Goal: Task Accomplishment & Management: Complete application form

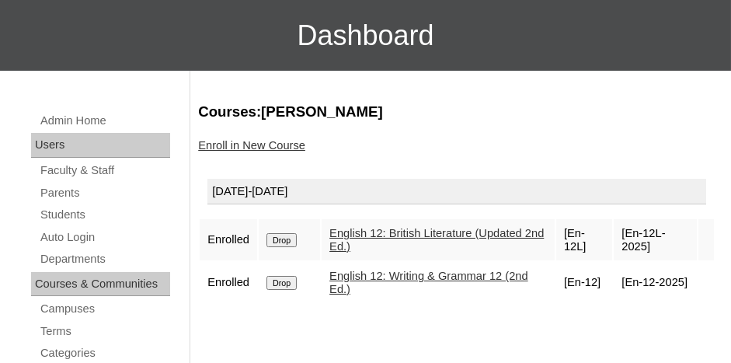
scroll to position [155, 0]
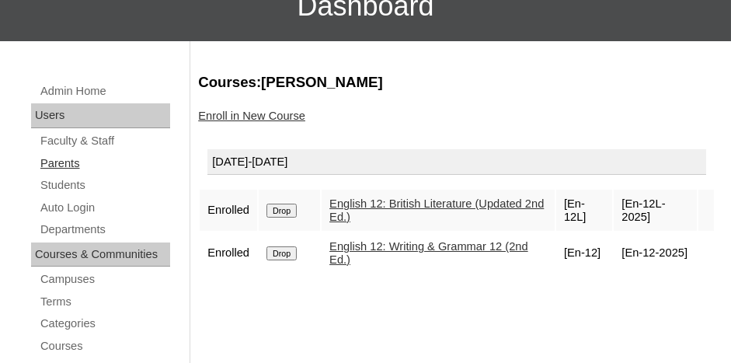
click at [68, 165] on link "Parents" at bounding box center [104, 163] width 131 height 19
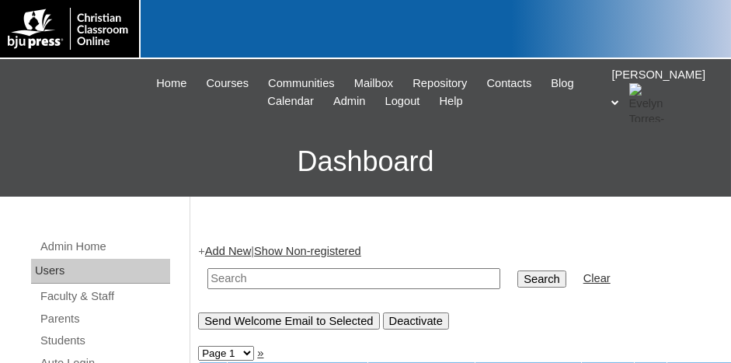
click at [270, 274] on input "text" at bounding box center [354, 278] width 293 height 21
type input "79046410"
click at [518, 270] on input "Search" at bounding box center [542, 278] width 48 height 17
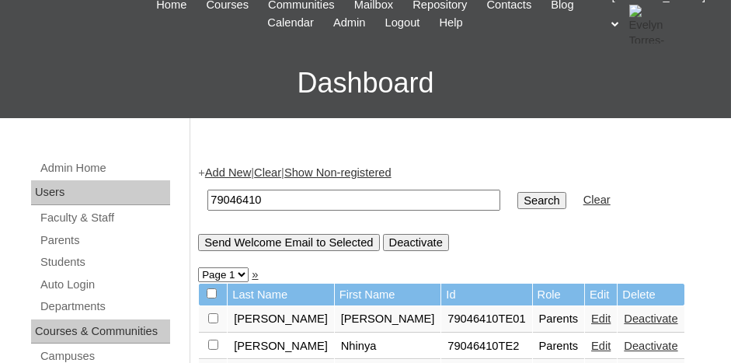
scroll to position [155, 0]
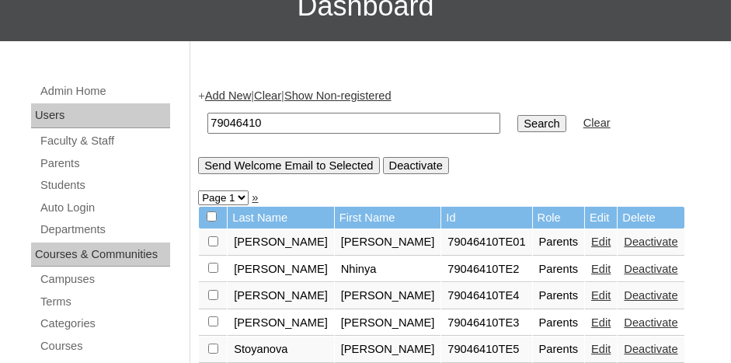
click at [591, 237] on link "Edit" at bounding box center [600, 241] width 19 height 12
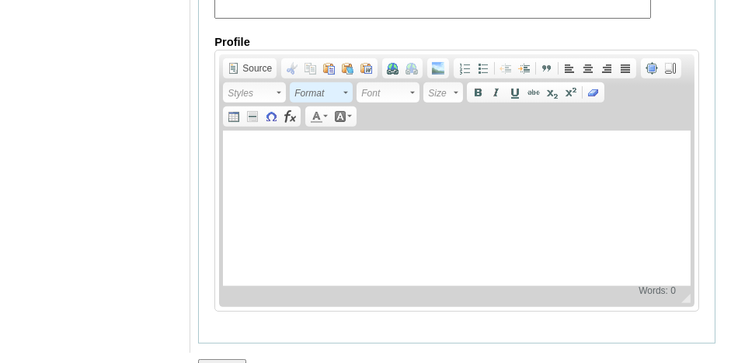
scroll to position [1723, 0]
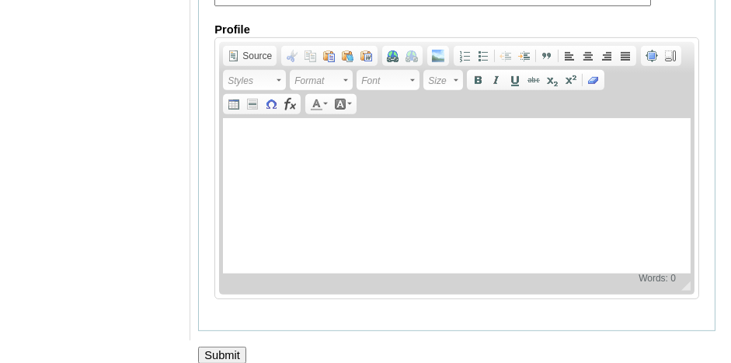
click at [228, 347] on input "Submit" at bounding box center [222, 355] width 48 height 17
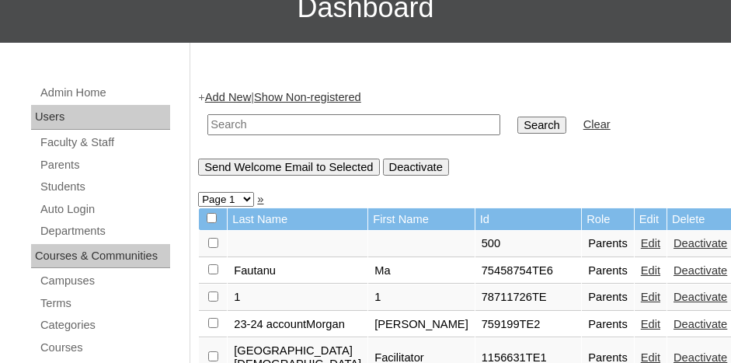
scroll to position [155, 0]
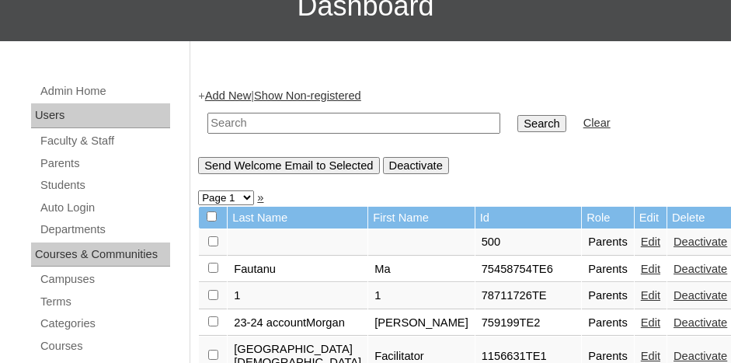
click at [237, 117] on input "text" at bounding box center [354, 123] width 293 height 21
type input "79046410"
click at [518, 115] on input "Search" at bounding box center [542, 123] width 48 height 17
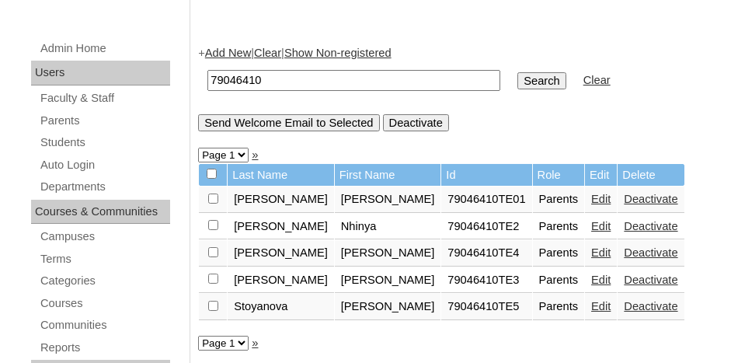
scroll to position [233, 0]
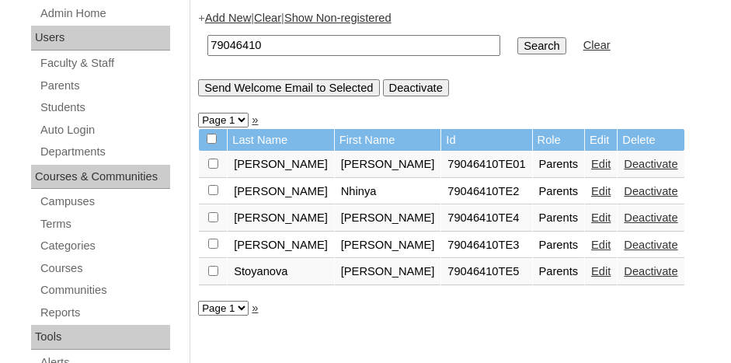
click at [232, 16] on link "Add New" at bounding box center [228, 18] width 46 height 12
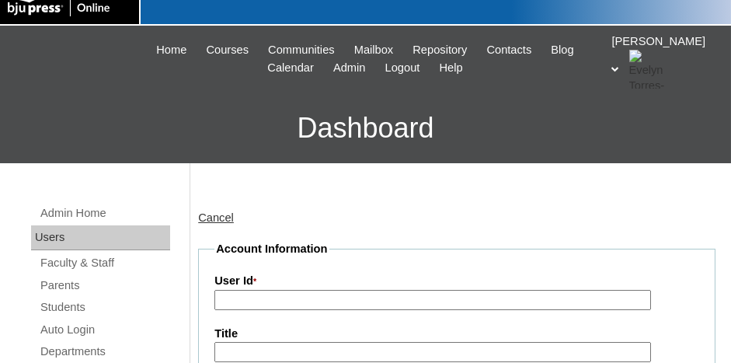
scroll to position [78, 0]
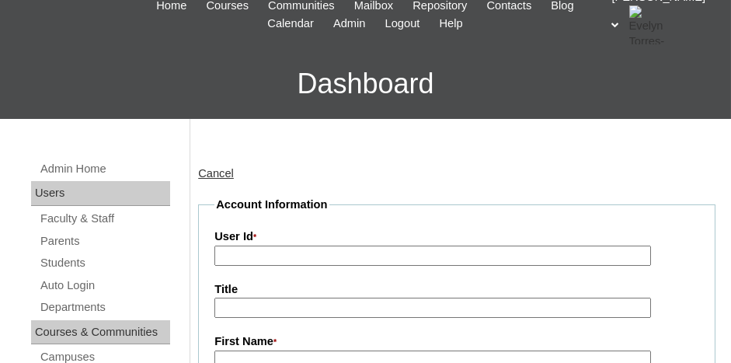
click at [277, 251] on input "User Id *" at bounding box center [432, 256] width 436 height 21
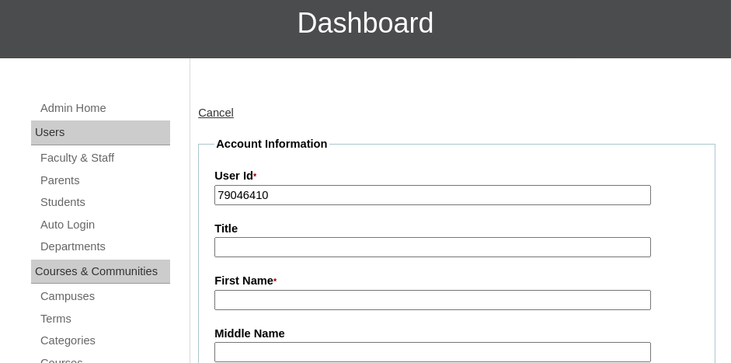
scroll to position [155, 0]
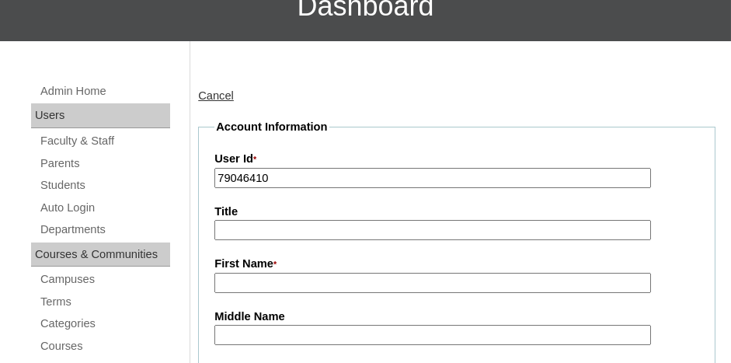
type input "79046410"
click at [231, 281] on input "First Name *" at bounding box center [432, 283] width 436 height 21
click at [231, 281] on input "Fa" at bounding box center [432, 283] width 436 height 21
type input "Facilitator"
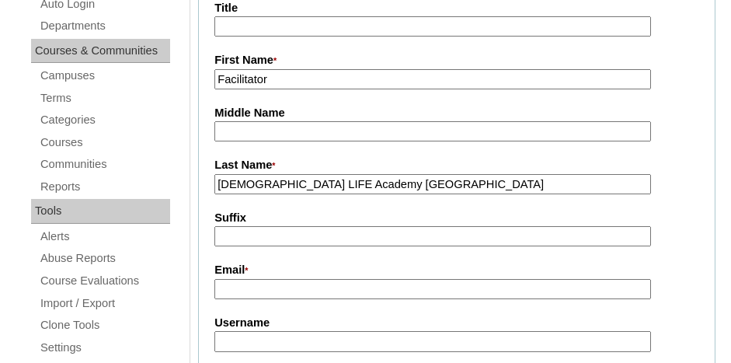
type input "Christian LIFE Academy Stuttgart"
click at [277, 289] on input "Email *" at bounding box center [432, 289] width 436 height 21
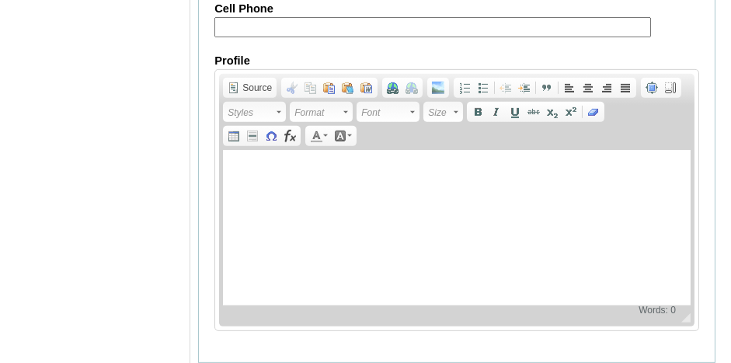
scroll to position [1780, 0]
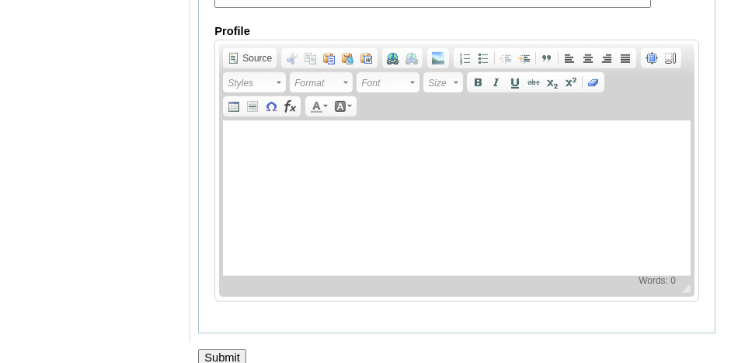
type input "principal@cla-stuttgard.org"
click at [221, 349] on input "Submit" at bounding box center [222, 357] width 48 height 17
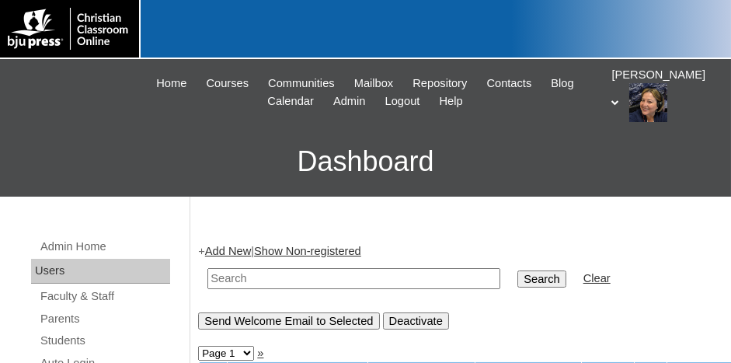
click at [246, 275] on input "text" at bounding box center [354, 278] width 293 height 21
drag, startPoint x: 262, startPoint y: 274, endPoint x: 226, endPoint y: 280, distance: 36.3
click at [198, 281] on table "79046410 Search Clear" at bounding box center [408, 279] width 421 height 40
type input "79046410"
click at [518, 271] on input "Search" at bounding box center [542, 278] width 48 height 17
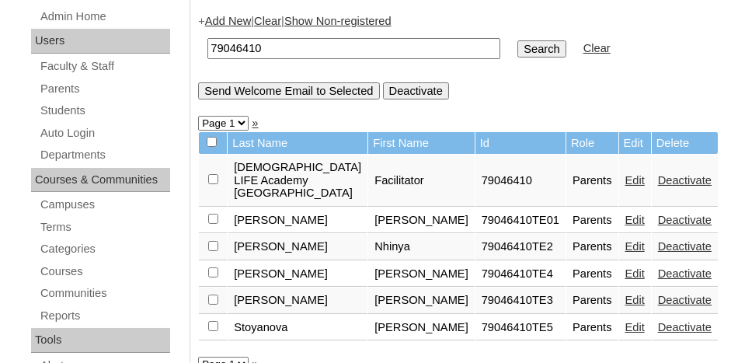
scroll to position [233, 0]
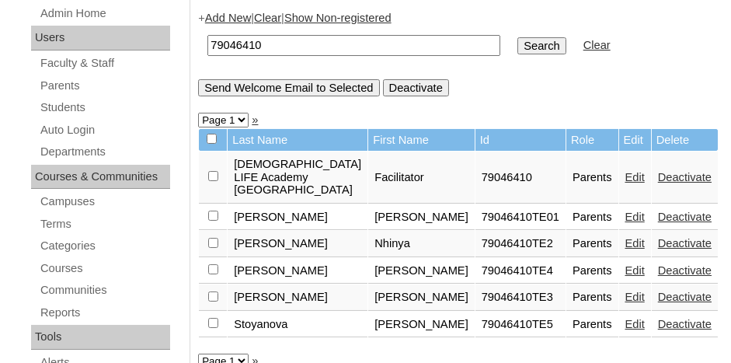
drag, startPoint x: 277, startPoint y: 45, endPoint x: 197, endPoint y: 55, distance: 80.7
type input "[PERSON_NAME]"
click at [518, 37] on input "Search" at bounding box center [542, 45] width 48 height 17
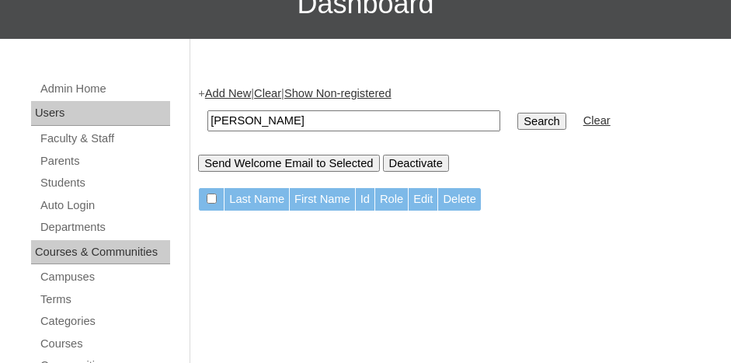
scroll to position [78, 0]
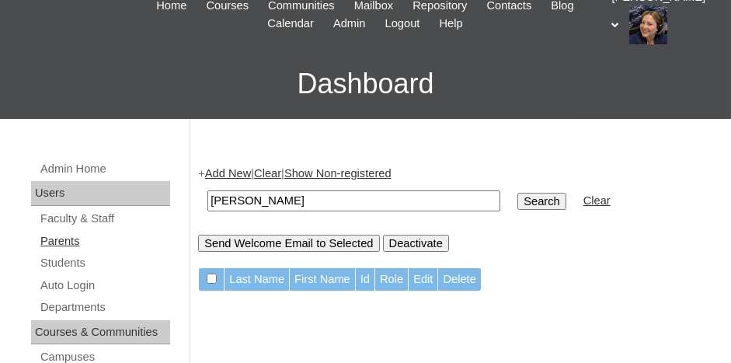
click at [65, 242] on link "Parents" at bounding box center [104, 241] width 131 height 19
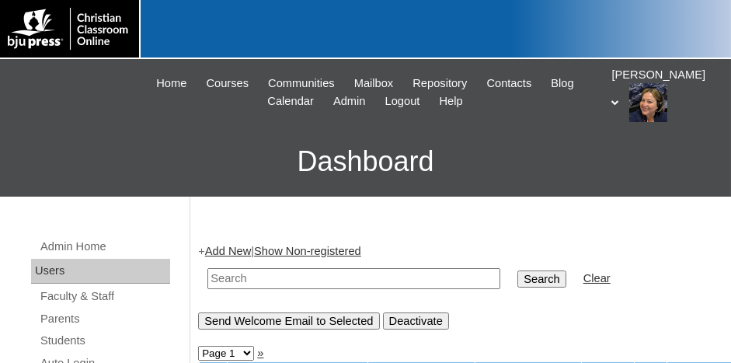
paste input "79046410"
type input "79046410"
click at [518, 280] on input "Search" at bounding box center [542, 278] width 48 height 17
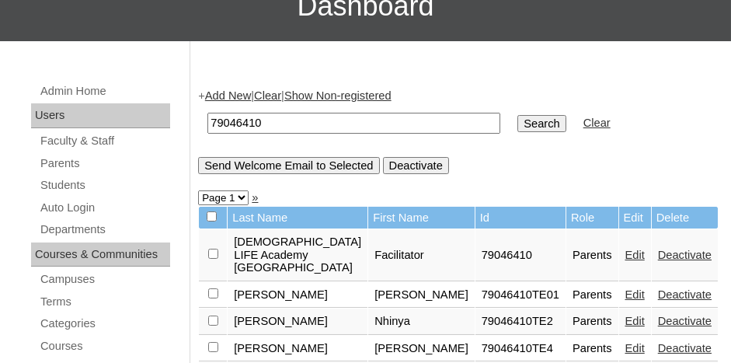
scroll to position [233, 0]
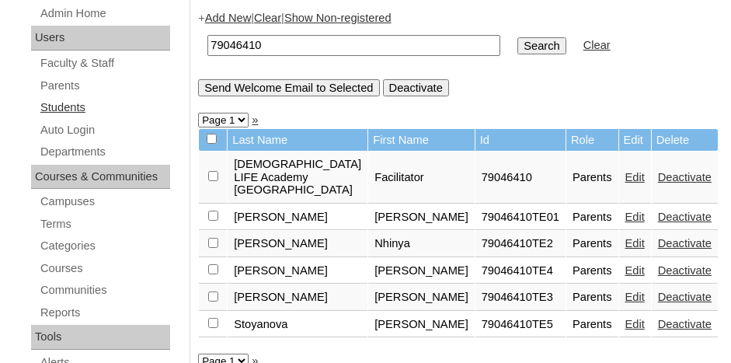
click at [73, 108] on link "Students" at bounding box center [104, 107] width 131 height 19
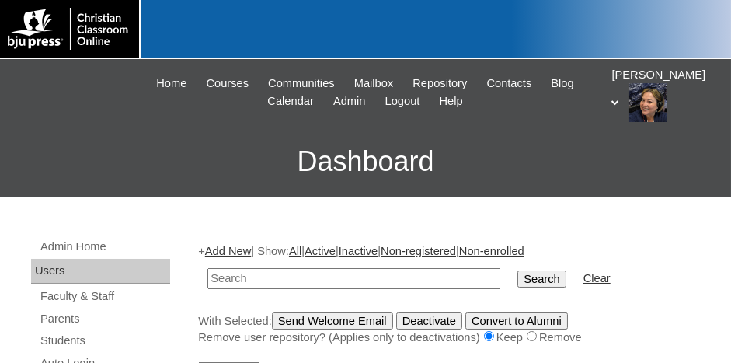
click at [219, 248] on link "Add New" at bounding box center [228, 251] width 46 height 12
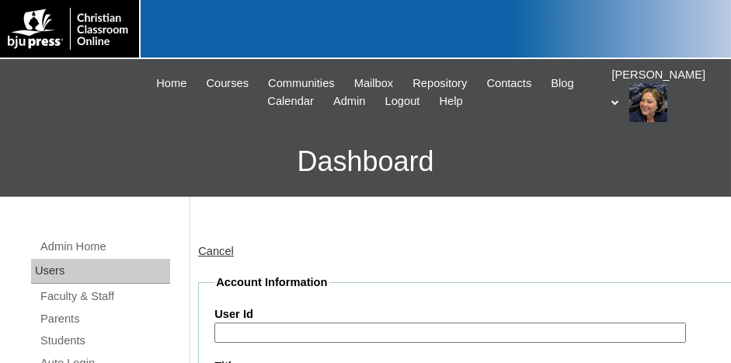
click at [283, 326] on input "User Id" at bounding box center [450, 333] width 472 height 21
paste input "79046410"
type input "79046410ST01"
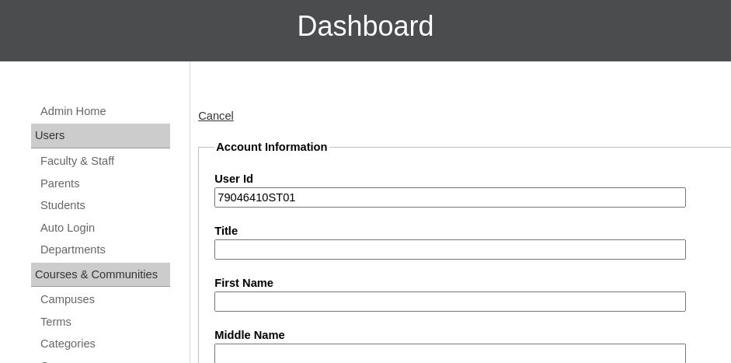
scroll to position [155, 0]
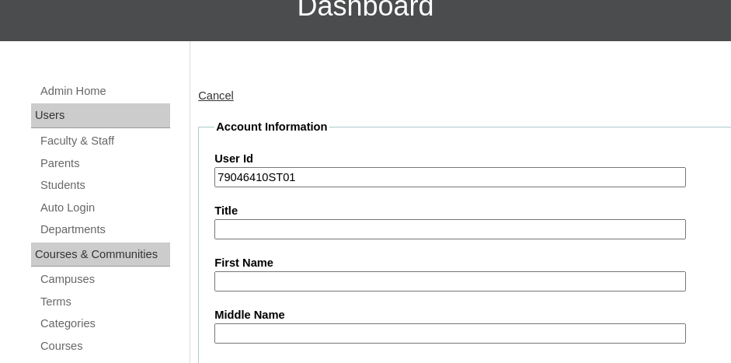
click at [273, 282] on input "First Name" at bounding box center [450, 281] width 472 height 21
type input "a"
type input "Aria"
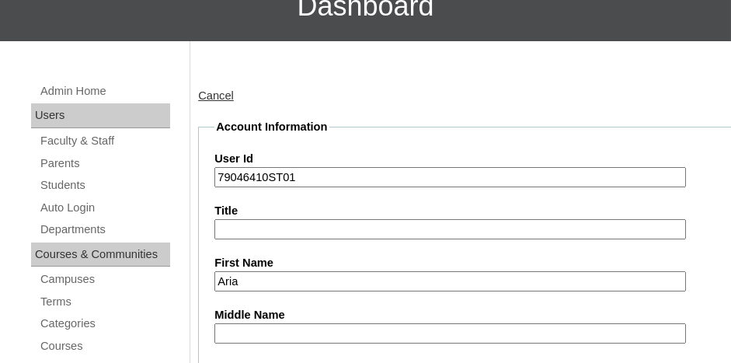
scroll to position [355, 0]
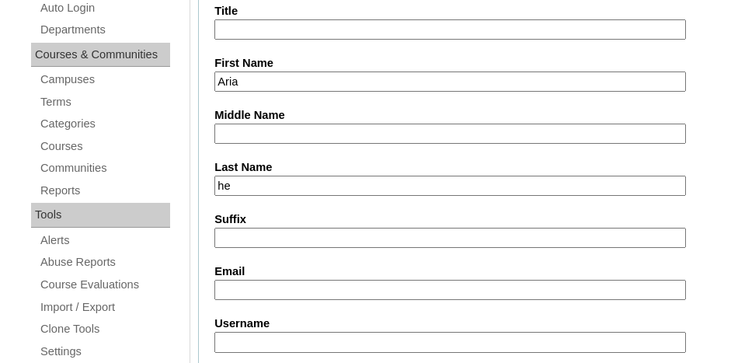
type input "h"
type input "Hendrickson"
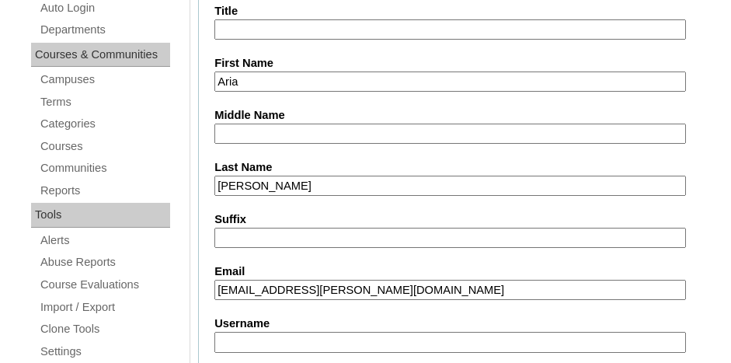
type input "a-hendrickson@cla-stuttgart.org"
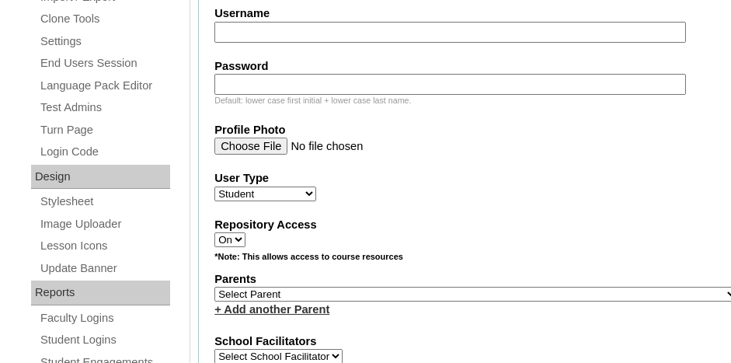
scroll to position [717, 0]
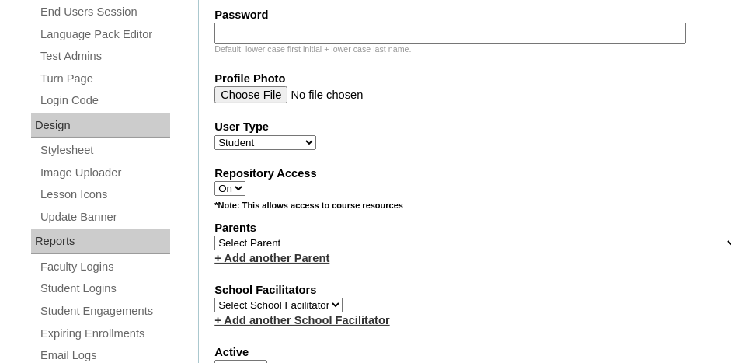
click at [365, 235] on select "Select Parent , Fautanu, Ma 1, 1 23-24 accountMorgan, Jason 6th Street Mennonit…" at bounding box center [476, 242] width 524 height 15
select select "34292"
click at [365, 235] on select "Select Parent , Fautanu, Ma 1, 1 23-24 accountMorgan, Jason 6th Street Mennonit…" at bounding box center [476, 242] width 524 height 15
click at [404, 253] on div "+ Add another Parent" at bounding box center [476, 258] width 524 height 16
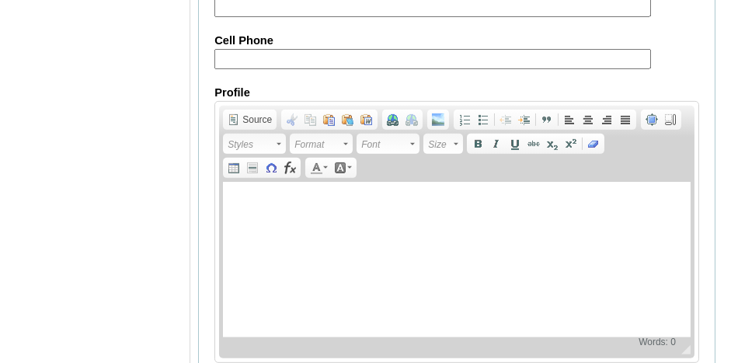
scroll to position [2050, 0]
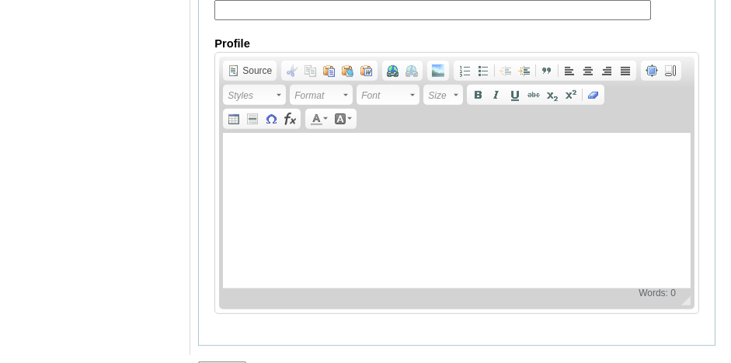
click at [206, 361] on input "Submit" at bounding box center [222, 369] width 48 height 17
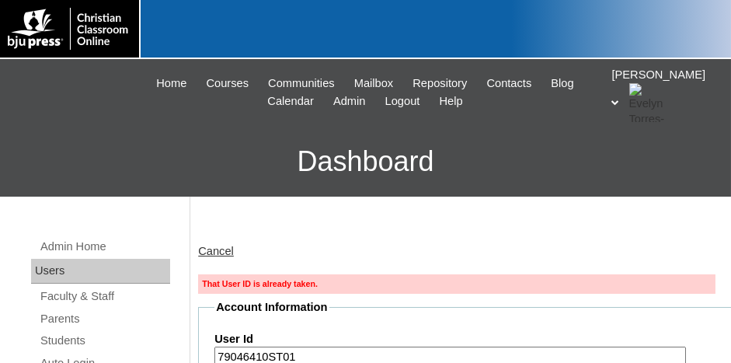
click at [301, 354] on input "79046410ST01" at bounding box center [450, 357] width 472 height 21
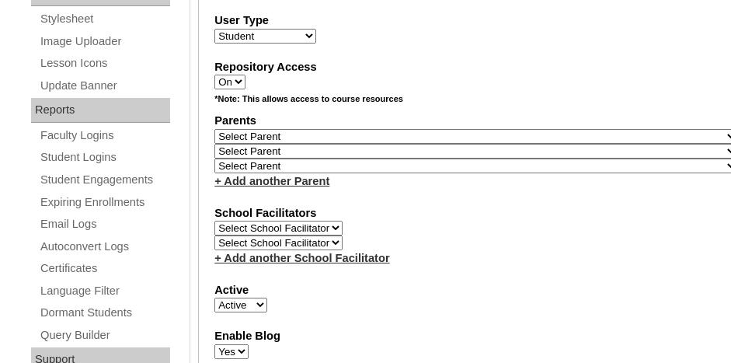
scroll to position [855, 0]
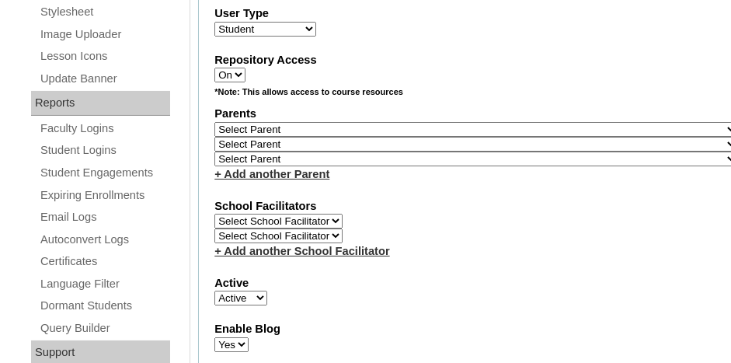
type input "79046410ST001"
click at [404, 122] on select "Select Parent , Fautanu, Ma 1, 1 23-24 accountMorgan, Jason 6th Street Mennonit…" at bounding box center [476, 129] width 524 height 15
select select "34292"
click at [214, 122] on select "Select Parent , Fautanu, Ma 1, 1 23-24 accountMorgan, Jason 6th Street Mennonit…" at bounding box center [476, 129] width 524 height 15
click at [427, 198] on label "School Facilitators" at bounding box center [476, 206] width 524 height 16
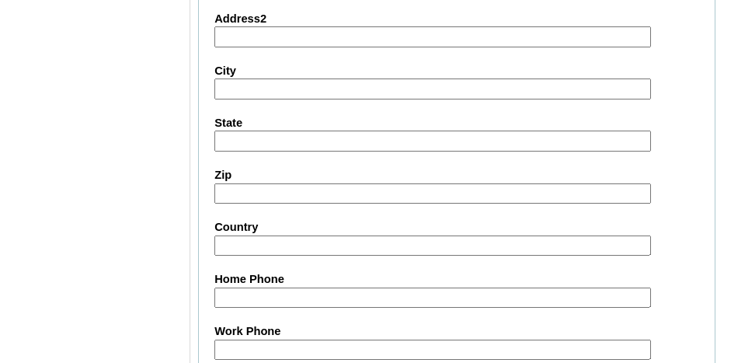
scroll to position [2101, 0]
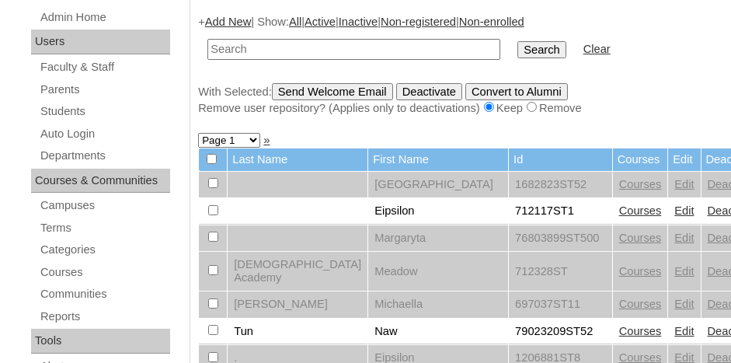
scroll to position [233, 0]
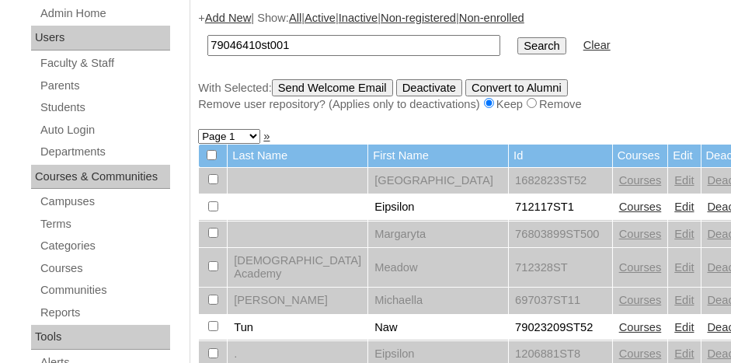
type input "79046410st001"
click at [518, 37] on input "Search" at bounding box center [542, 45] width 48 height 17
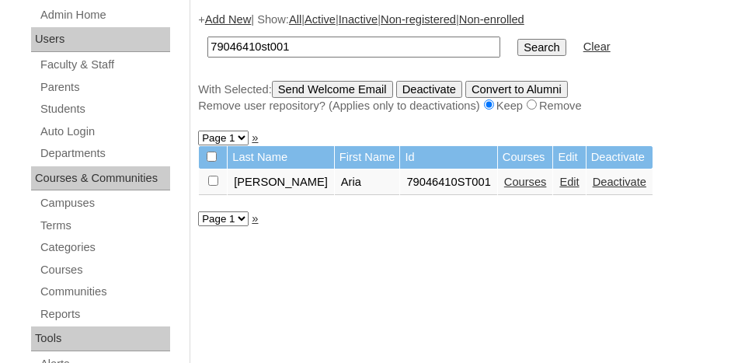
scroll to position [233, 0]
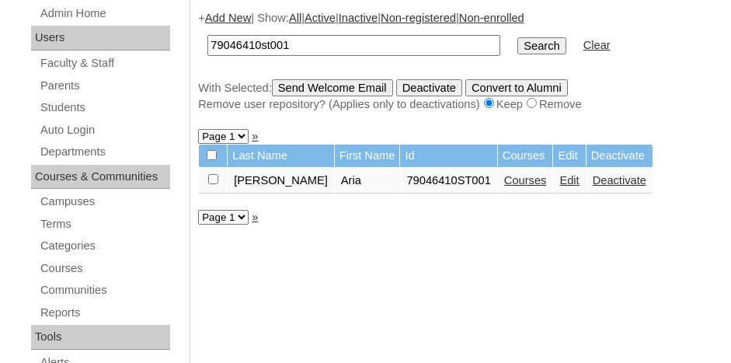
click at [504, 177] on link "Courses" at bounding box center [525, 180] width 43 height 12
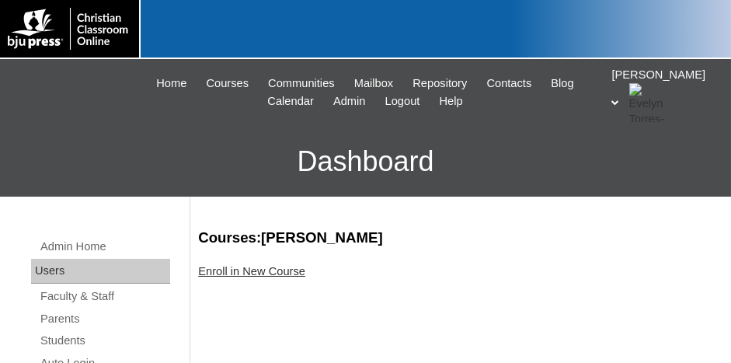
click at [244, 276] on link "Enroll in New Course" at bounding box center [251, 271] width 107 height 12
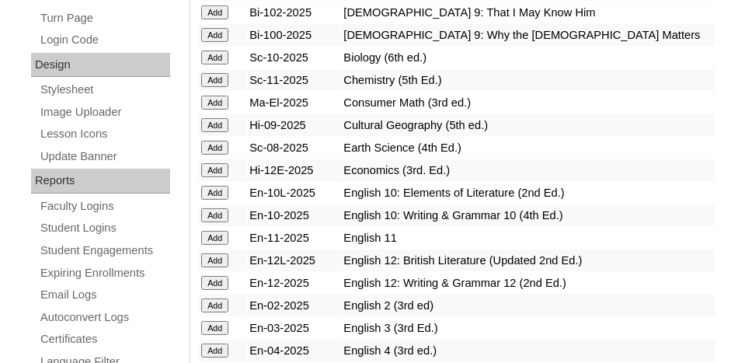
scroll to position [933, 0]
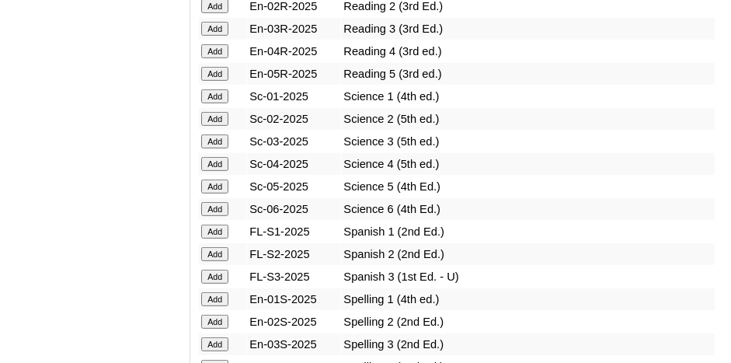
scroll to position [2021, 0]
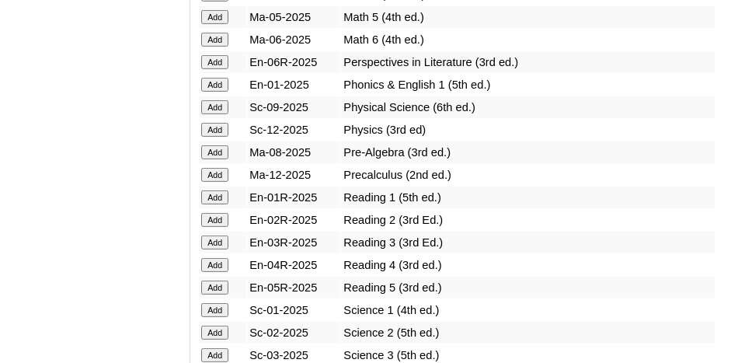
scroll to position [1787, 0]
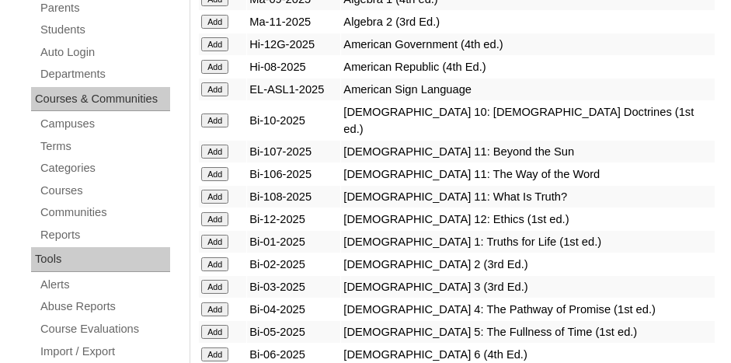
scroll to position [389, 0]
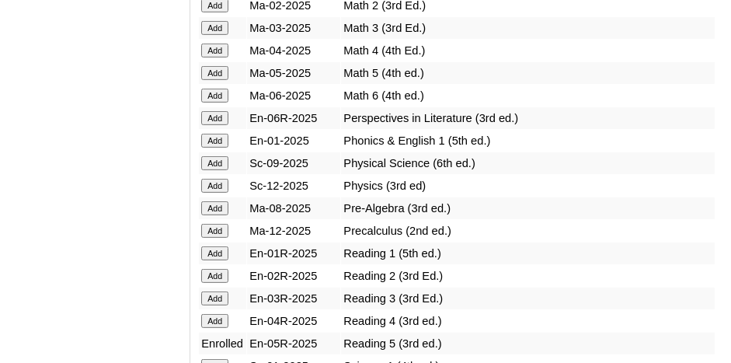
scroll to position [1787, 0]
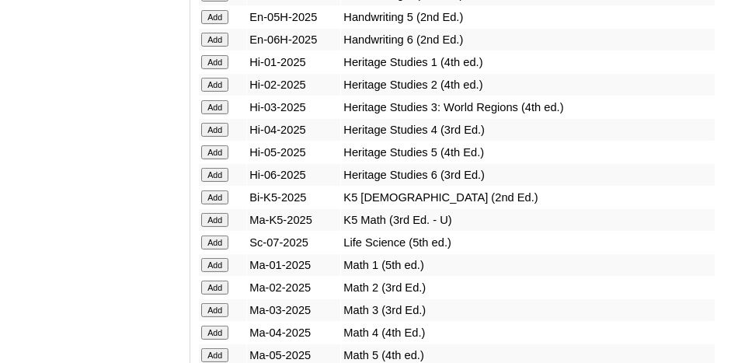
scroll to position [1477, 0]
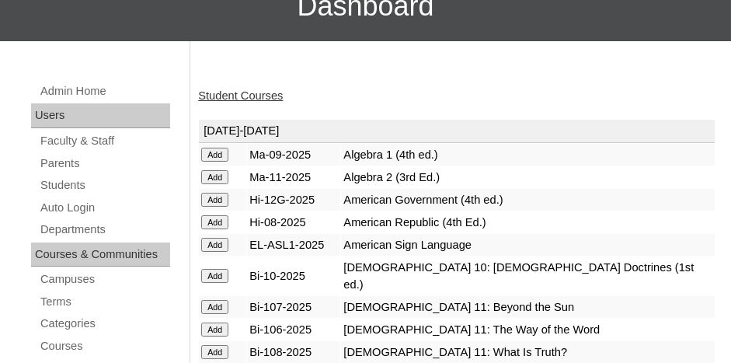
scroll to position [78, 0]
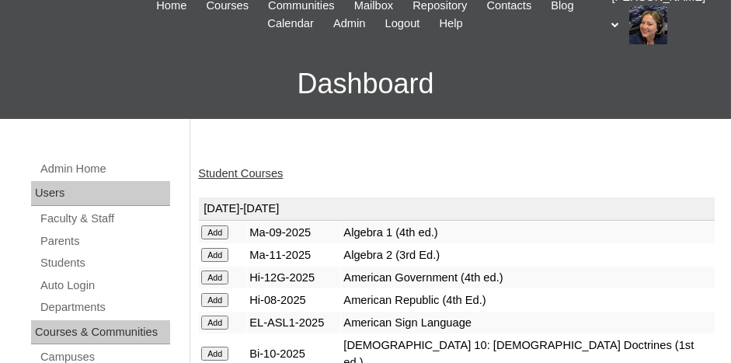
click at [267, 175] on link "Student Courses" at bounding box center [240, 173] width 85 height 12
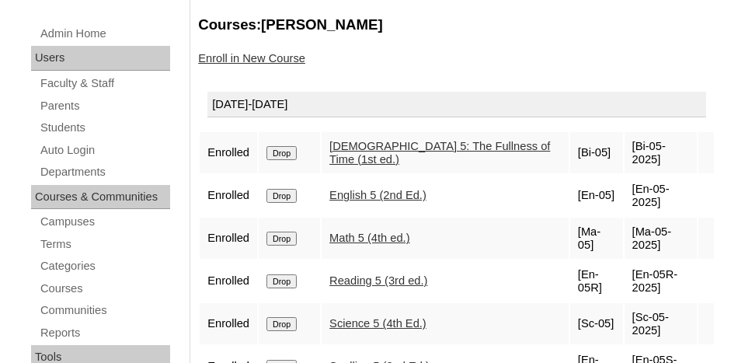
scroll to position [233, 0]
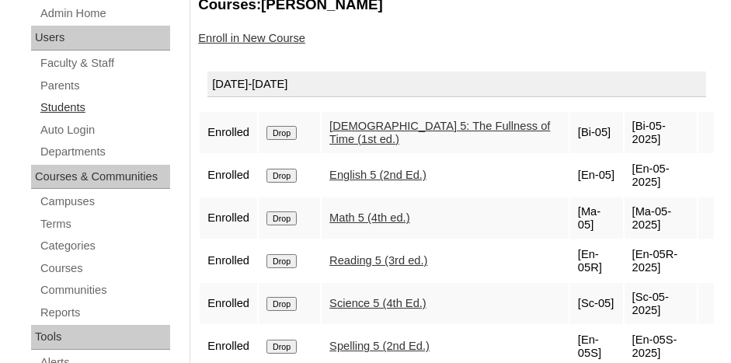
click at [71, 106] on link "Students" at bounding box center [104, 107] width 131 height 19
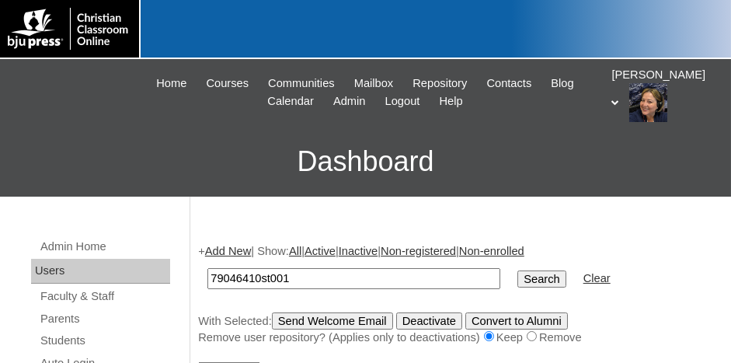
type input "79046410st001"
click at [518, 270] on input "Search" at bounding box center [542, 278] width 48 height 17
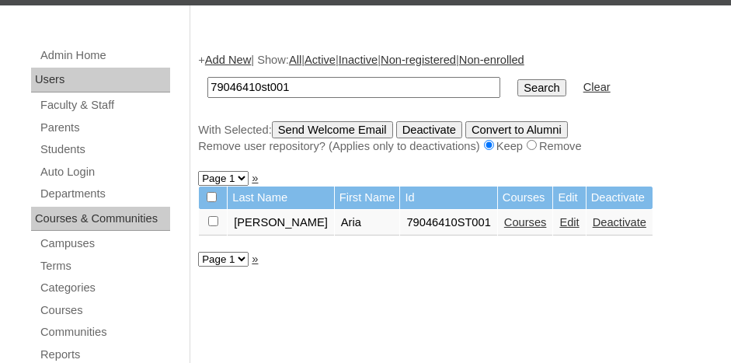
scroll to position [233, 0]
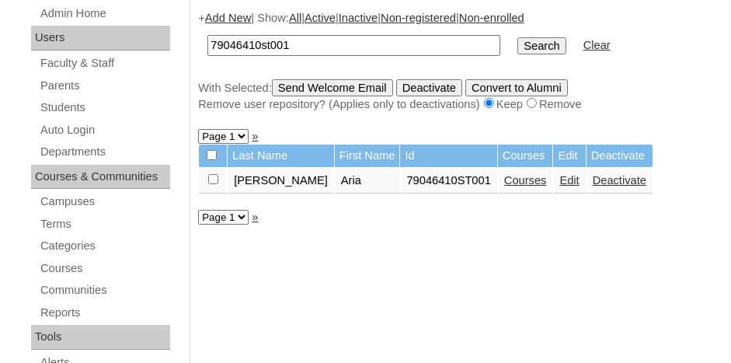
click at [217, 176] on input "checkbox" at bounding box center [213, 179] width 10 height 10
checkbox input "true"
click at [323, 83] on input "Send Welcome Email" at bounding box center [332, 87] width 121 height 17
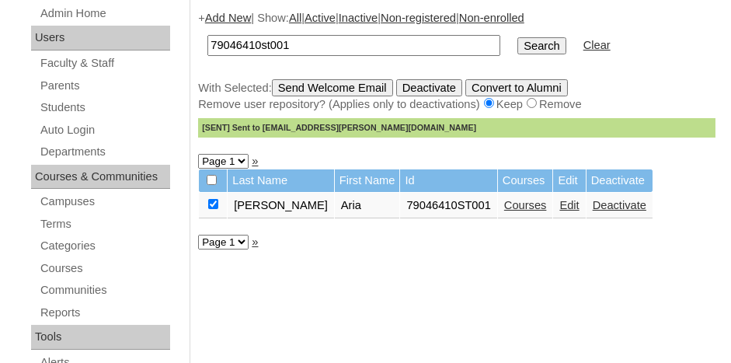
click at [312, 45] on input "79046410st001" at bounding box center [354, 45] width 293 height 21
click at [215, 16] on link "Add New" at bounding box center [228, 18] width 46 height 12
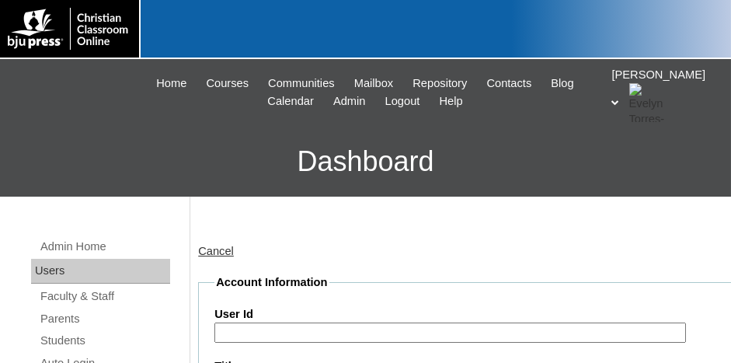
click at [248, 329] on input "User Id" at bounding box center [450, 333] width 472 height 21
paste input "79046410"
type input "79046410ST002"
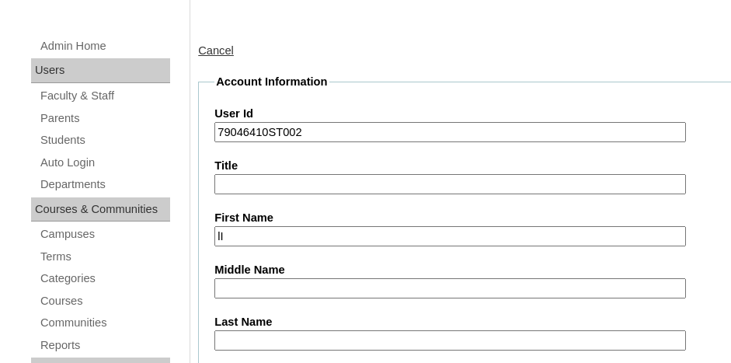
type input "l"
type input "Liv"
type input "h"
type input "Hendrickson"
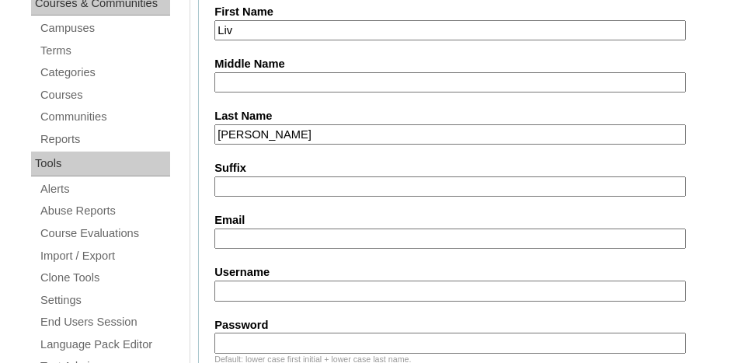
click at [252, 235] on input "Email" at bounding box center [450, 238] width 472 height 21
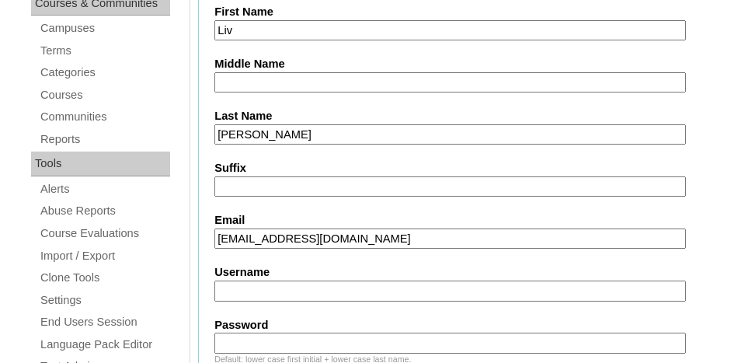
type input "l-hedrickson@cla-stuttgart.org"
click at [453, 270] on label "Username" at bounding box center [476, 272] width 524 height 16
click at [453, 281] on input "Username" at bounding box center [450, 291] width 472 height 21
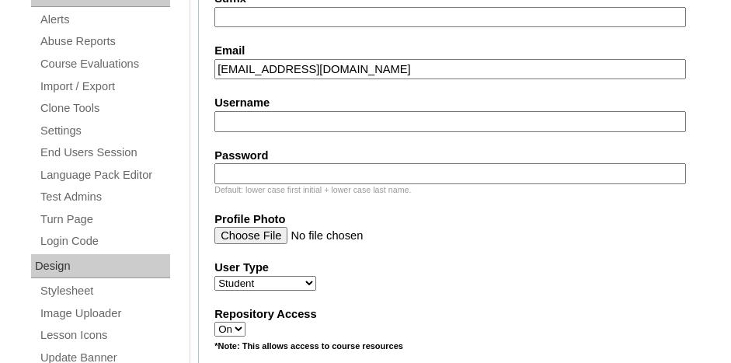
scroll to position [640, 0]
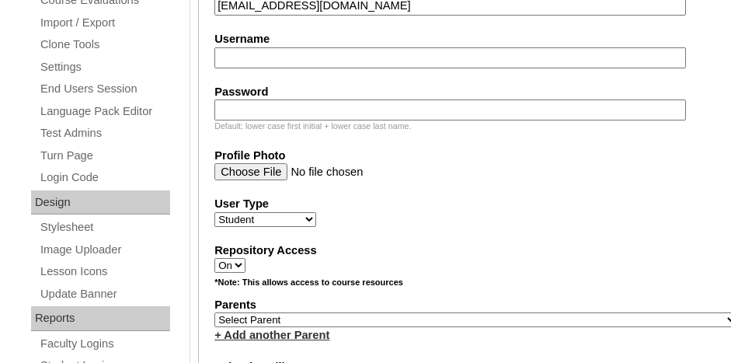
click at [357, 312] on select "Select Parent , Fautanu, Ma 1, 1 23-24 accountMorgan, Jason 6th Street Mennonit…" at bounding box center [476, 319] width 524 height 15
select select "34292"
click at [214, 312] on select "Select Parent , Fautanu, Ma 1, 1 23-24 accountMorgan, Jason 6th Street Mennonit…" at bounding box center [476, 319] width 524 height 15
click at [359, 327] on div "+ Add another Parent" at bounding box center [476, 335] width 524 height 16
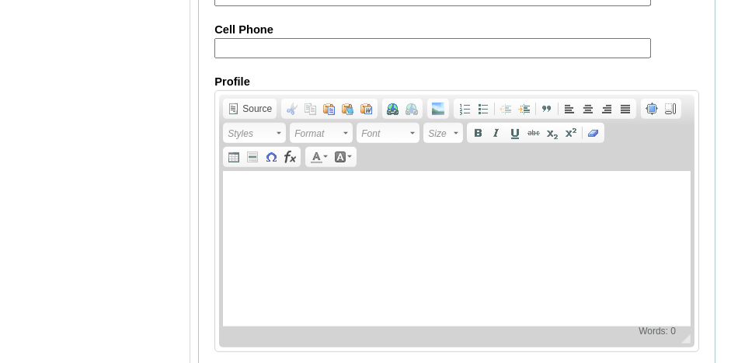
scroll to position [2050, 0]
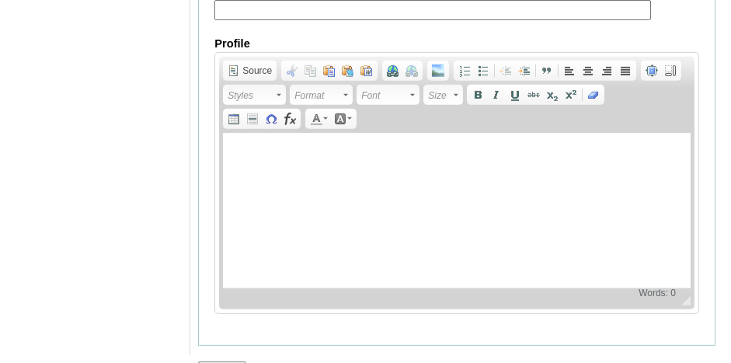
click at [234, 361] on input "Submit" at bounding box center [222, 369] width 48 height 17
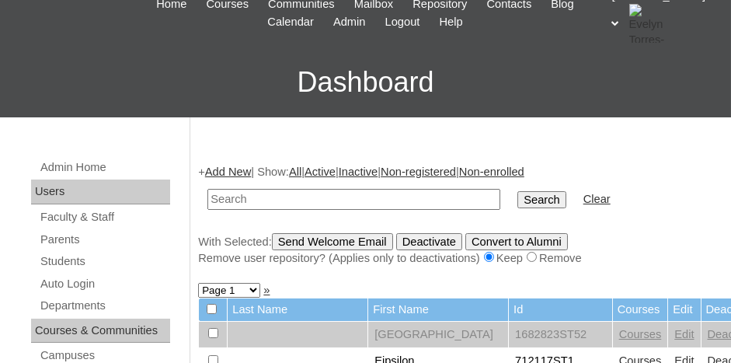
scroll to position [155, 0]
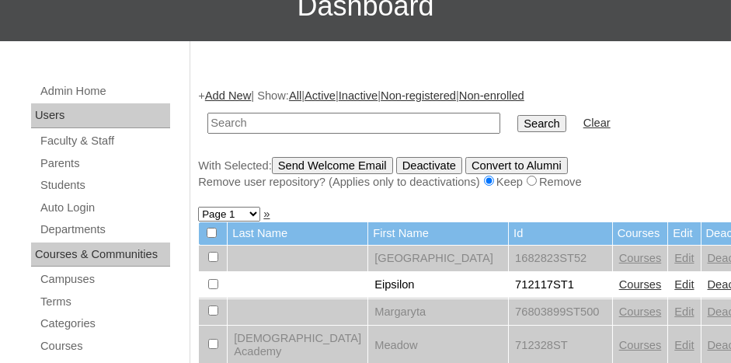
click at [235, 124] on input "text" at bounding box center [354, 123] width 293 height 21
paste input "79046410"
type input "79046410st002"
click at [518, 115] on input "Search" at bounding box center [542, 123] width 48 height 17
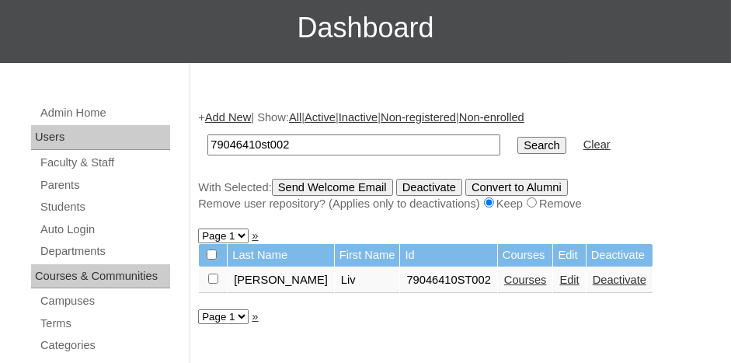
scroll to position [155, 0]
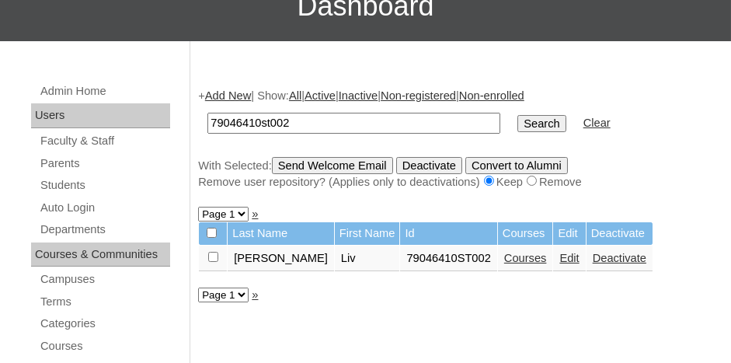
click at [504, 258] on link "Courses" at bounding box center [525, 258] width 43 height 12
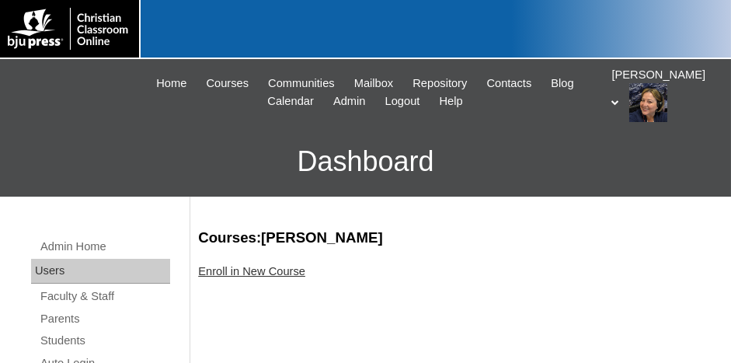
click at [264, 274] on link "Enroll in New Course" at bounding box center [251, 271] width 107 height 12
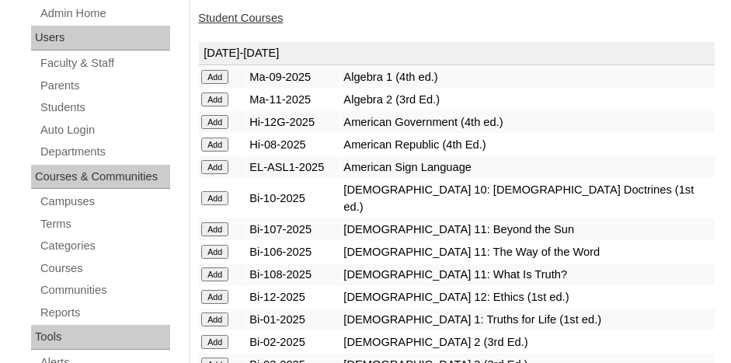
scroll to position [311, 0]
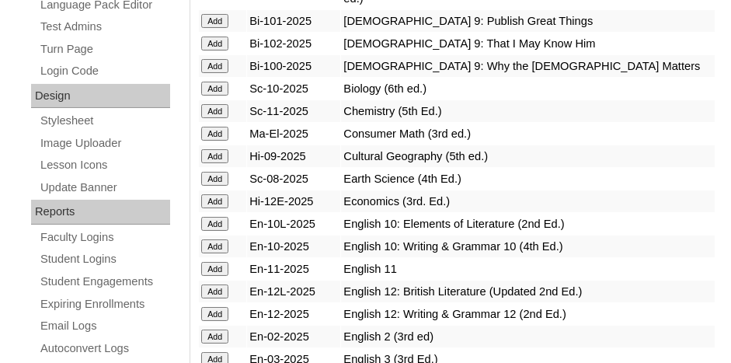
scroll to position [777, 0]
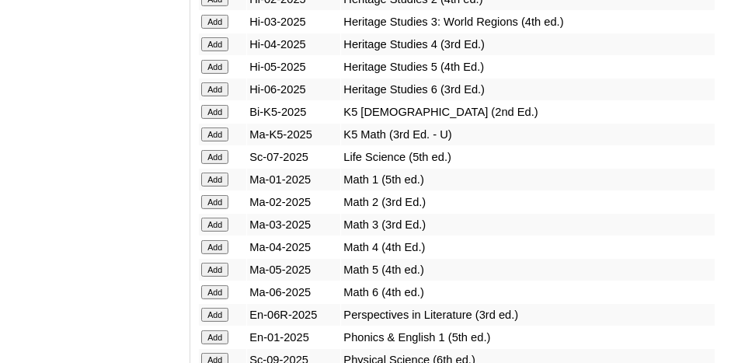
scroll to position [1554, 0]
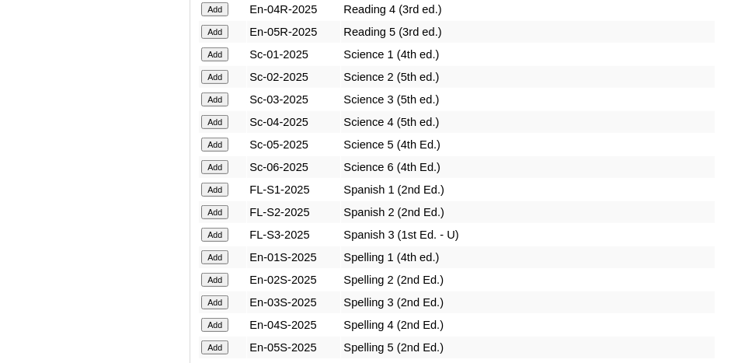
scroll to position [2098, 0]
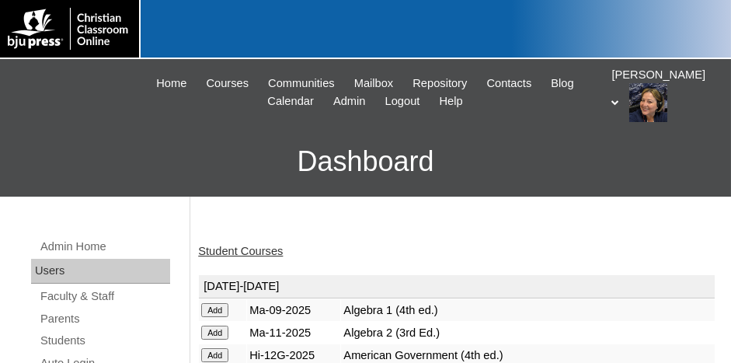
click at [248, 245] on link "Student Courses" at bounding box center [240, 251] width 85 height 12
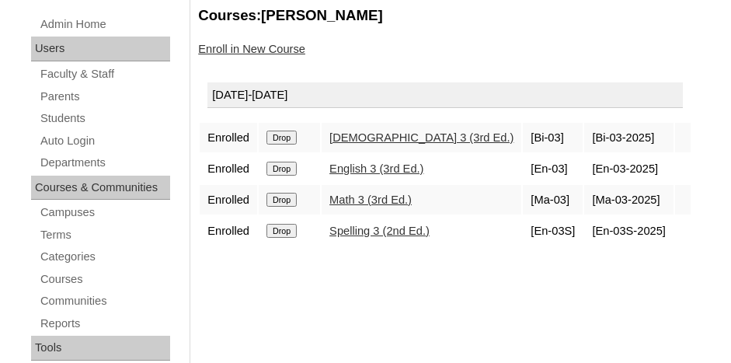
scroll to position [233, 0]
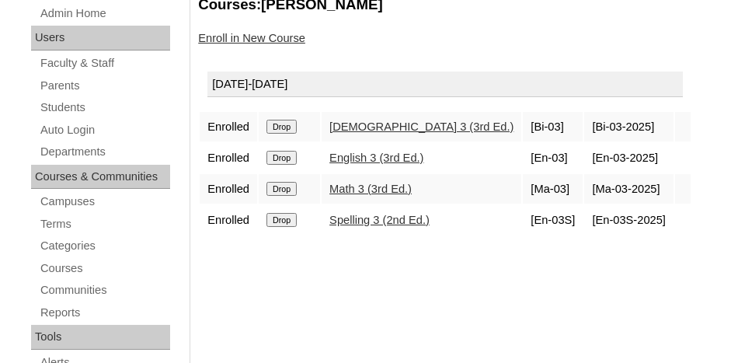
click at [234, 38] on link "Enroll in New Course" at bounding box center [251, 38] width 107 height 12
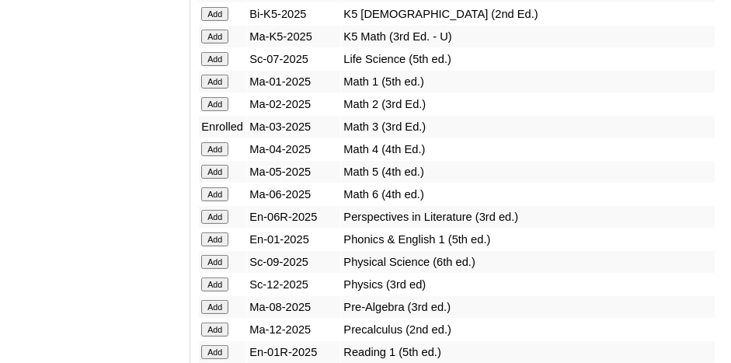
scroll to position [1710, 0]
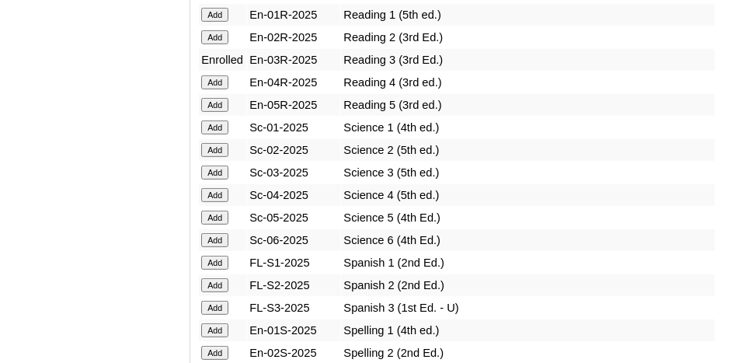
scroll to position [1943, 0]
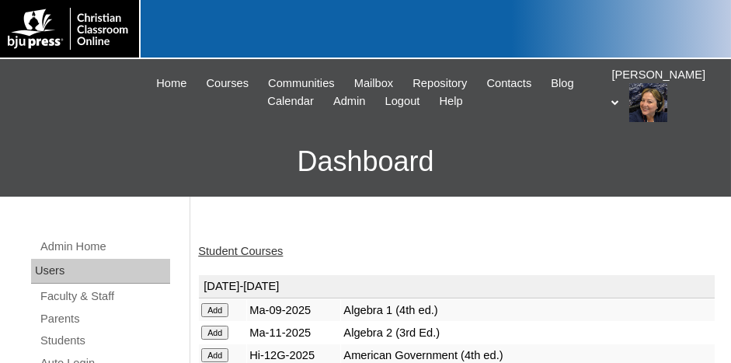
click at [247, 247] on link "Student Courses" at bounding box center [240, 251] width 85 height 12
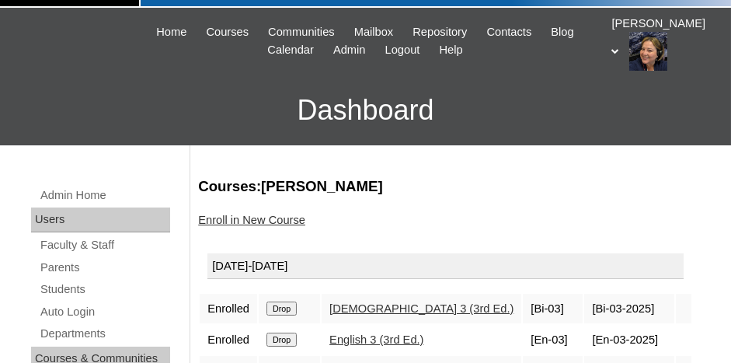
scroll to position [233, 0]
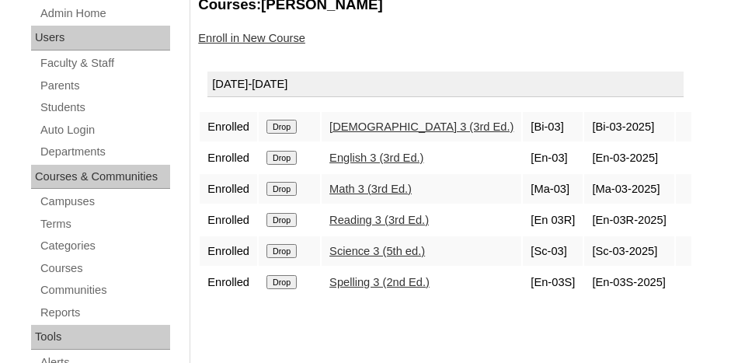
click at [382, 183] on link "Math 3 (3rd Ed.)" at bounding box center [371, 189] width 82 height 12
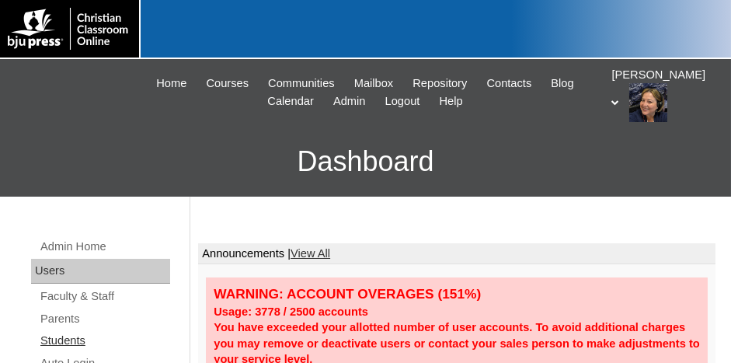
click at [65, 342] on link "Students" at bounding box center [104, 340] width 131 height 19
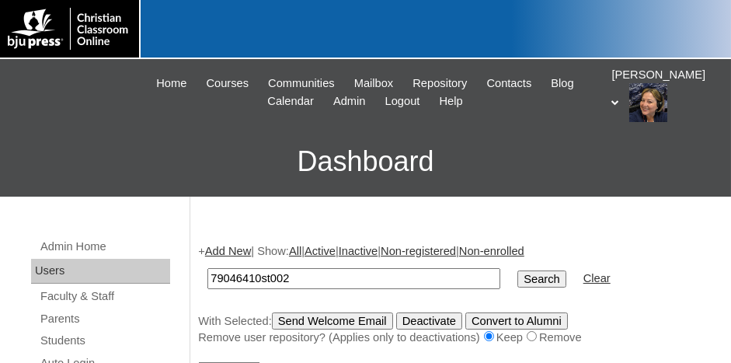
type input "79046410st002"
click at [518, 270] on input "Search" at bounding box center [542, 278] width 48 height 17
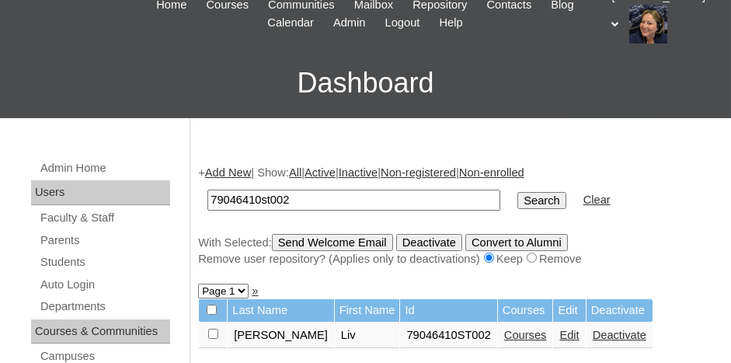
scroll to position [155, 0]
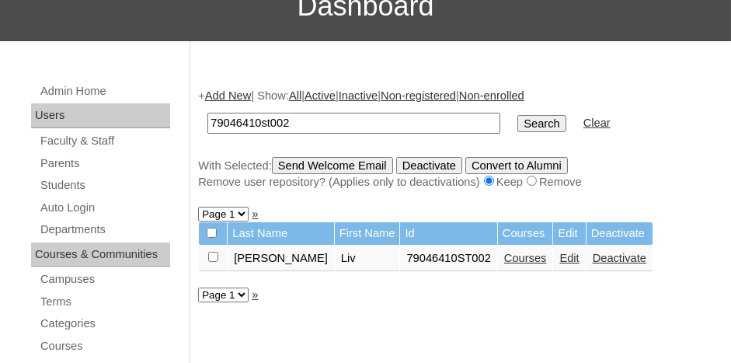
click at [504, 259] on link "Courses" at bounding box center [525, 258] width 43 height 12
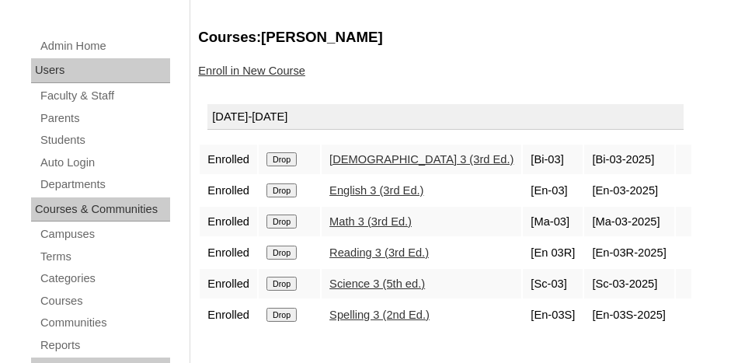
scroll to position [233, 0]
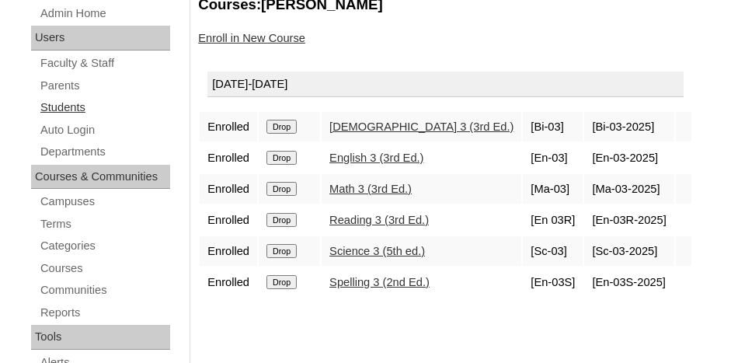
click at [78, 108] on link "Students" at bounding box center [104, 107] width 131 height 19
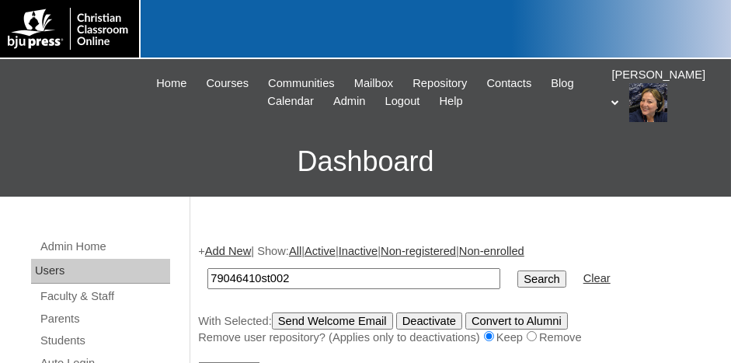
type input "79046410st002"
click at [518, 275] on input "Search" at bounding box center [542, 278] width 48 height 17
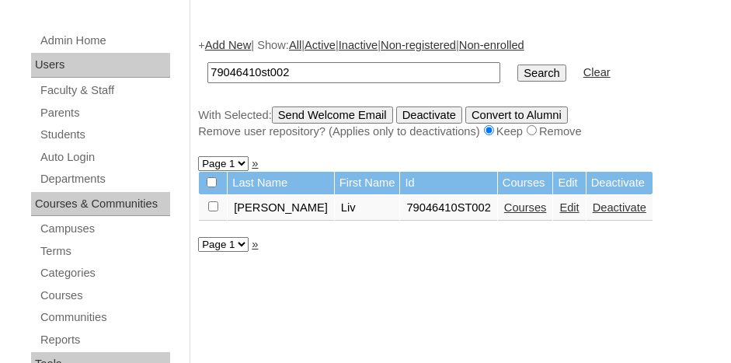
scroll to position [233, 0]
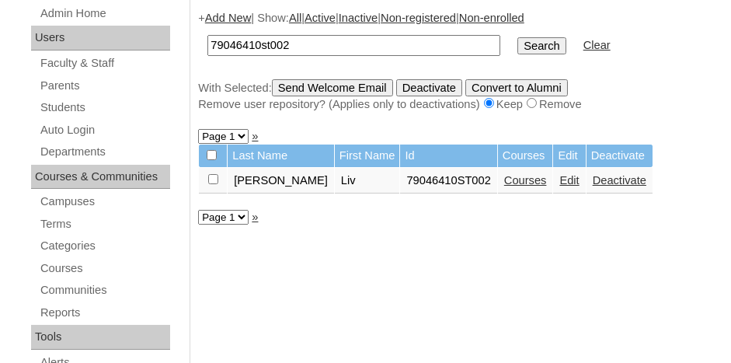
click at [213, 175] on input "checkbox" at bounding box center [213, 179] width 10 height 10
checkbox input "true"
click at [372, 82] on input "Send Welcome Email" at bounding box center [332, 87] width 121 height 17
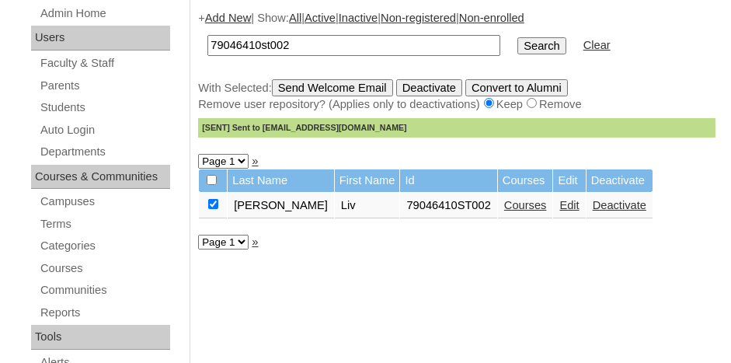
click at [220, 12] on link "Add New" at bounding box center [228, 18] width 46 height 12
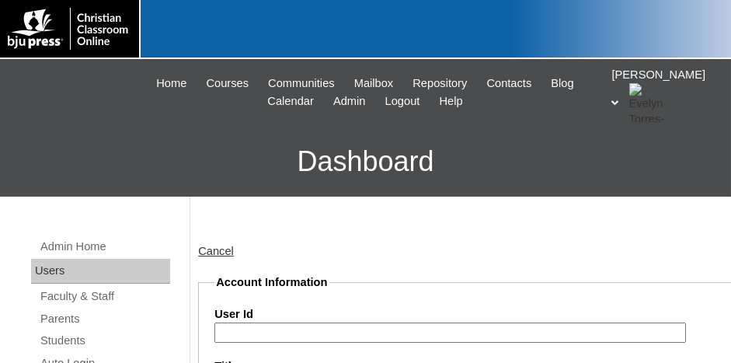
click at [267, 330] on input "User Id" at bounding box center [450, 333] width 472 height 21
paste input "79046410"
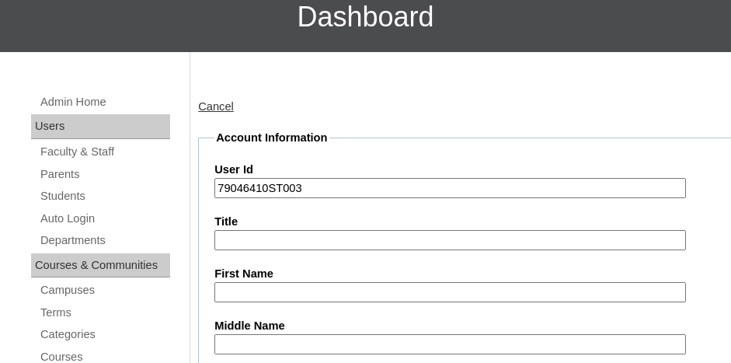
scroll to position [155, 0]
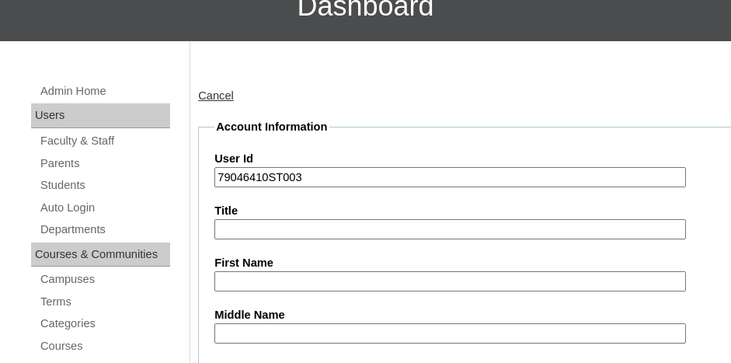
drag, startPoint x: 298, startPoint y: 171, endPoint x: 223, endPoint y: 176, distance: 75.5
click at [214, 176] on input "79046410ST003" at bounding box center [450, 177] width 472 height 21
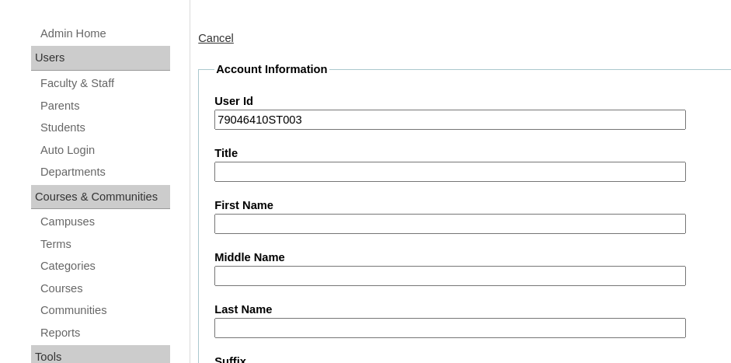
scroll to position [233, 0]
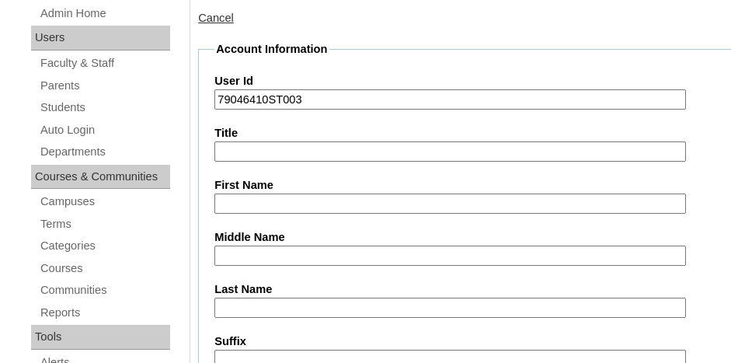
type input "79046410ST003"
click at [272, 202] on input "First Name" at bounding box center [450, 204] width 472 height 21
type input "Tobias"
type input "Hendrickson"
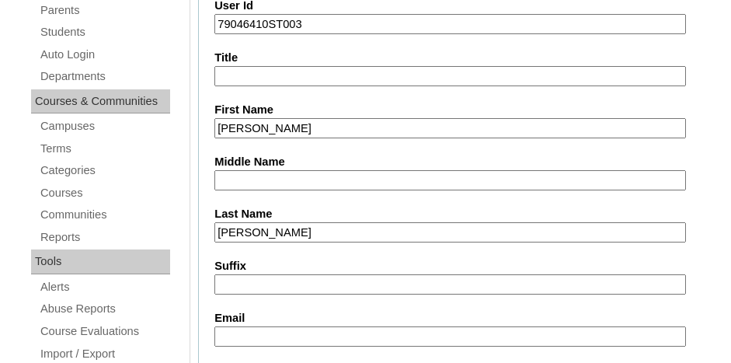
scroll to position [468, 0]
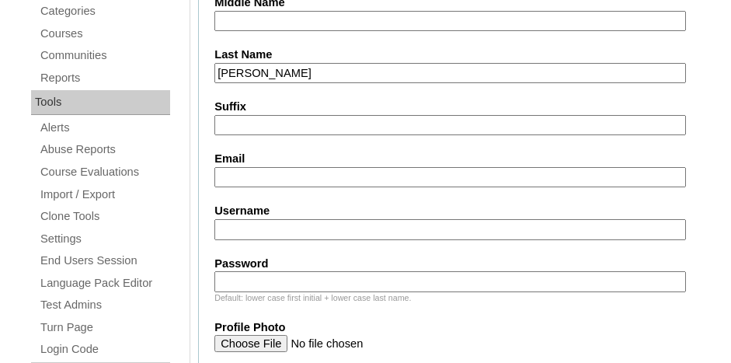
click at [299, 167] on input "Email" at bounding box center [450, 177] width 472 height 21
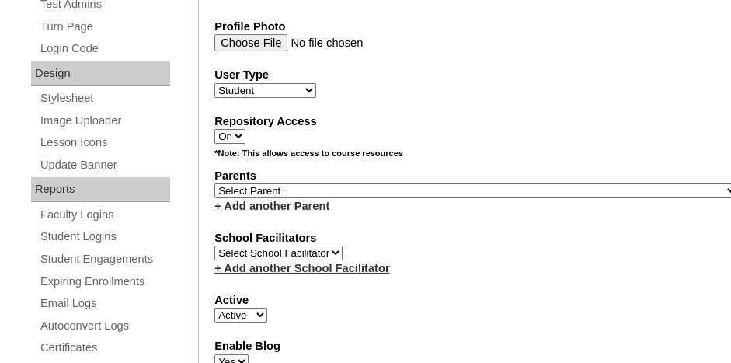
scroll to position [779, 0]
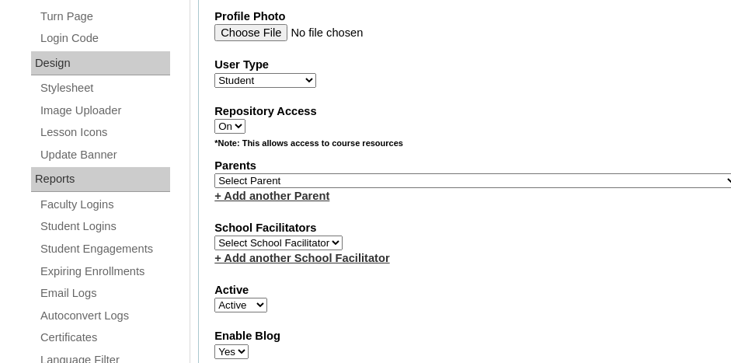
type input "t-hendrickson@cla-stuttgart.org"
click at [323, 173] on select "Select Parent , Fautanu, Ma 1, 1 23-24 accountMorgan, Jason 6th Street Mennonit…" at bounding box center [476, 180] width 524 height 15
select select "34292"
click at [214, 173] on select "Select Parent , Fautanu, Ma 1, 1 23-24 accountMorgan, Jason 6th Street Mennonit…" at bounding box center [476, 180] width 524 height 15
click at [352, 190] on div "+ Add another Parent" at bounding box center [476, 196] width 524 height 16
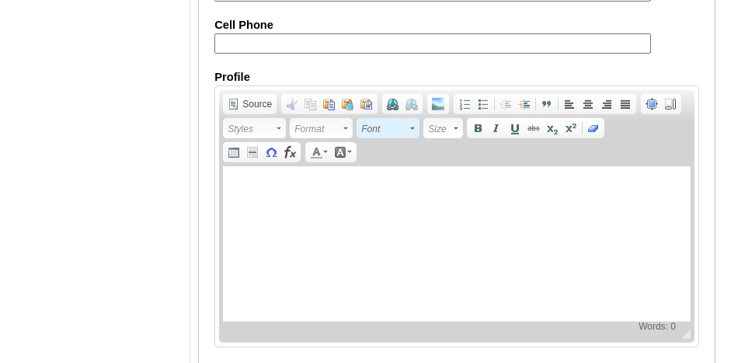
scroll to position [2050, 0]
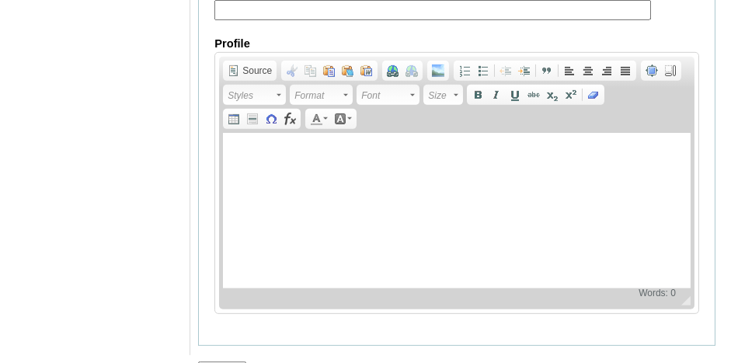
click at [219, 361] on input "Submit" at bounding box center [222, 369] width 48 height 17
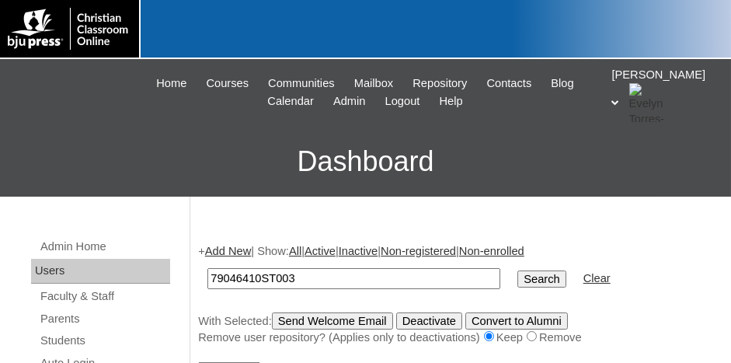
type input "79046410ST003"
click at [518, 274] on input "Search" at bounding box center [542, 278] width 48 height 17
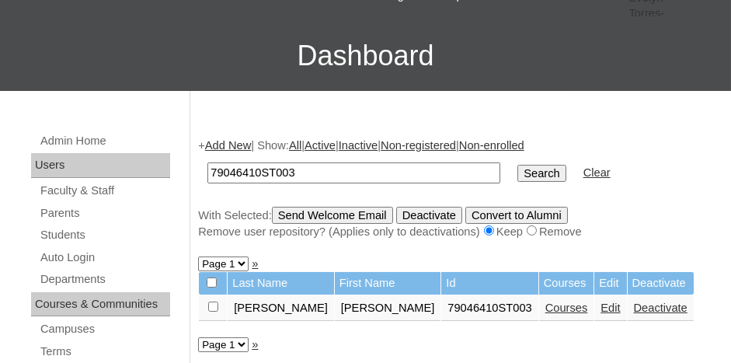
scroll to position [155, 0]
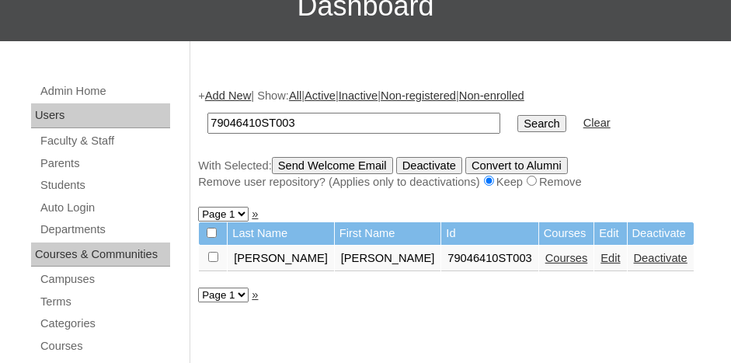
click at [546, 256] on link "Courses" at bounding box center [567, 258] width 43 height 12
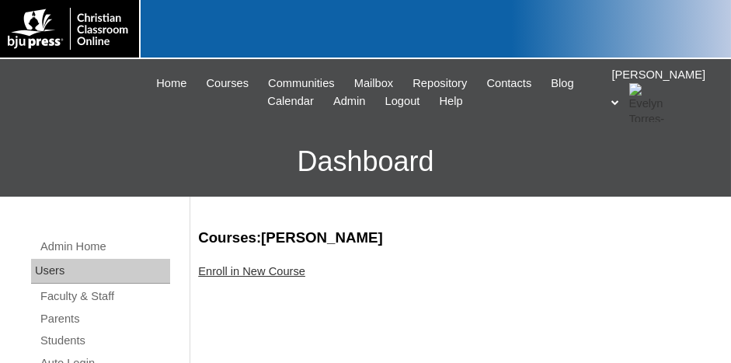
click at [263, 277] on div "Enroll in New Course" at bounding box center [457, 271] width 518 height 16
click at [265, 271] on link "Enroll in New Course" at bounding box center [251, 271] width 107 height 12
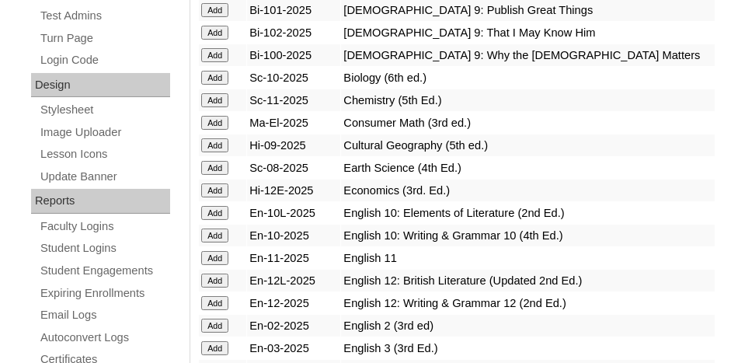
scroll to position [777, 0]
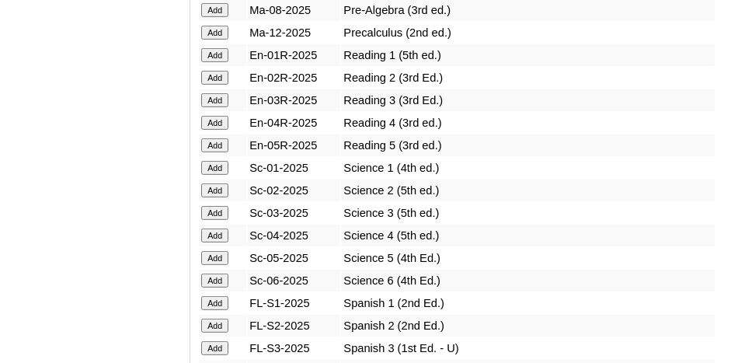
scroll to position [1943, 0]
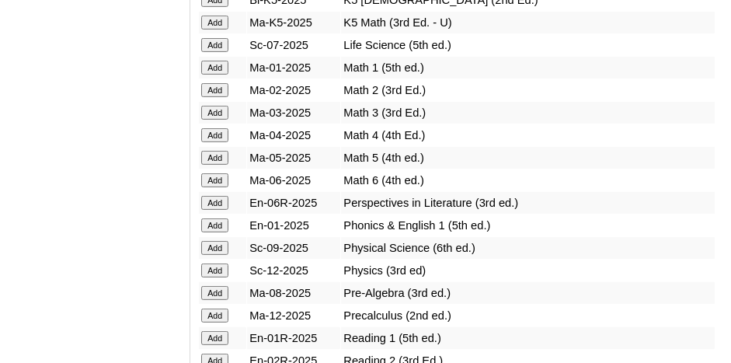
scroll to position [1710, 0]
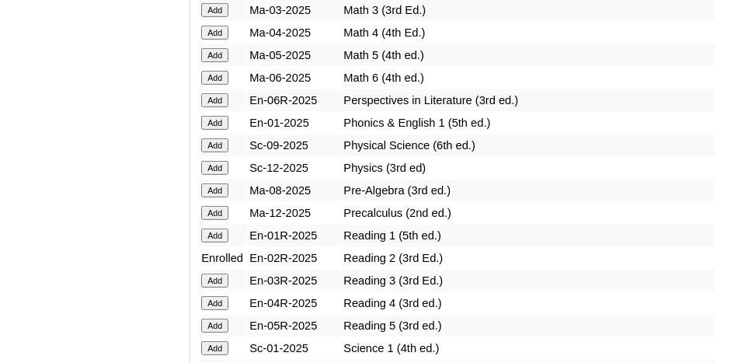
scroll to position [1787, 0]
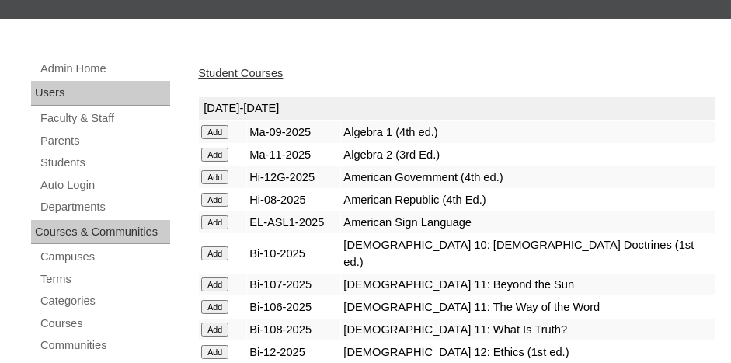
scroll to position [233, 0]
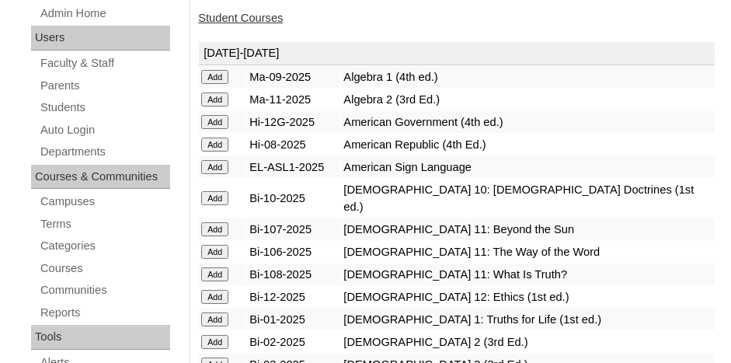
click at [217, 84] on input "Add" at bounding box center [214, 77] width 27 height 14
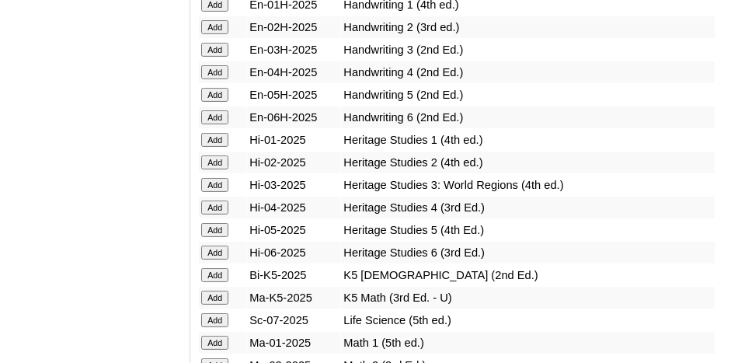
scroll to position [1399, 0]
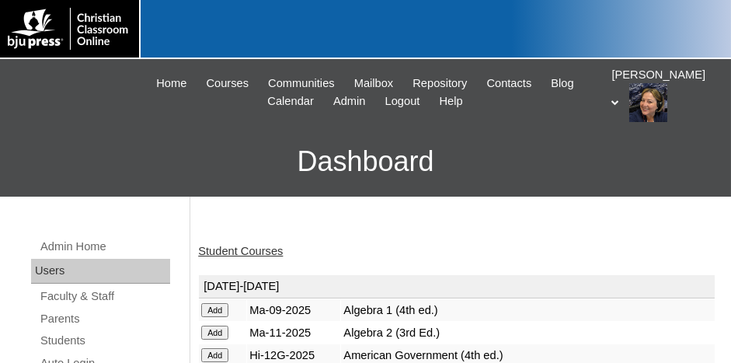
click at [236, 253] on link "Student Courses" at bounding box center [240, 251] width 85 height 12
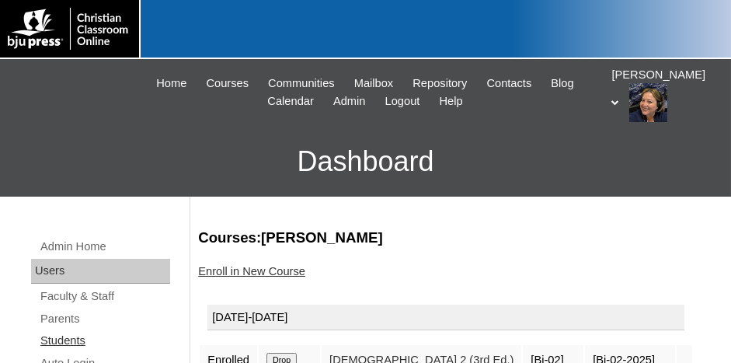
click at [71, 341] on link "Students" at bounding box center [104, 340] width 131 height 19
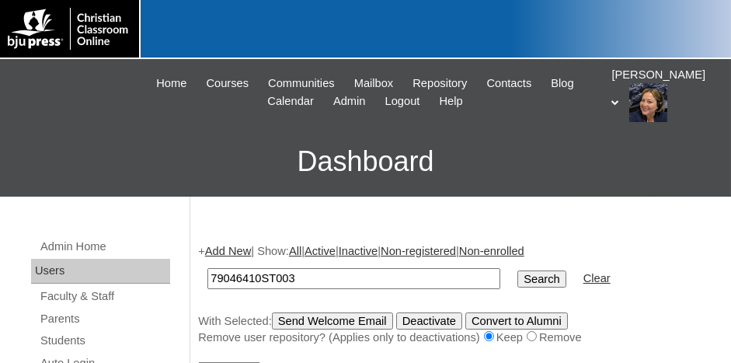
type input "79046410ST003"
click at [518, 270] on input "Search" at bounding box center [542, 278] width 48 height 17
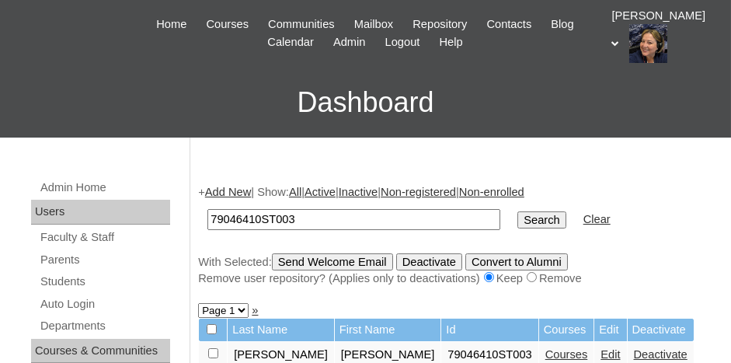
scroll to position [78, 0]
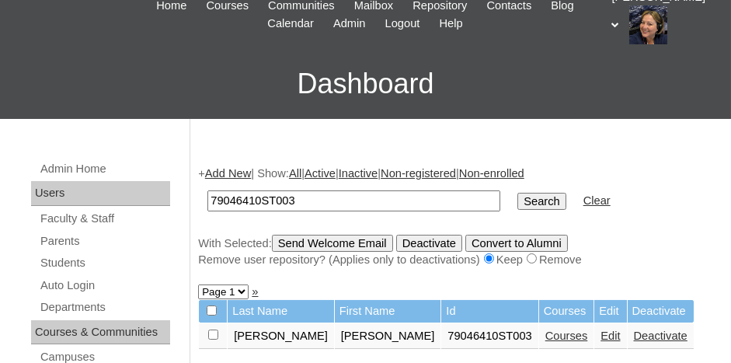
click at [213, 331] on input "checkbox" at bounding box center [213, 335] width 10 height 10
checkbox input "true"
click at [324, 239] on input "Send Welcome Email" at bounding box center [332, 243] width 121 height 17
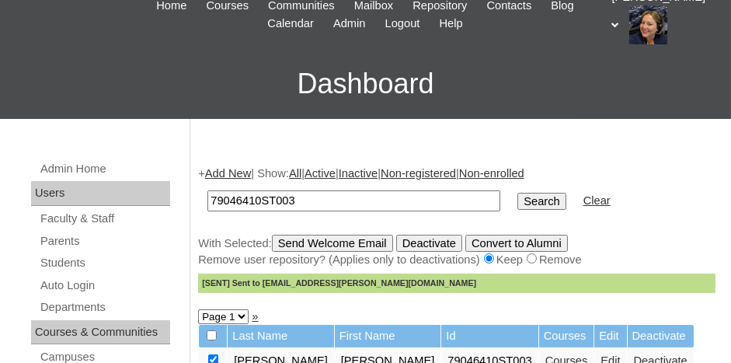
click at [239, 171] on link "Add New" at bounding box center [228, 173] width 46 height 12
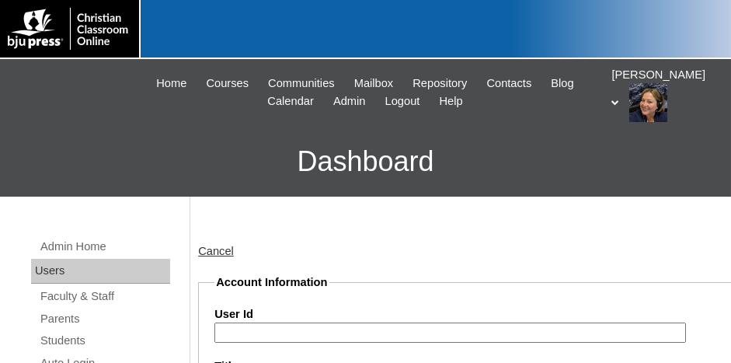
click at [286, 329] on input "User Id" at bounding box center [450, 333] width 472 height 21
paste input "79046410ST003"
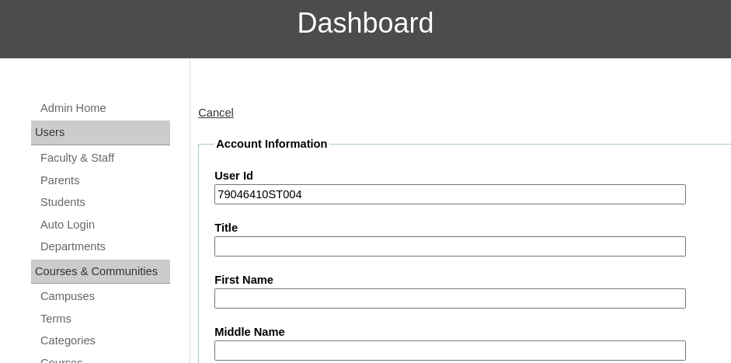
scroll to position [233, 0]
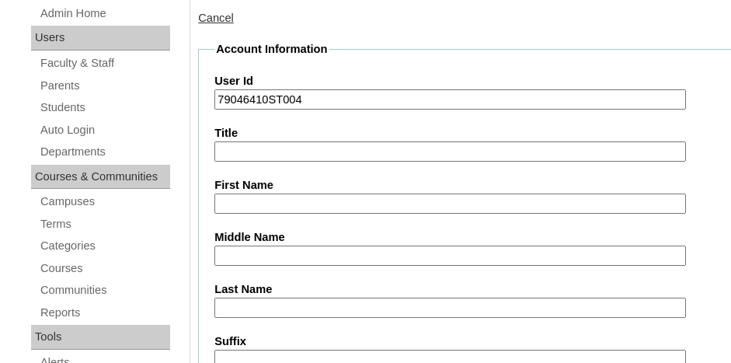
type input "79046410ST004"
click at [262, 199] on input "First Name" at bounding box center [450, 204] width 472 height 21
type input "Maximus"
type input "Caspersen"
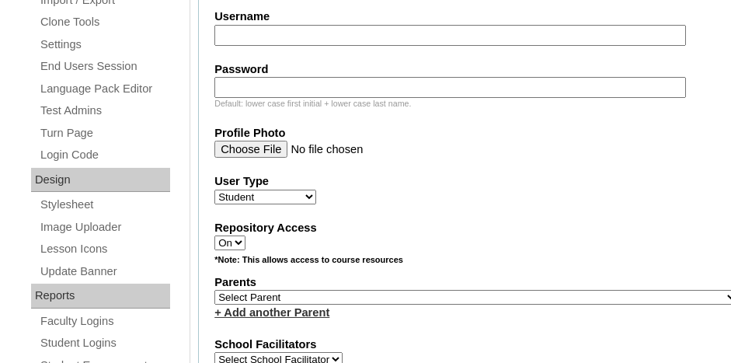
scroll to position [691, 0]
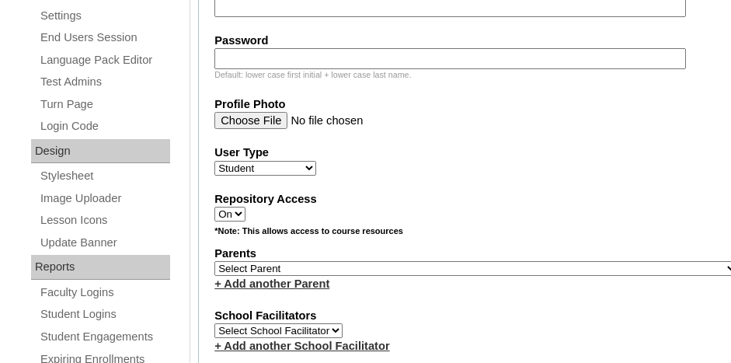
type input "m-caspersen@cla-stuttgart.org"
click at [327, 261] on select "Select Parent , Fautanu, Ma 1, 1 23-24 accountMorgan, Jason 6th Street Mennonit…" at bounding box center [476, 268] width 524 height 15
select select "34292"
click at [214, 261] on select "Select Parent , Fautanu, Ma 1, 1 23-24 accountMorgan, Jason 6th Street Mennonit…" at bounding box center [476, 268] width 524 height 15
click at [348, 276] on div "+ Add another Parent" at bounding box center [476, 284] width 524 height 16
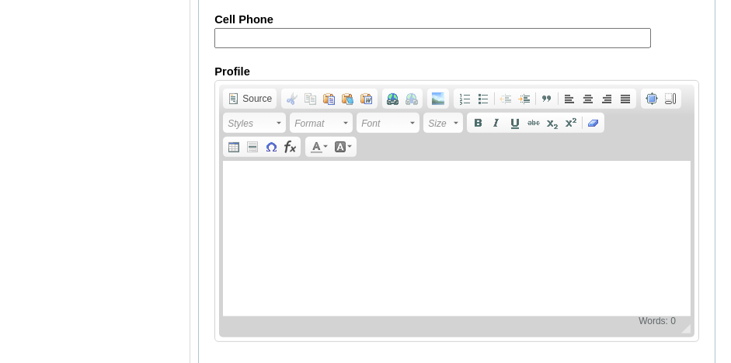
scroll to position [2050, 0]
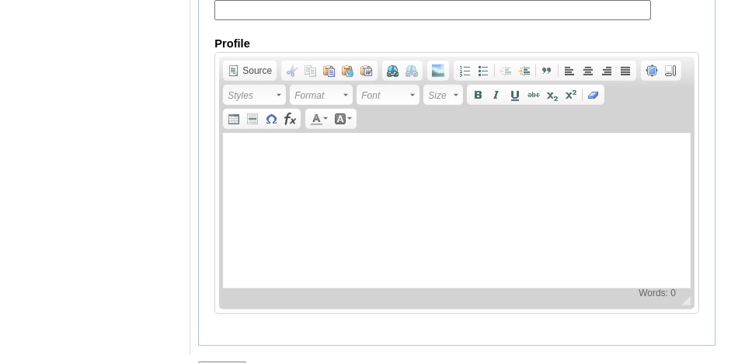
click at [211, 361] on input "Submit" at bounding box center [222, 369] width 48 height 17
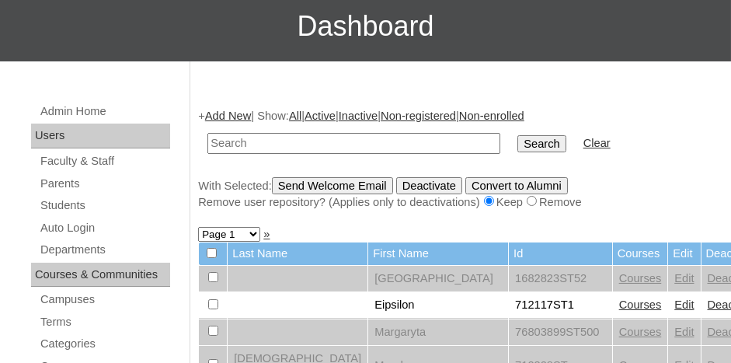
scroll to position [155, 0]
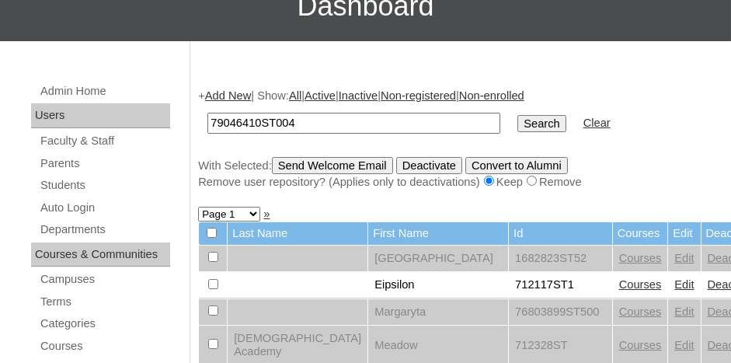
type input "79046410ST004"
click at [518, 115] on input "Search" at bounding box center [542, 123] width 48 height 17
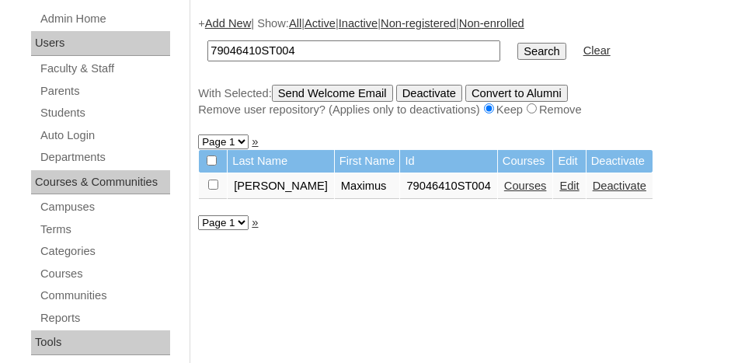
scroll to position [233, 0]
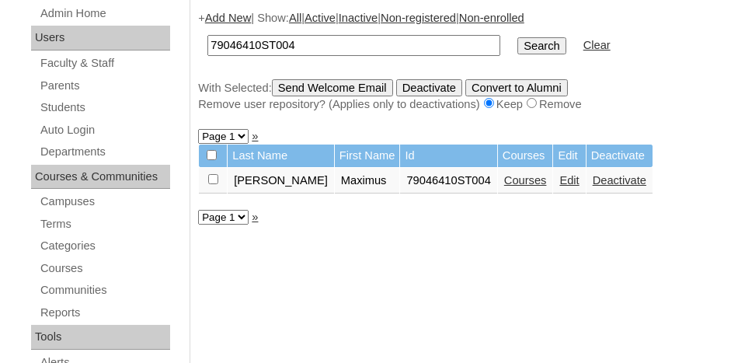
click at [504, 180] on link "Courses" at bounding box center [525, 180] width 43 height 12
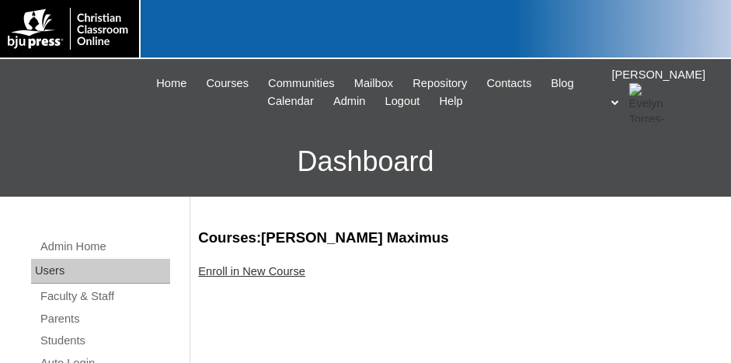
click at [241, 270] on link "Enroll in New Course" at bounding box center [251, 271] width 107 height 12
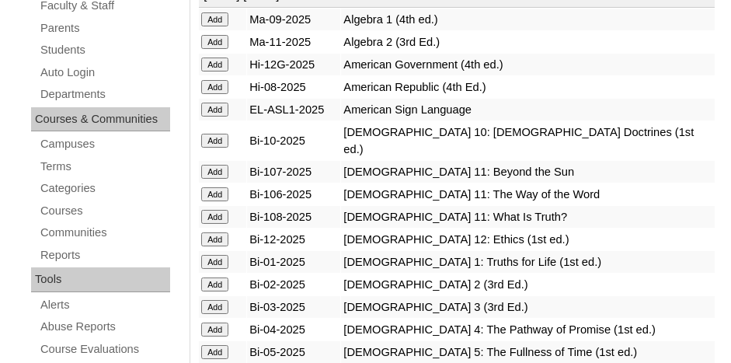
scroll to position [311, 0]
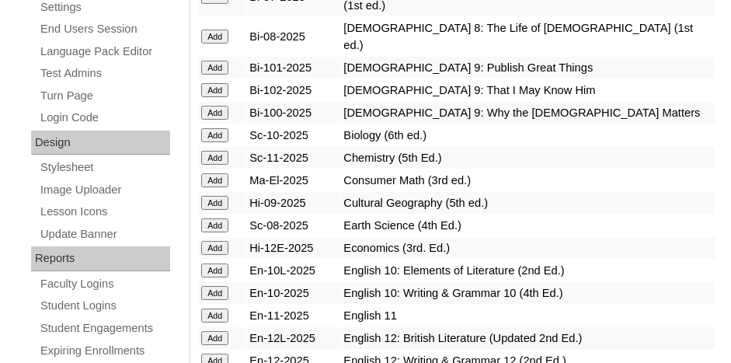
scroll to position [777, 0]
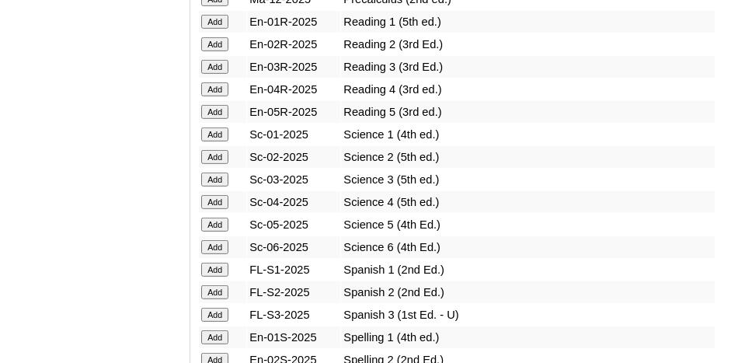
scroll to position [1943, 0]
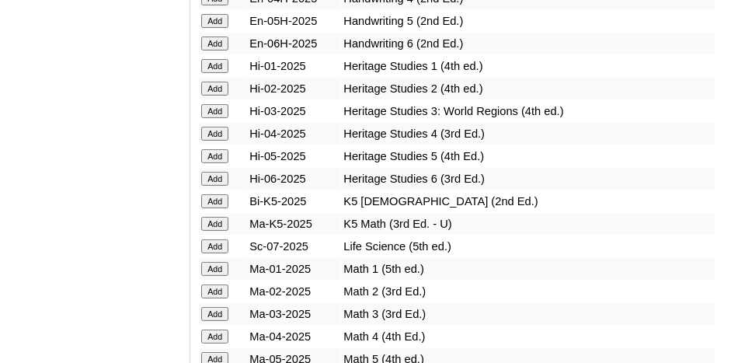
scroll to position [1477, 0]
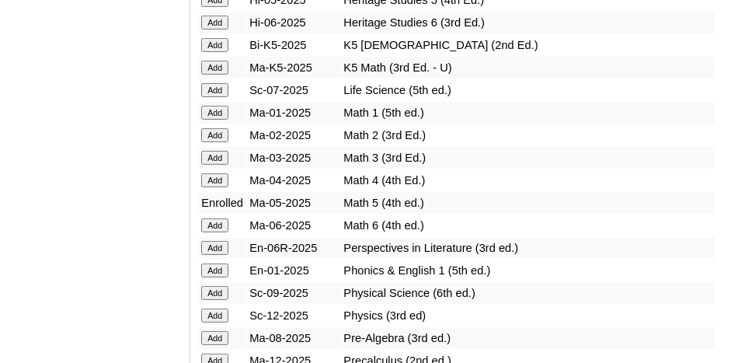
scroll to position [1632, 0]
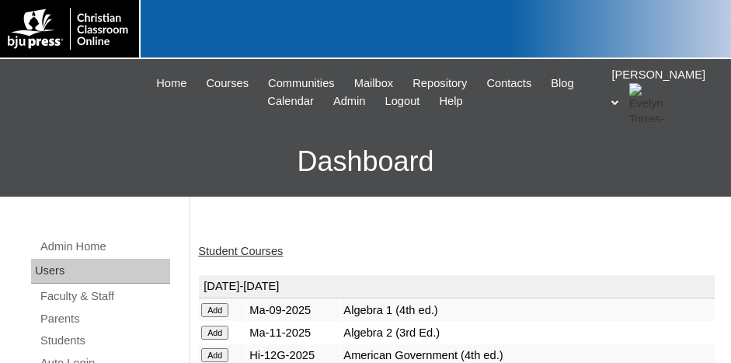
scroll to position [78, 0]
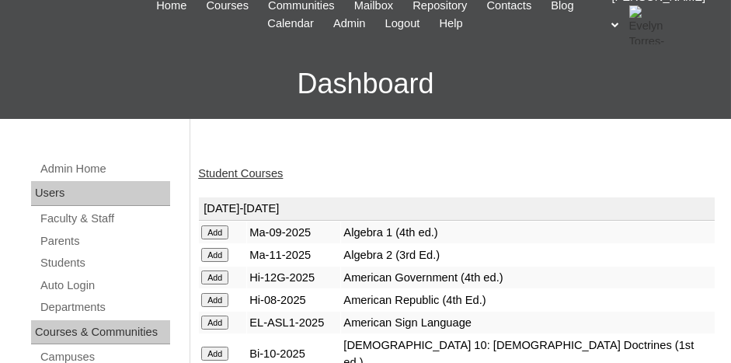
click at [246, 177] on link "Student Courses" at bounding box center [240, 173] width 85 height 12
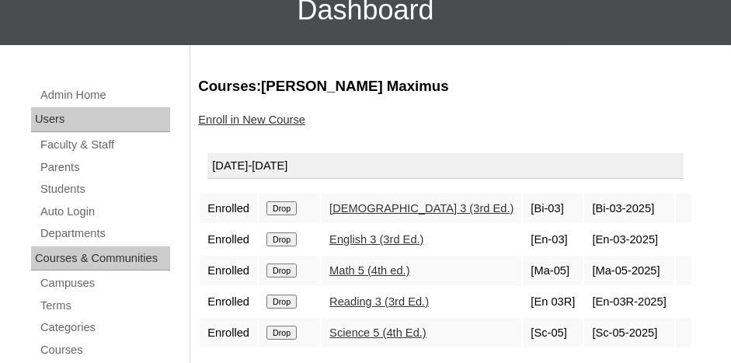
scroll to position [155, 0]
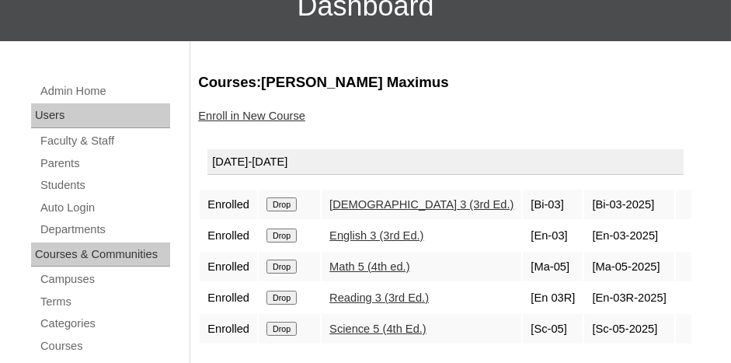
click at [235, 112] on link "Enroll in New Course" at bounding box center [251, 116] width 107 height 12
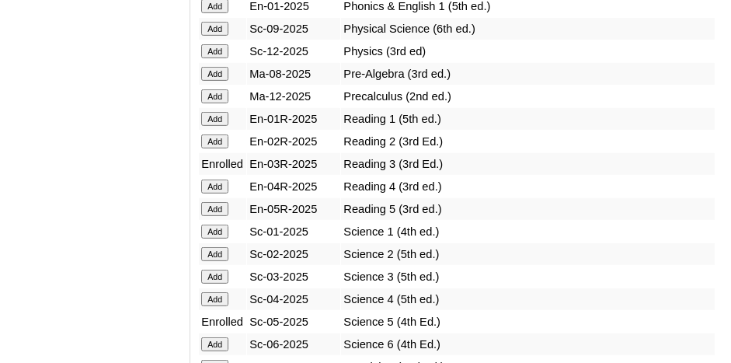
scroll to position [1943, 0]
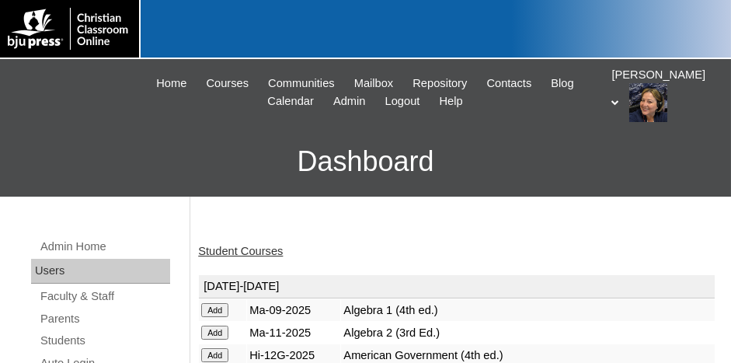
click at [244, 249] on link "Student Courses" at bounding box center [240, 251] width 85 height 12
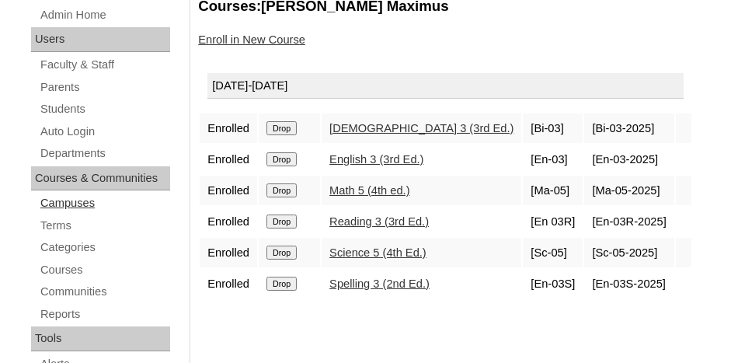
scroll to position [155, 0]
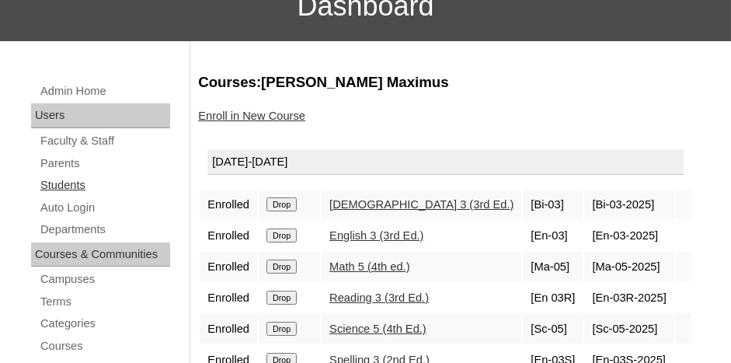
click at [72, 182] on link "Students" at bounding box center [104, 185] width 131 height 19
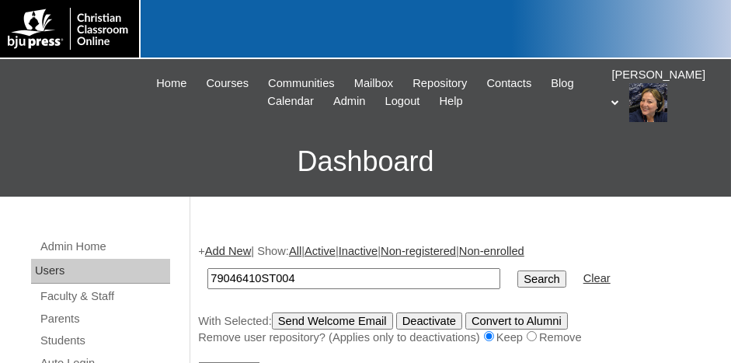
type input "79046410ST004"
click at [518, 270] on input "Search" at bounding box center [542, 278] width 48 height 17
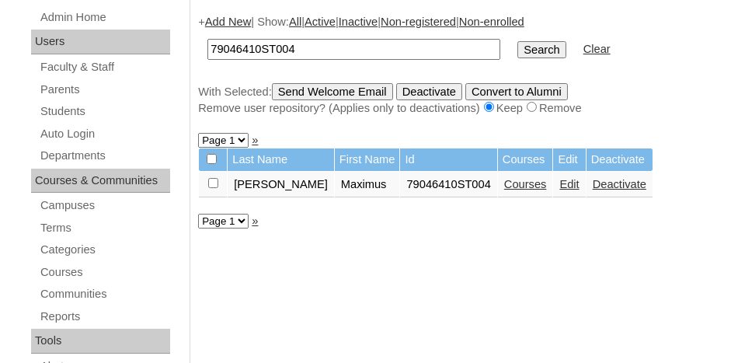
scroll to position [233, 0]
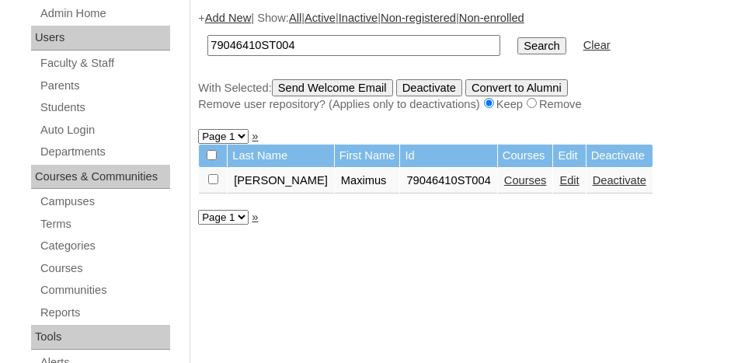
click at [210, 175] on input "checkbox" at bounding box center [213, 179] width 10 height 10
checkbox input "true"
click at [328, 87] on input "Send Welcome Email" at bounding box center [332, 87] width 121 height 17
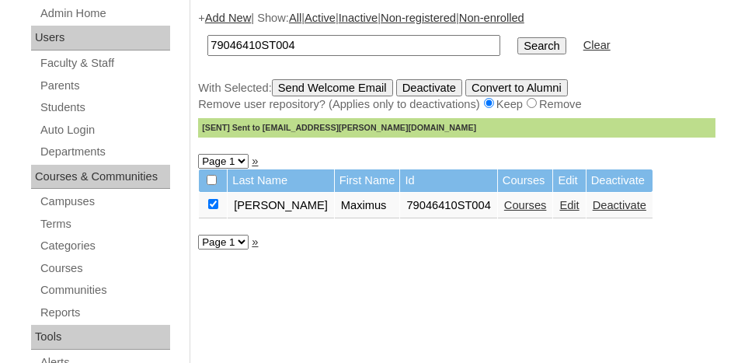
click at [218, 16] on link "Add New" at bounding box center [228, 18] width 46 height 12
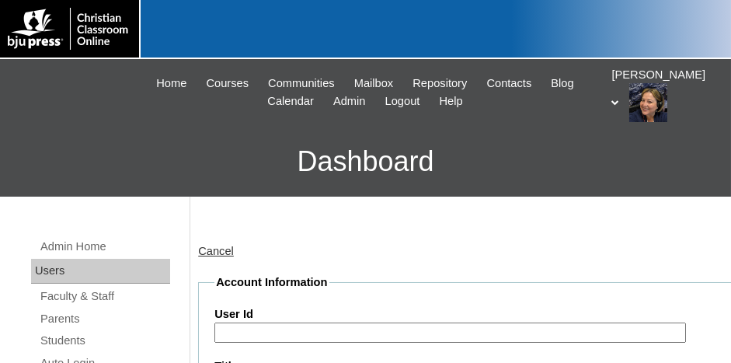
click at [260, 324] on input "User Id" at bounding box center [450, 333] width 472 height 21
paste input "79046410ST003"
type input "79046410ST005"
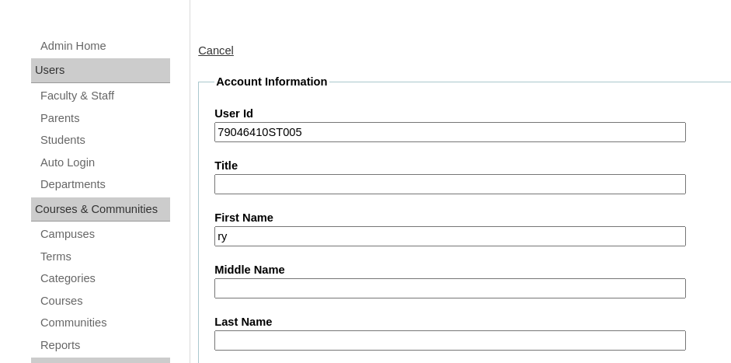
type input "r"
type input "Ryland"
type input "z"
type input "Zuniga"
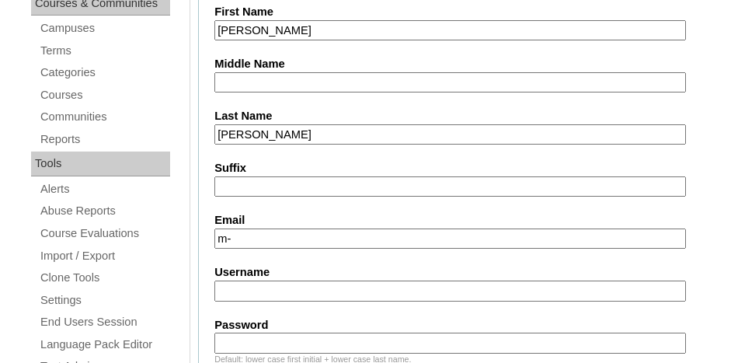
type input "m"
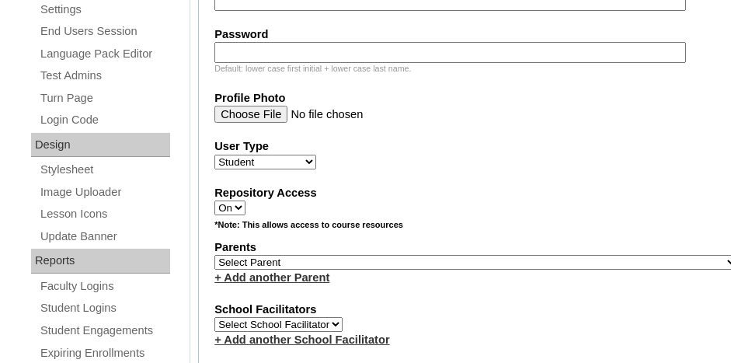
scroll to position [717, 0]
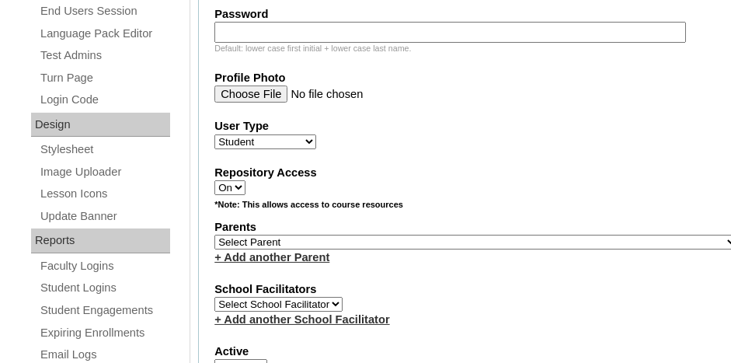
type input "r-zuniga@cla-stuttgart.org"
click at [343, 235] on select "Select Parent , Fautanu, Ma 1, 1 23-24 accountMorgan, Jason 6th Street Mennonit…" at bounding box center [476, 242] width 524 height 15
select select "34292"
click at [214, 235] on select "Select Parent , Fautanu, Ma 1, 1 23-24 accountMorgan, Jason 6th Street Mennonit…" at bounding box center [476, 242] width 524 height 15
click at [354, 249] on div "+ Add another Parent" at bounding box center [476, 257] width 524 height 16
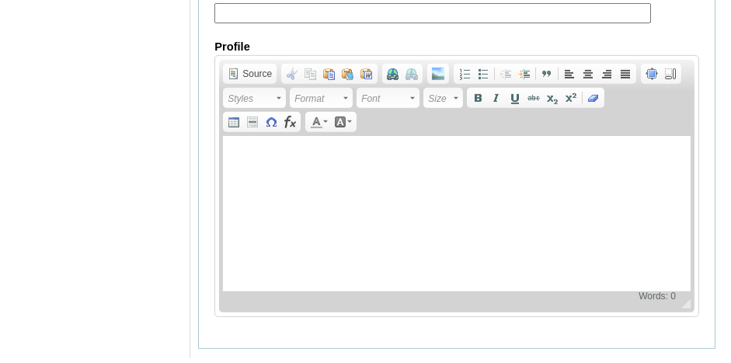
scroll to position [2050, 0]
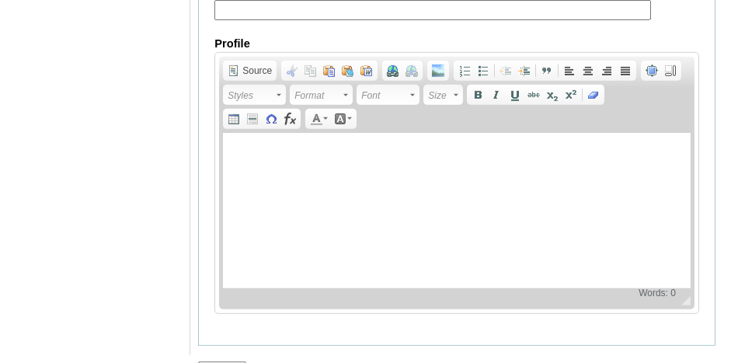
click at [221, 361] on input "Submit" at bounding box center [222, 369] width 48 height 17
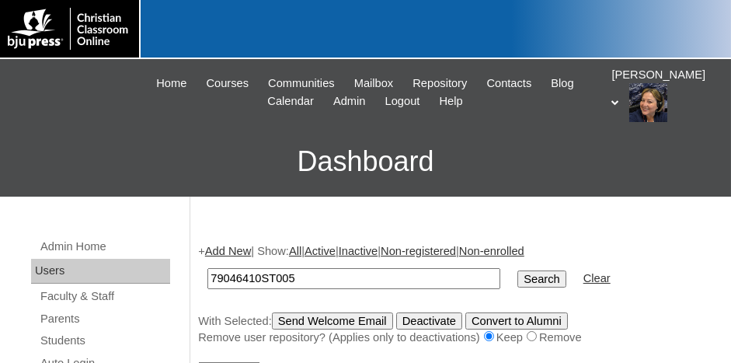
type input "79046410ST005"
click at [518, 270] on input "Search" at bounding box center [542, 278] width 48 height 17
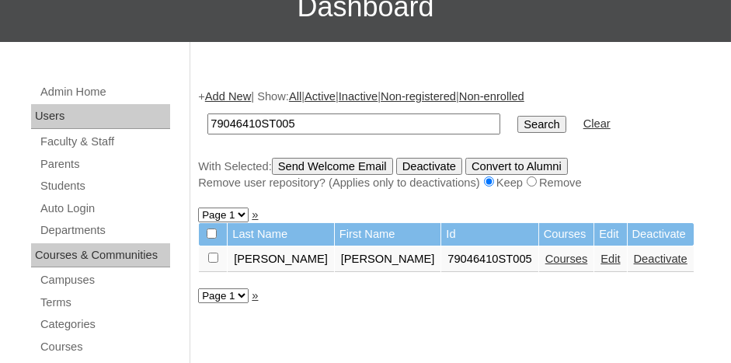
scroll to position [233, 0]
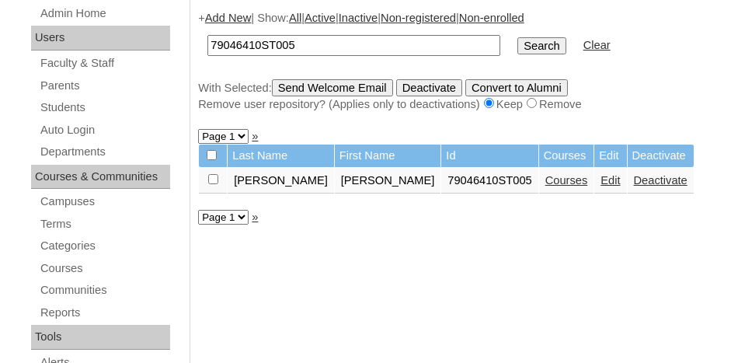
click at [546, 180] on link "Courses" at bounding box center [567, 180] width 43 height 12
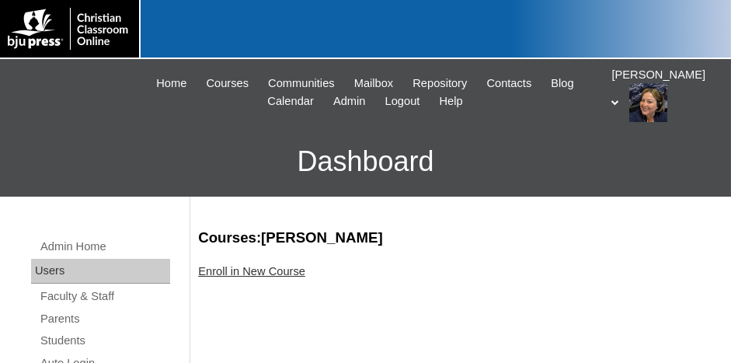
click at [281, 268] on link "Enroll in New Course" at bounding box center [251, 271] width 107 height 12
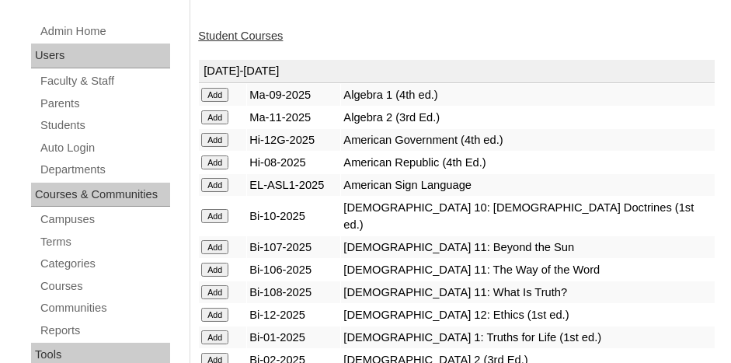
scroll to position [311, 0]
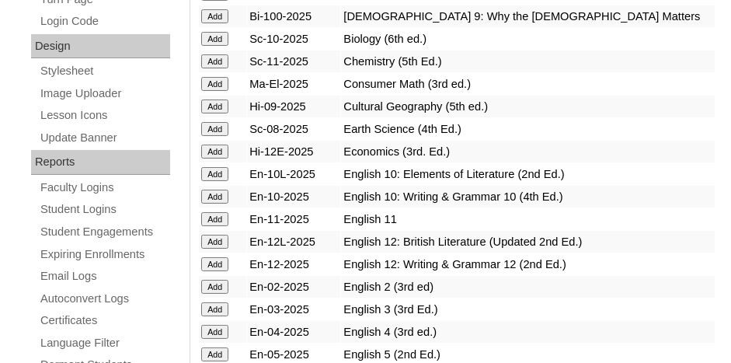
scroll to position [855, 0]
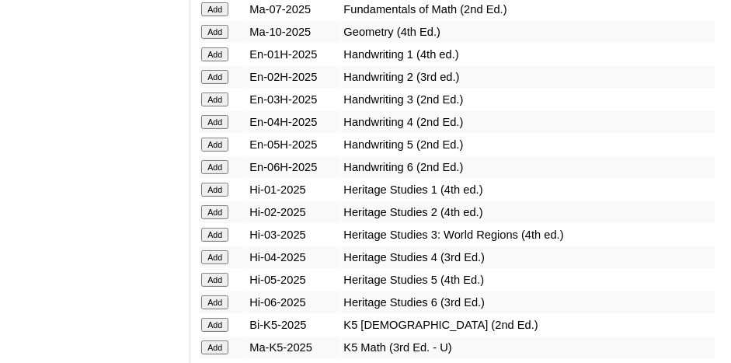
scroll to position [1399, 0]
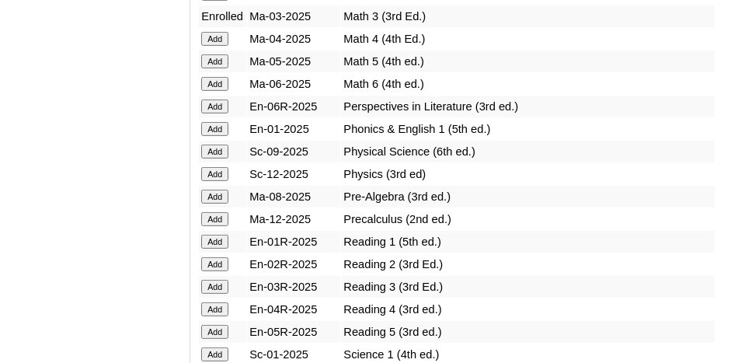
scroll to position [1787, 0]
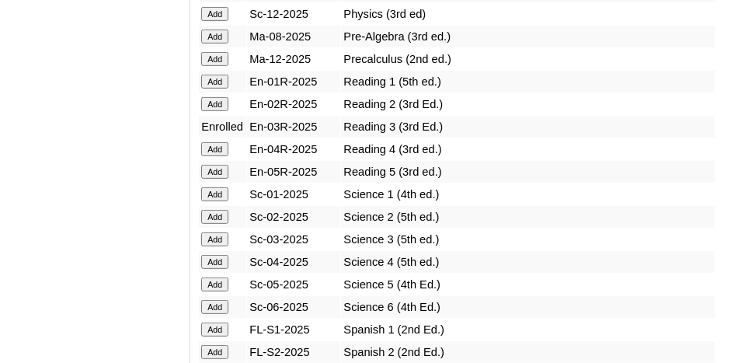
scroll to position [1943, 0]
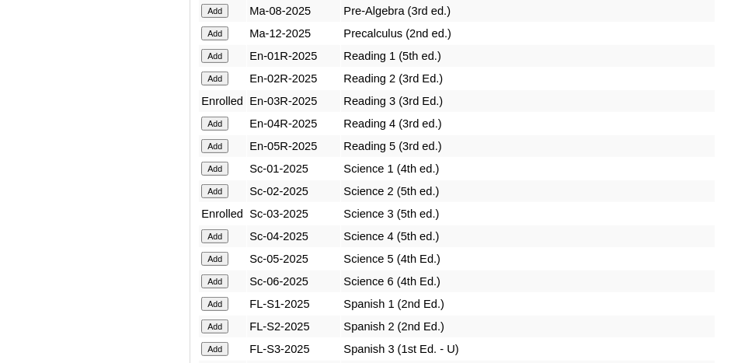
scroll to position [2176, 0]
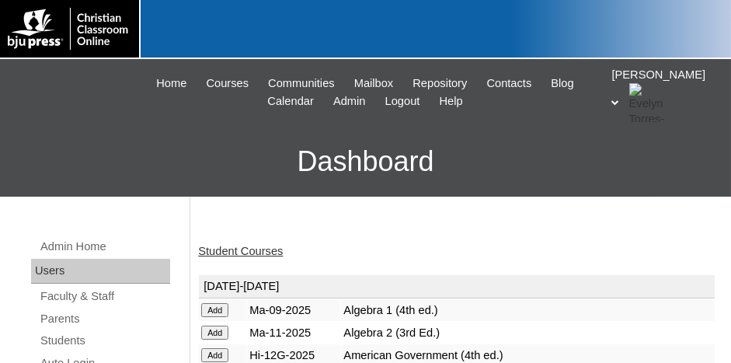
click at [227, 251] on link "Student Courses" at bounding box center [240, 251] width 85 height 12
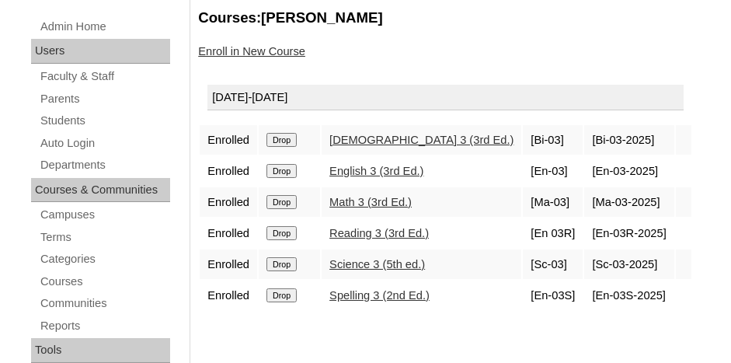
scroll to position [233, 0]
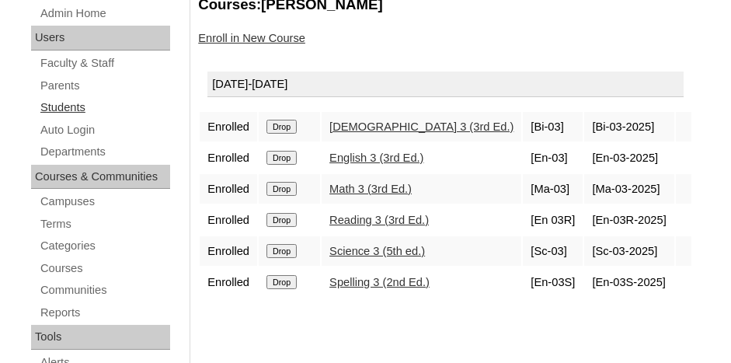
click at [70, 109] on link "Students" at bounding box center [104, 107] width 131 height 19
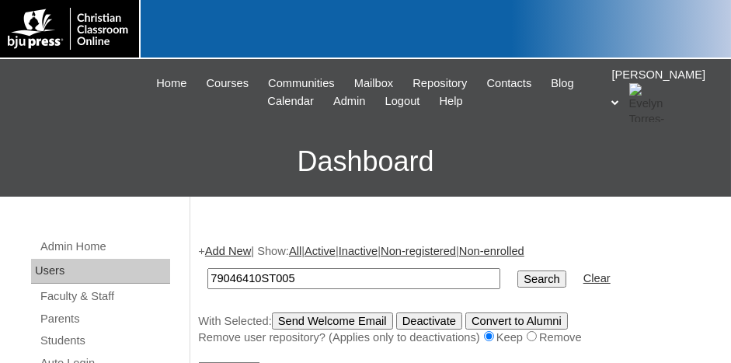
type input "79046410ST005"
click at [518, 270] on input "Search" at bounding box center [542, 278] width 48 height 17
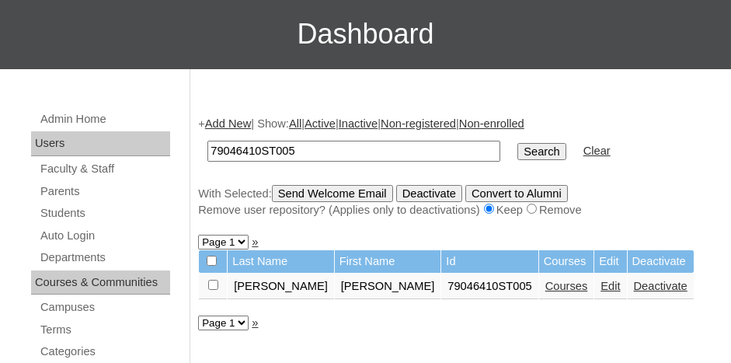
scroll to position [233, 0]
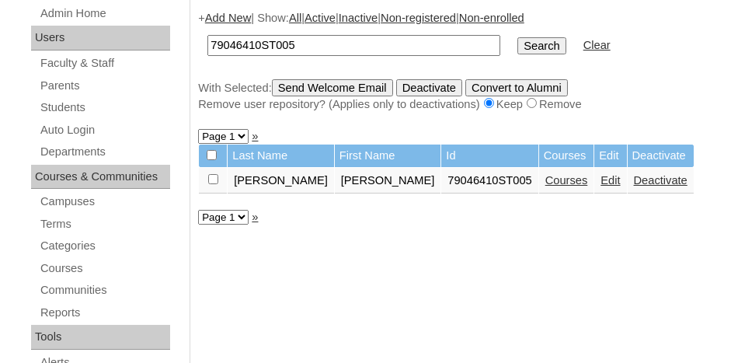
click at [211, 176] on input "checkbox" at bounding box center [213, 179] width 10 height 10
checkbox input "true"
click at [331, 82] on input "Send Welcome Email" at bounding box center [332, 87] width 121 height 17
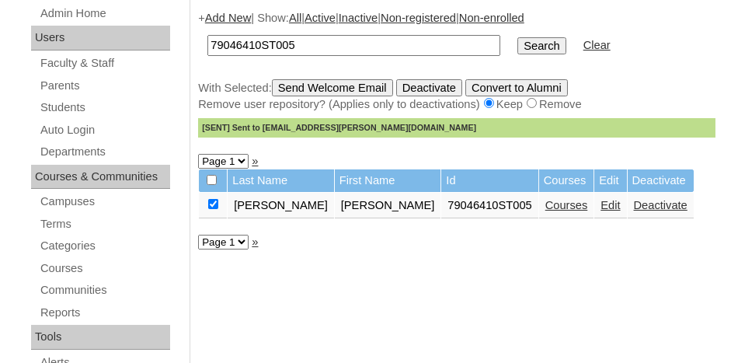
click at [221, 18] on link "Add New" at bounding box center [228, 18] width 46 height 12
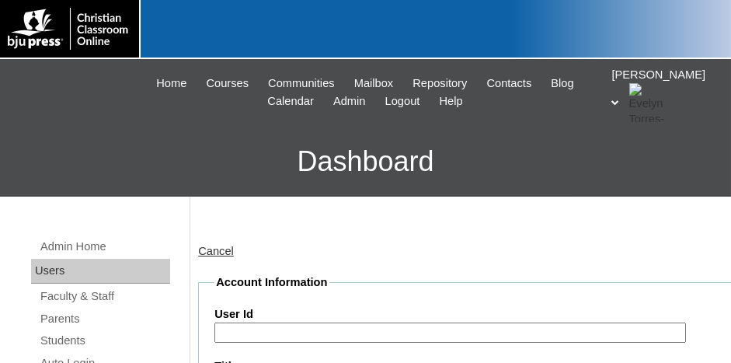
click at [291, 329] on input "User Id" at bounding box center [450, 333] width 472 height 21
paste input "79046410ST003"
type input "79046410ST006"
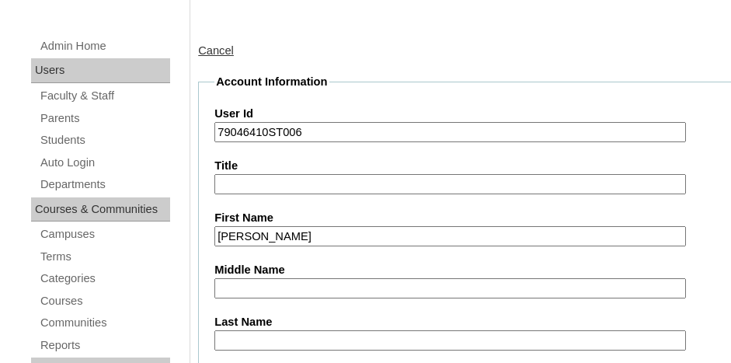
type input "Liam"
type input "Amoida"
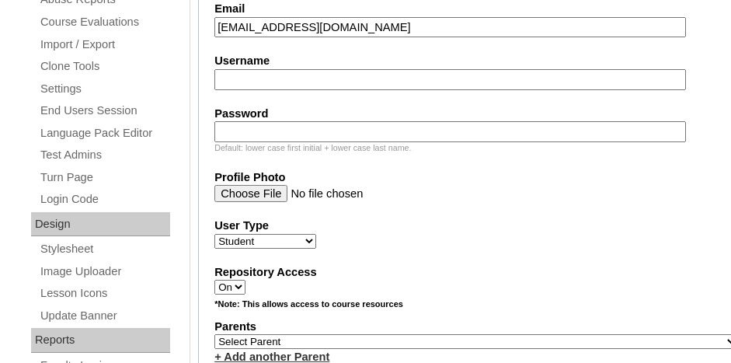
scroll to position [717, 0]
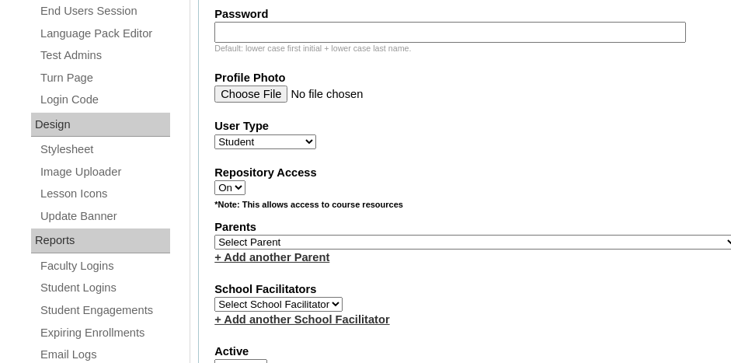
type input "l-amoida@cla-stuttgart.org"
click at [355, 235] on select "Select Parent , Fautanu, Ma 1, 1 23-24 accountMorgan, Jason 6th Street Mennonit…" at bounding box center [476, 242] width 524 height 15
select select "34292"
click at [214, 235] on select "Select Parent , Fautanu, Ma 1, 1 23-24 accountMorgan, Jason 6th Street Mennonit…" at bounding box center [476, 242] width 524 height 15
click at [361, 249] on div "+ Add another Parent" at bounding box center [476, 257] width 524 height 16
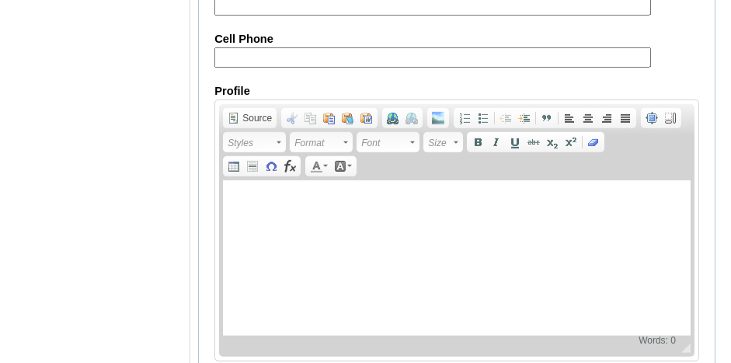
scroll to position [2050, 0]
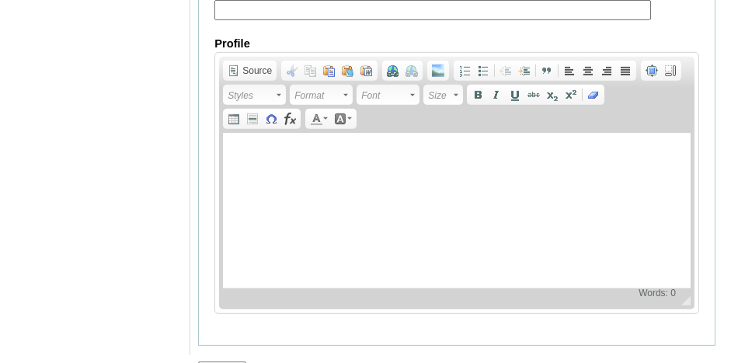
click at [220, 361] on input "Submit" at bounding box center [222, 369] width 48 height 17
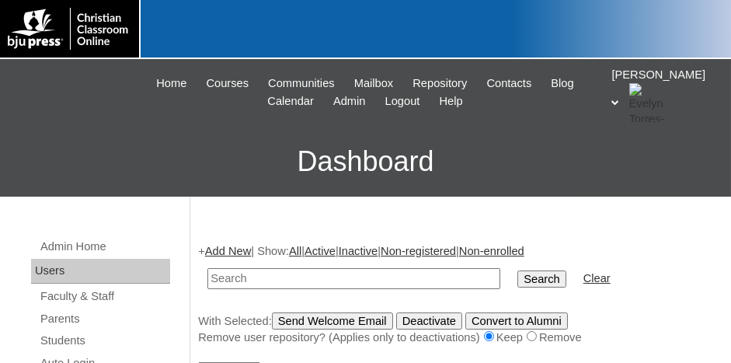
scroll to position [155, 0]
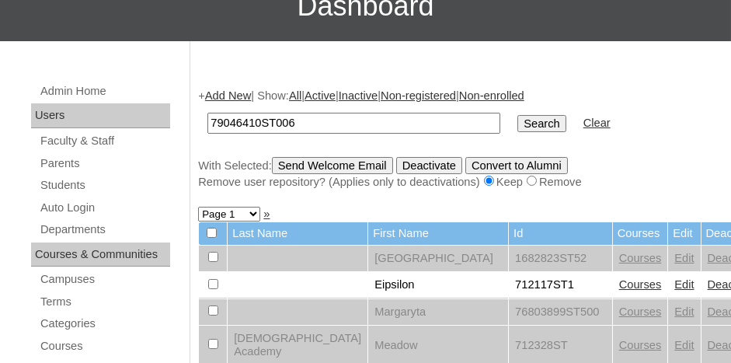
type input "79046410ST006"
click at [518, 115] on input "Search" at bounding box center [542, 123] width 48 height 17
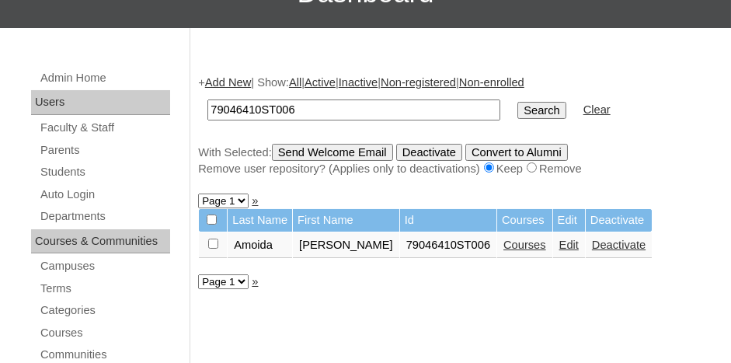
scroll to position [233, 0]
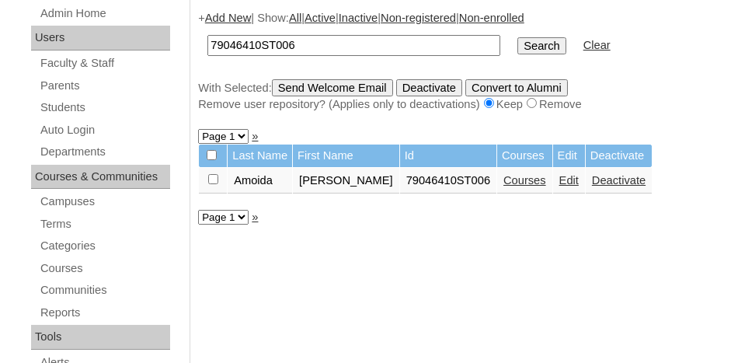
click at [504, 180] on link "Courses" at bounding box center [525, 180] width 43 height 12
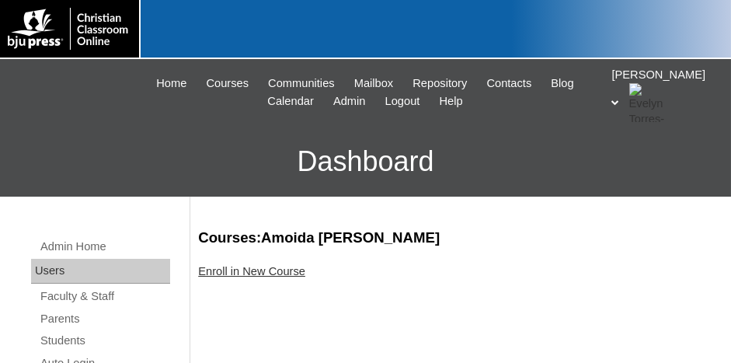
drag, startPoint x: 270, startPoint y: 249, endPoint x: 271, endPoint y: 257, distance: 7.8
click at [273, 274] on link "Enroll in New Course" at bounding box center [251, 271] width 107 height 12
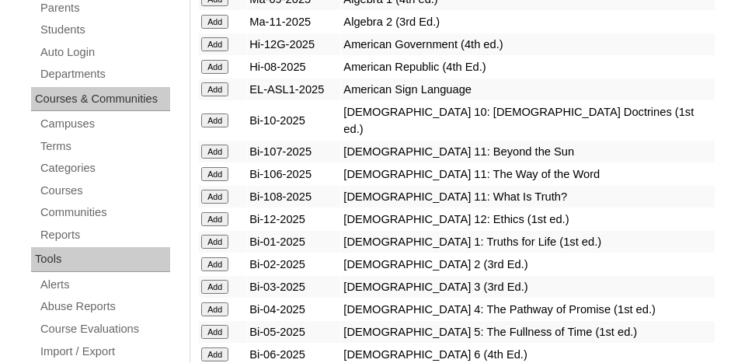
scroll to position [389, 0]
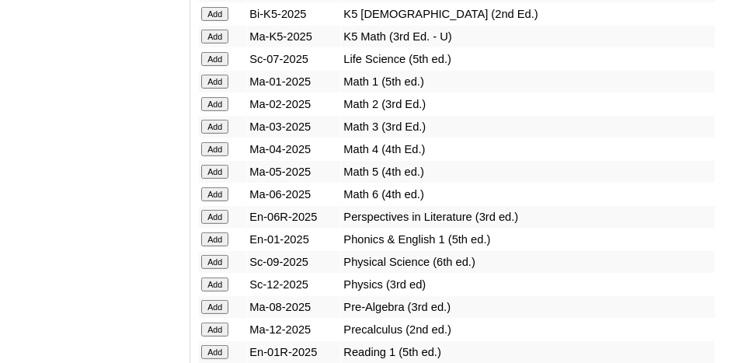
scroll to position [1710, 0]
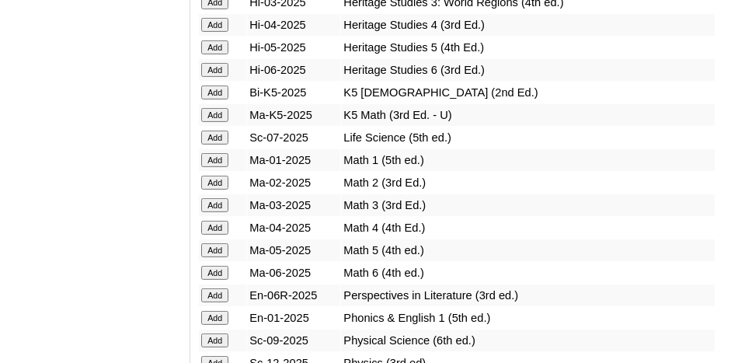
scroll to position [1554, 0]
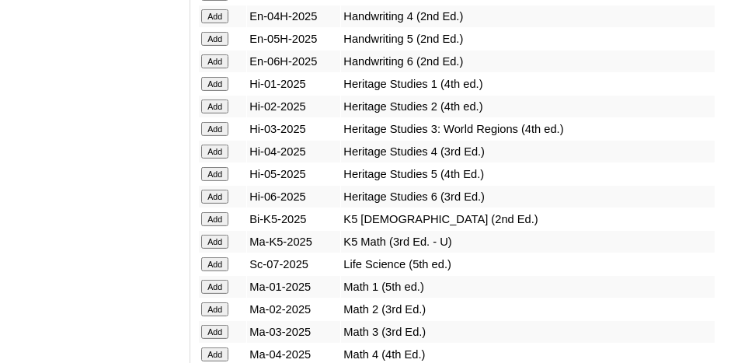
scroll to position [1399, 0]
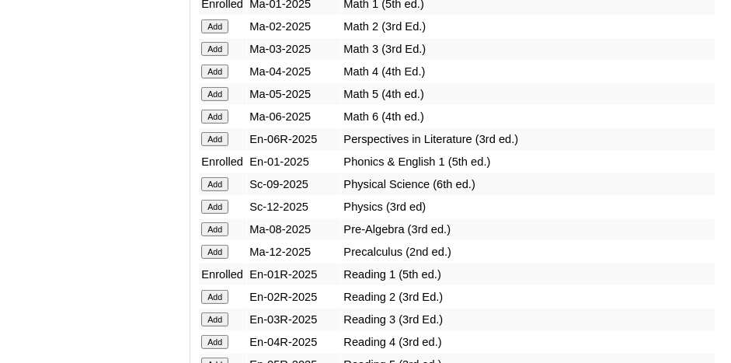
scroll to position [1787, 0]
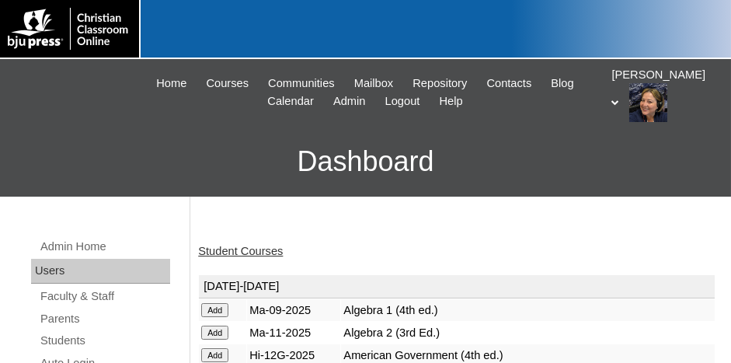
click at [258, 252] on link "Student Courses" at bounding box center [240, 251] width 85 height 12
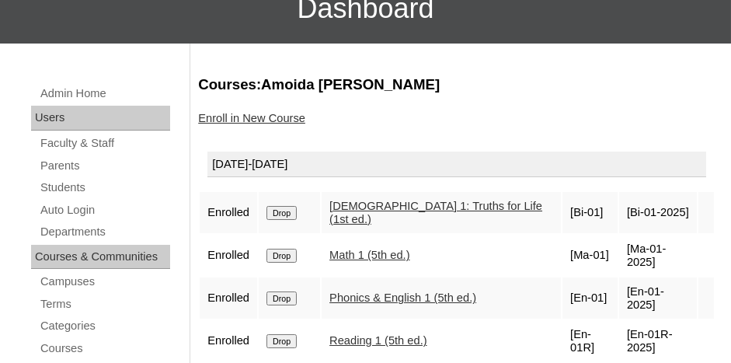
scroll to position [155, 0]
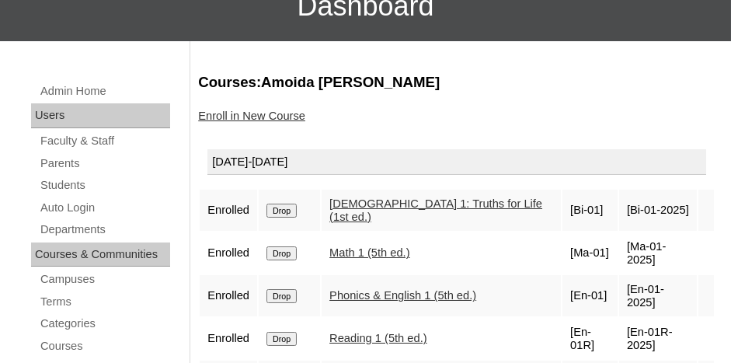
click at [249, 120] on link "Enroll in New Course" at bounding box center [251, 116] width 107 height 12
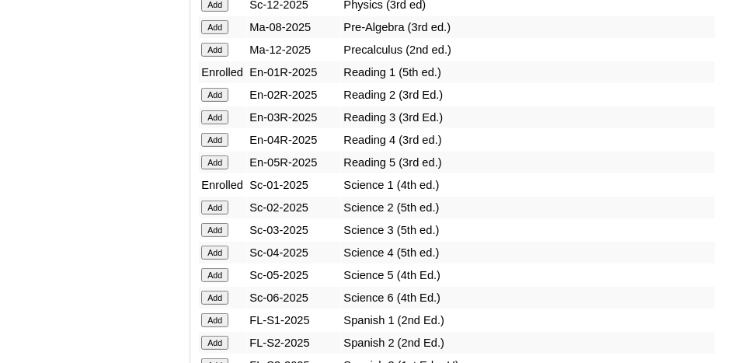
scroll to position [1943, 0]
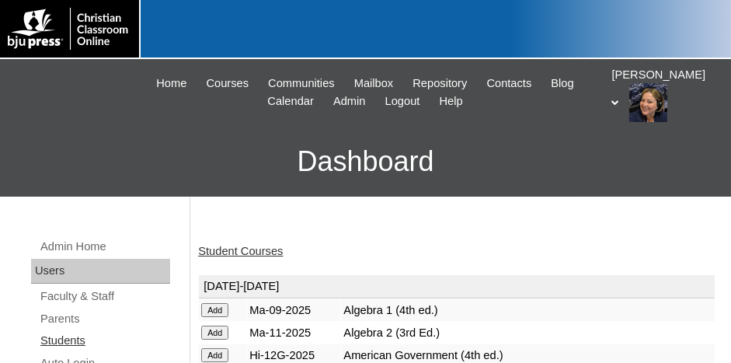
click at [68, 337] on link "Students" at bounding box center [104, 340] width 131 height 19
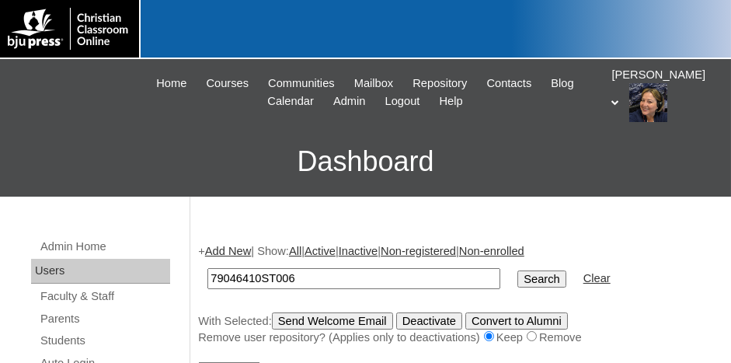
type input "79046410ST006"
click at [518, 270] on input "Search" at bounding box center [542, 278] width 48 height 17
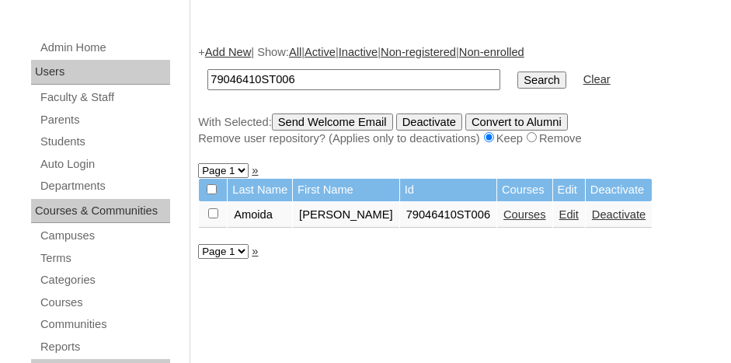
scroll to position [233, 0]
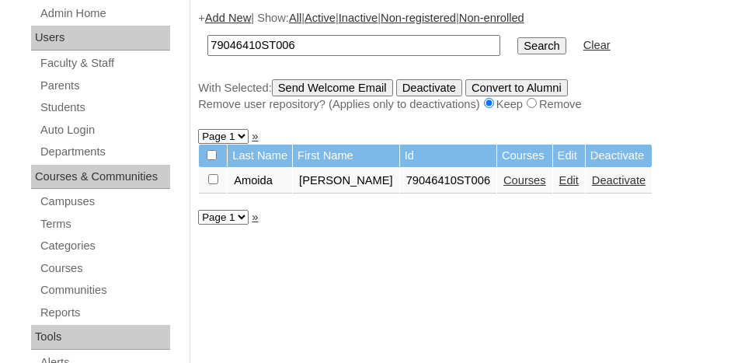
click at [217, 176] on input "checkbox" at bounding box center [213, 179] width 10 height 10
checkbox input "true"
click at [321, 85] on input "Send Welcome Email" at bounding box center [332, 87] width 121 height 17
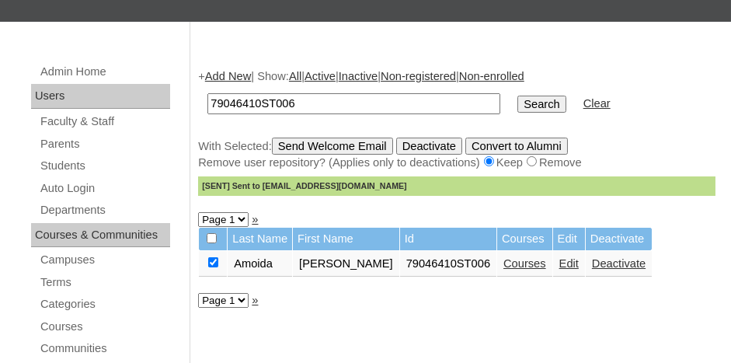
scroll to position [155, 0]
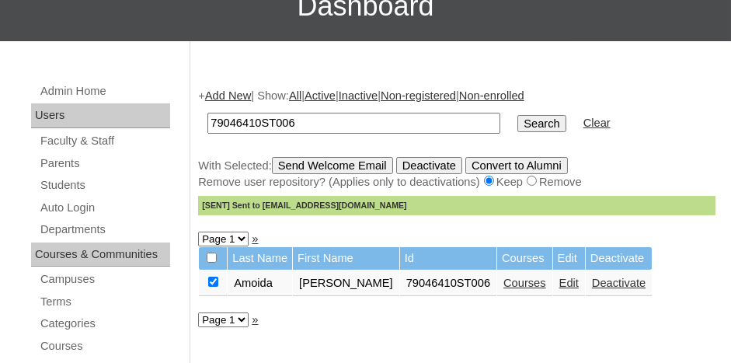
click at [241, 96] on link "Add New" at bounding box center [228, 95] width 46 height 12
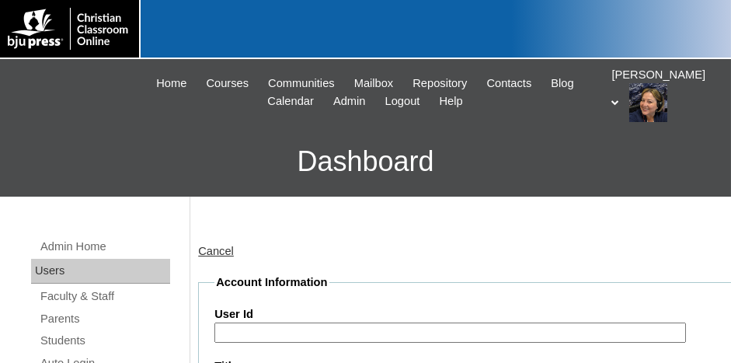
click at [330, 329] on input "User Id" at bounding box center [450, 333] width 472 height 21
paste input "79046410ST003"
type input "79046410ST007"
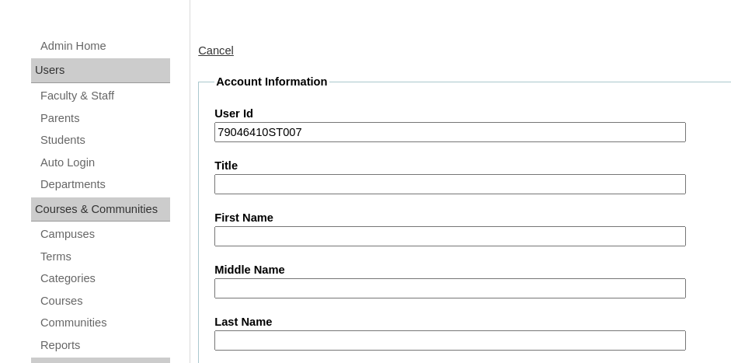
type input "m"
type input "Mauricio"
type input "Gonzalez"
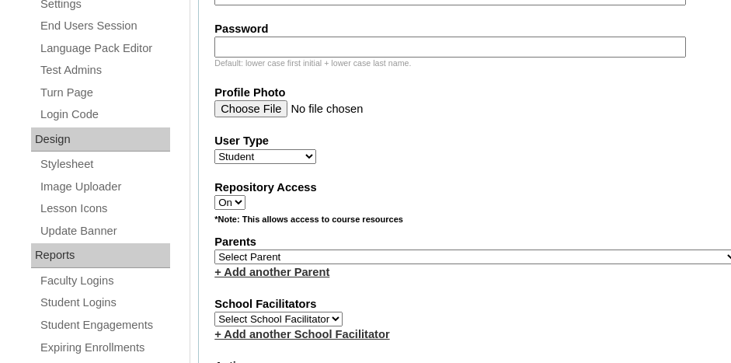
scroll to position [717, 0]
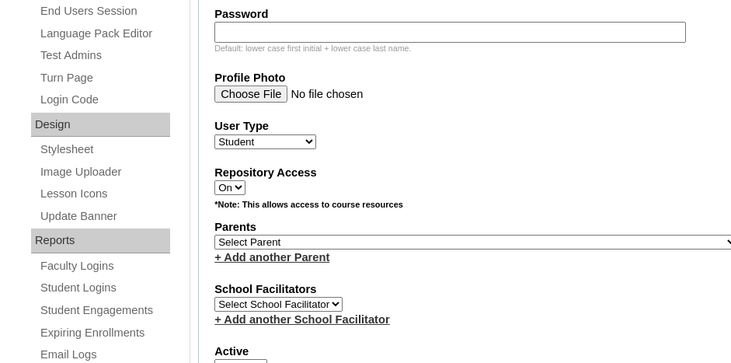
type input "m-gonzalez@cla-stuttgart.org"
click at [348, 235] on select "Select Parent , Fautanu, Ma 1, 1 23-24 accountMorgan, Jason 6th Street Mennonit…" at bounding box center [476, 242] width 524 height 15
select select "34292"
click at [214, 235] on select "Select Parent , Fautanu, Ma 1, 1 23-24 accountMorgan, Jason 6th Street Mennonit…" at bounding box center [476, 242] width 524 height 15
click at [370, 260] on fieldset "Account Information User Id 79046410ST007 Title First Name Mauricio Middle Name…" at bounding box center [476, 197] width 556 height 1281
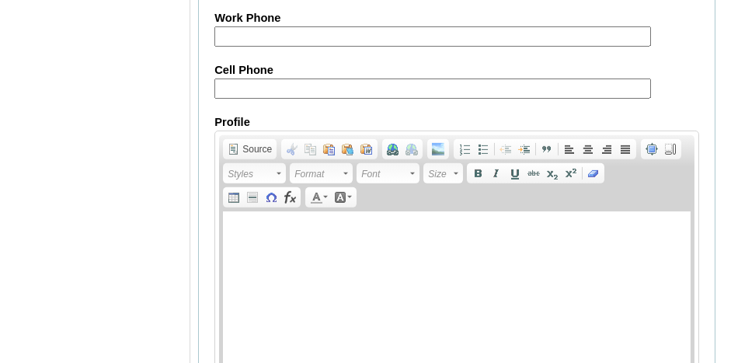
scroll to position [2037, 0]
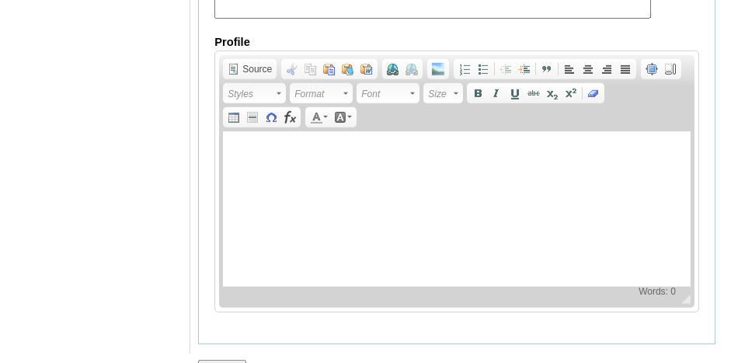
click at [228, 360] on input "Submit" at bounding box center [222, 368] width 48 height 17
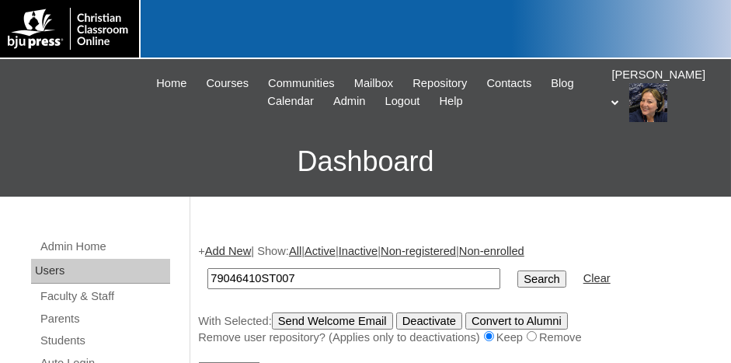
type input "79046410ST007"
click at [518, 270] on input "Search" at bounding box center [542, 278] width 48 height 17
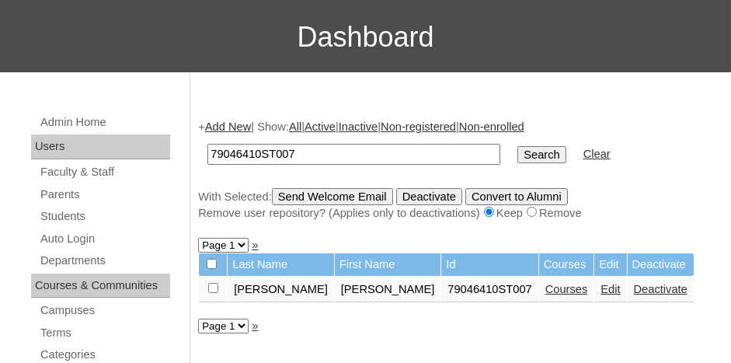
scroll to position [155, 0]
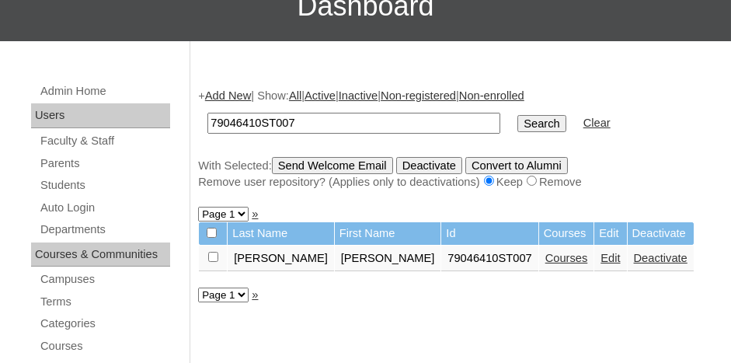
click at [546, 254] on link "Courses" at bounding box center [567, 258] width 43 height 12
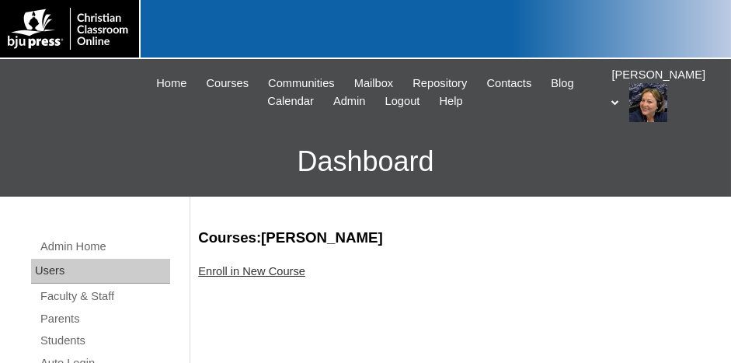
click at [289, 273] on link "Enroll in New Course" at bounding box center [251, 271] width 107 height 12
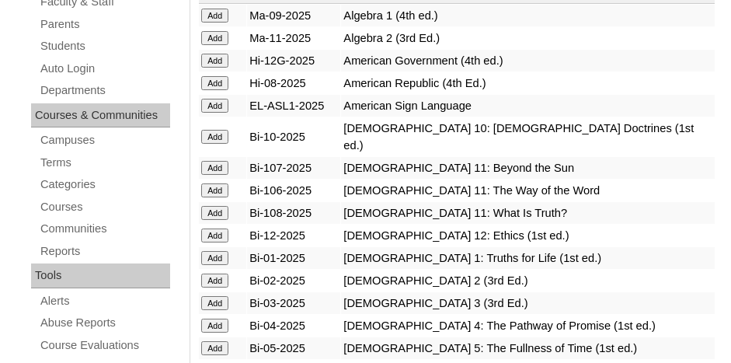
scroll to position [311, 0]
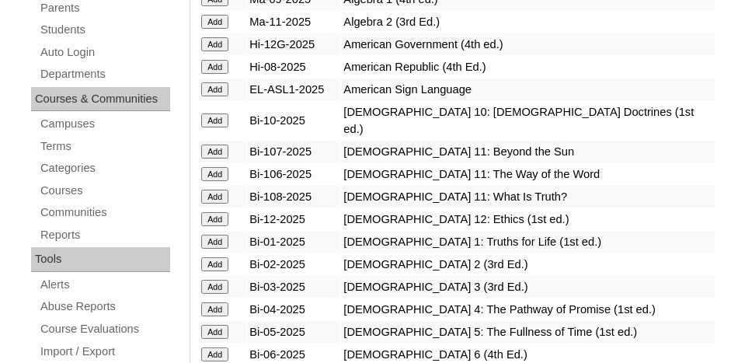
drag, startPoint x: 212, startPoint y: 286, endPoint x: 256, endPoint y: 284, distance: 43.6
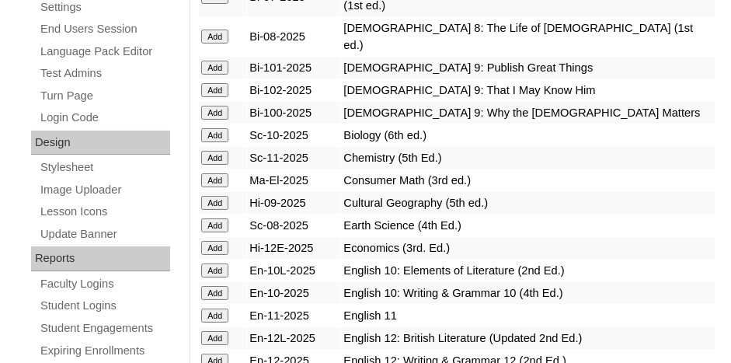
scroll to position [777, 0]
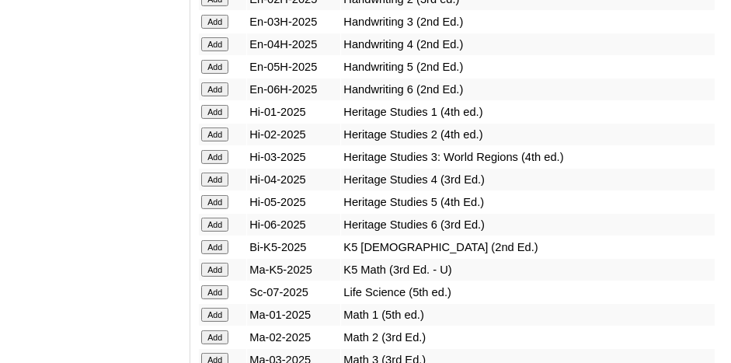
scroll to position [1477, 0]
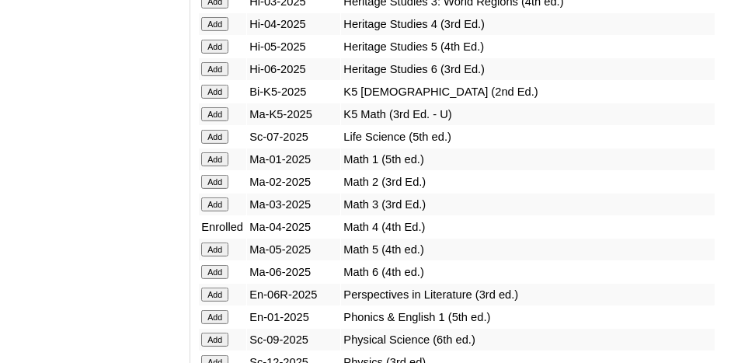
scroll to position [1632, 0]
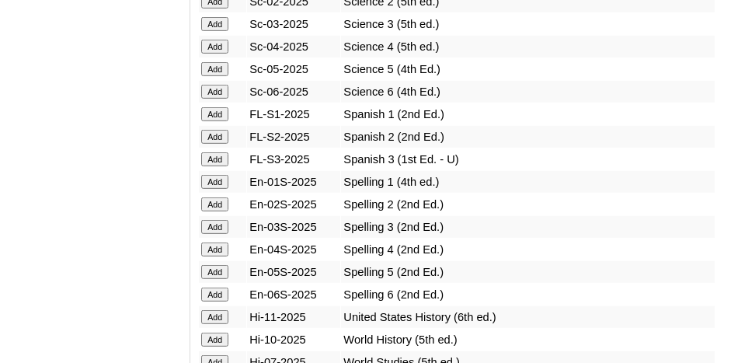
scroll to position [2098, 0]
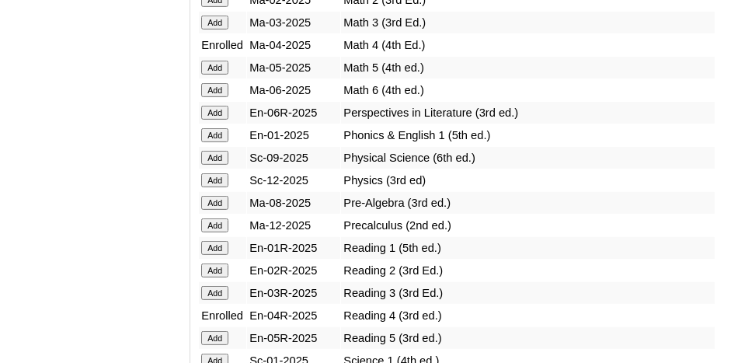
scroll to position [1787, 0]
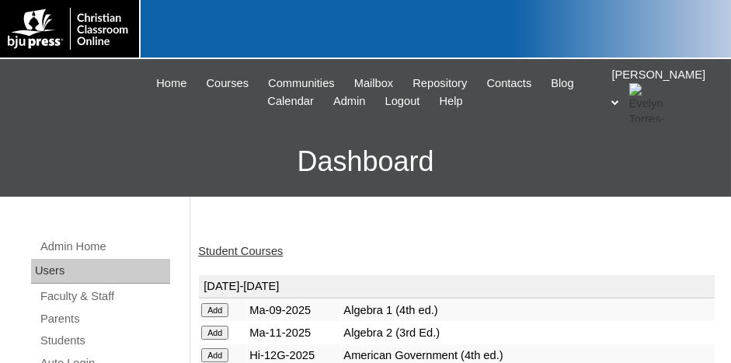
click at [256, 253] on link "Student Courses" at bounding box center [240, 251] width 85 height 12
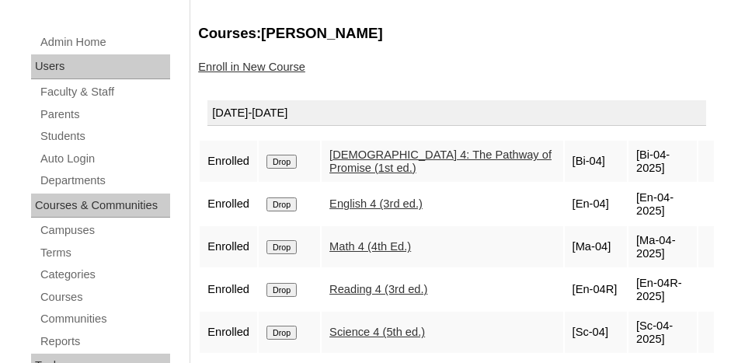
scroll to position [233, 0]
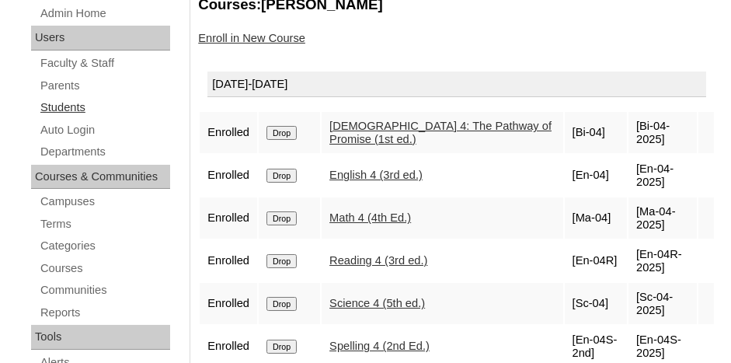
click at [67, 101] on link "Students" at bounding box center [104, 107] width 131 height 19
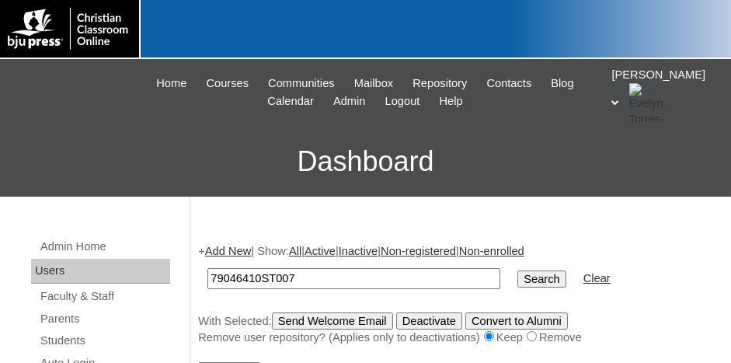
type input "79046410ST007"
click at [518, 270] on input "Search" at bounding box center [542, 278] width 48 height 17
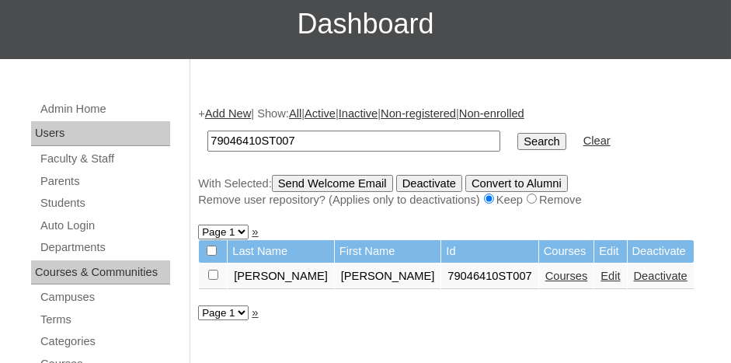
scroll to position [155, 0]
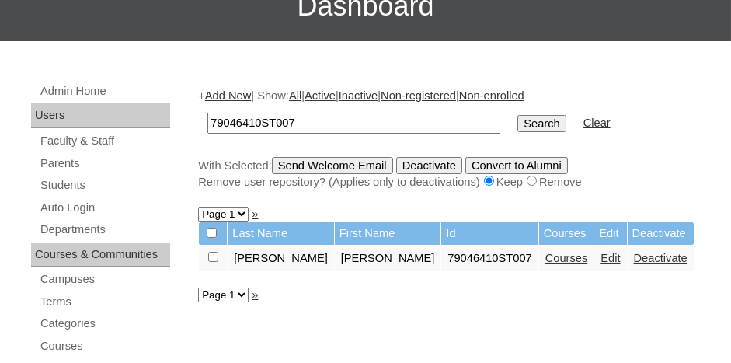
click at [214, 255] on input "checkbox" at bounding box center [213, 257] width 10 height 10
checkbox input "true"
click at [288, 166] on input "Send Welcome Email" at bounding box center [332, 165] width 121 height 17
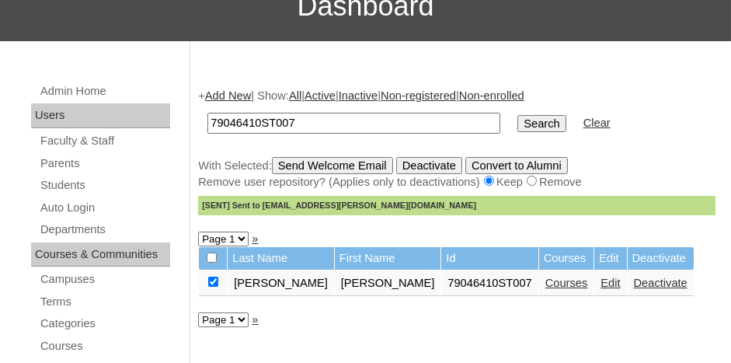
click at [247, 90] on link "Add New" at bounding box center [228, 95] width 46 height 12
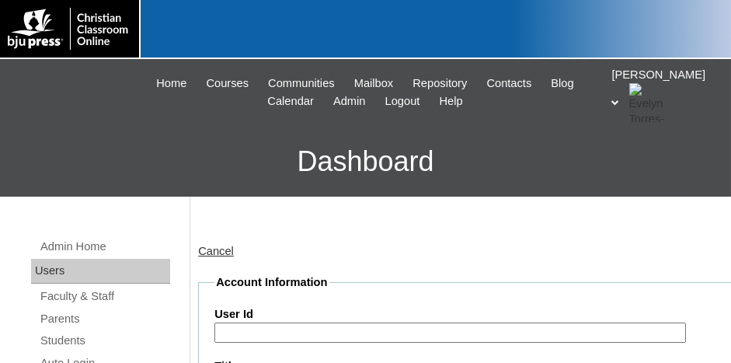
drag, startPoint x: 292, startPoint y: 333, endPoint x: 300, endPoint y: 329, distance: 8.7
click at [295, 331] on input "User Id" at bounding box center [450, 333] width 472 height 21
paste input "79046410ST003"
type input "79046410ST008"
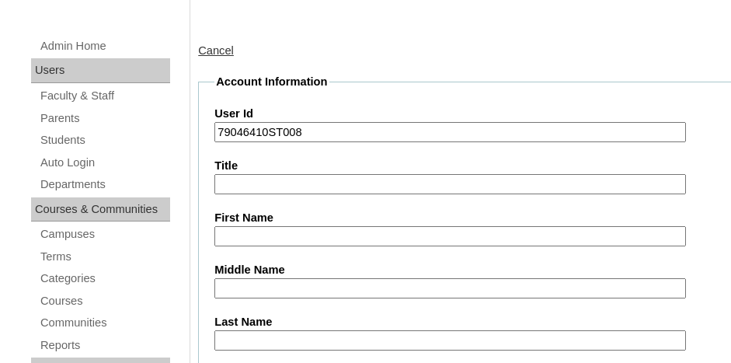
click at [299, 227] on input "First Name" at bounding box center [450, 236] width 472 height 21
type input "Emiliano"
type input "Gonzalez"
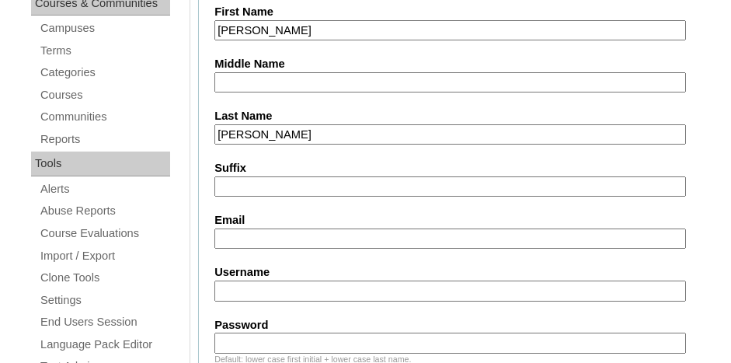
click at [259, 238] on input "Email" at bounding box center [450, 238] width 472 height 21
type input "s"
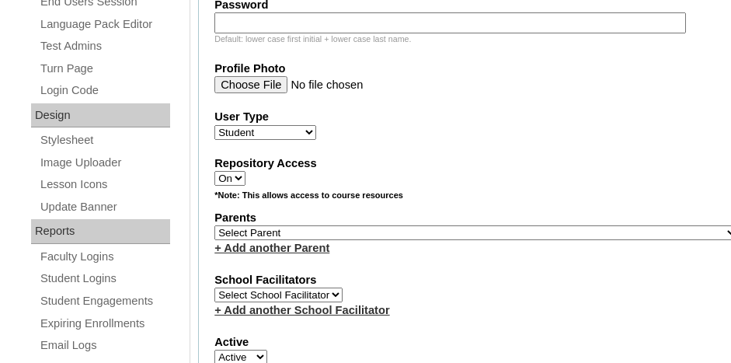
scroll to position [717, 0]
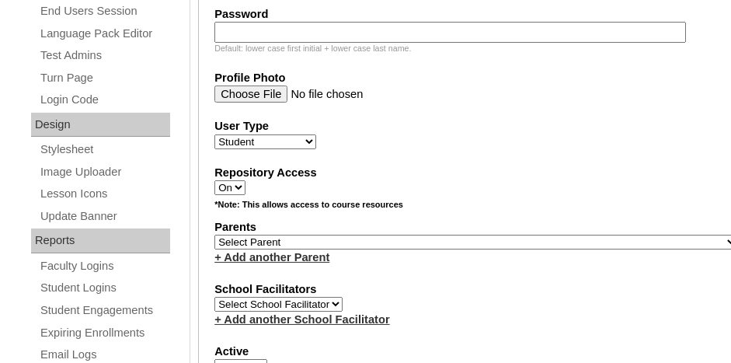
type input "e-gonzalez@cla-stuttgart.org"
click at [315, 235] on select "Select Parent , Fautanu, Ma 1, 1 23-24 accountMorgan, Jason 6th Street Mennonit…" at bounding box center [476, 242] width 524 height 15
select select "34292"
click at [214, 235] on select "Select Parent , Fautanu, Ma 1, 1 23-24 accountMorgan, Jason 6th Street Mennonit…" at bounding box center [476, 242] width 524 height 15
click at [372, 256] on fieldset "Account Information User Id 79046410ST008 Title First Name Emiliano Middle Name…" at bounding box center [476, 197] width 556 height 1281
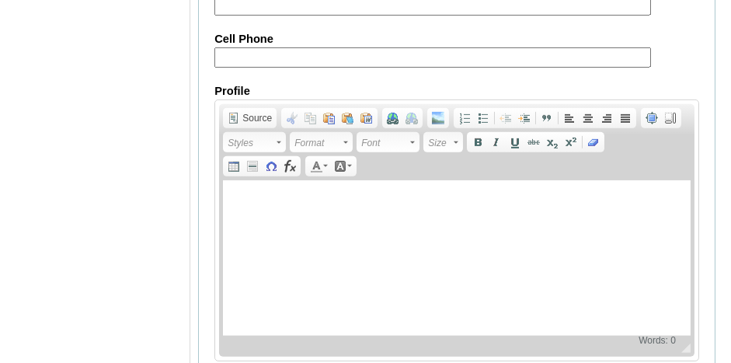
scroll to position [2037, 0]
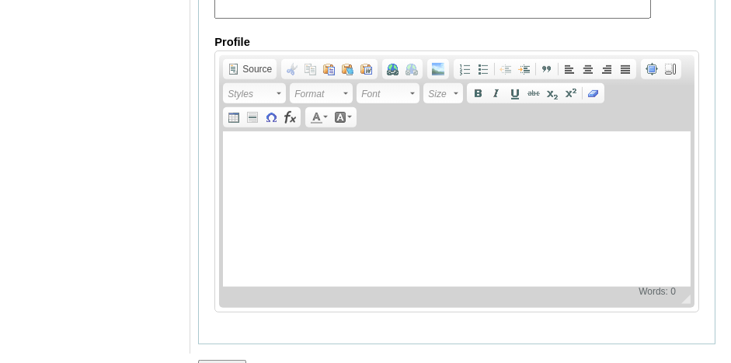
click at [221, 360] on input "Submit" at bounding box center [222, 368] width 48 height 17
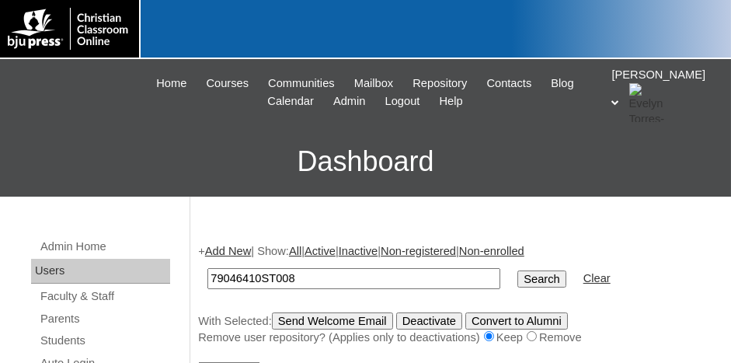
type input "79046410ST008"
click at [518, 274] on input "Search" at bounding box center [542, 278] width 48 height 17
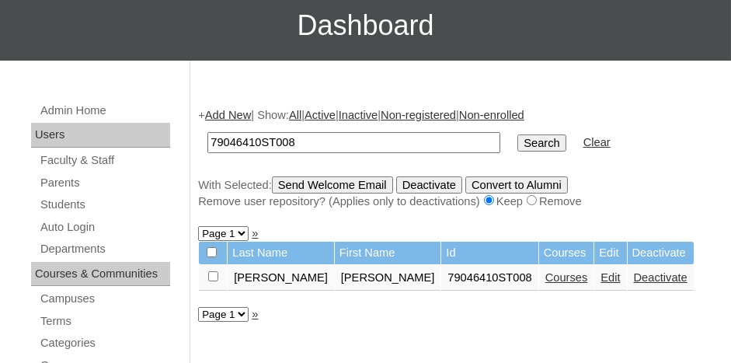
scroll to position [155, 0]
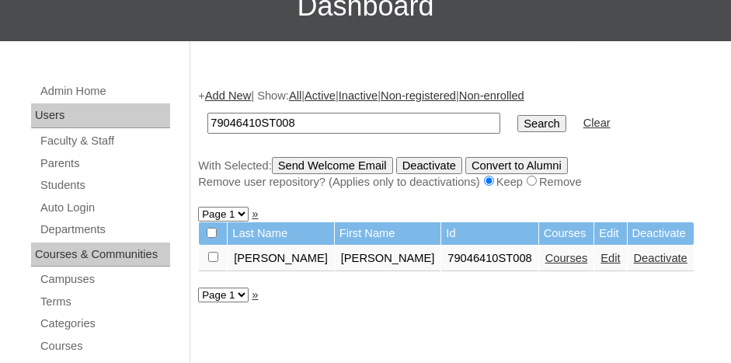
click at [546, 256] on link "Courses" at bounding box center [567, 258] width 43 height 12
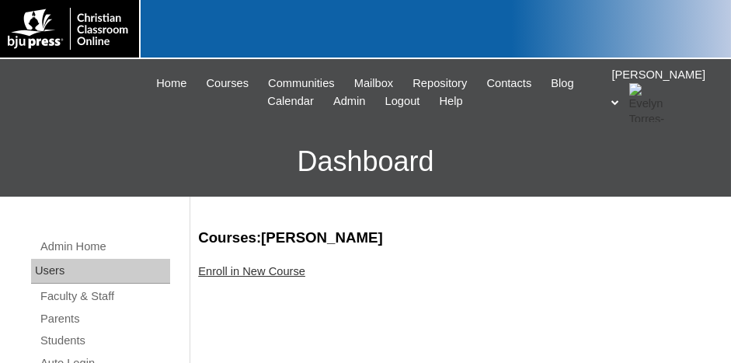
click at [253, 267] on link "Enroll in New Course" at bounding box center [251, 271] width 107 height 12
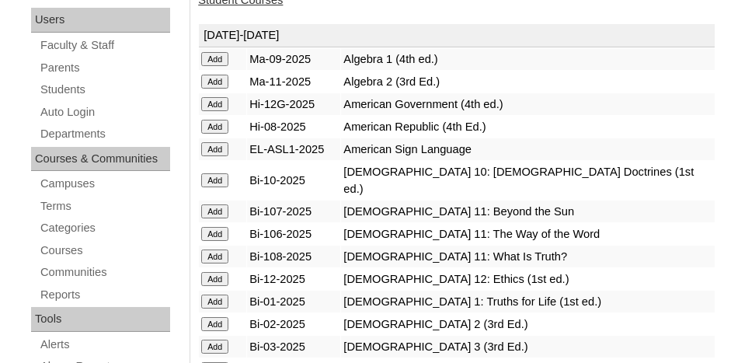
scroll to position [311, 0]
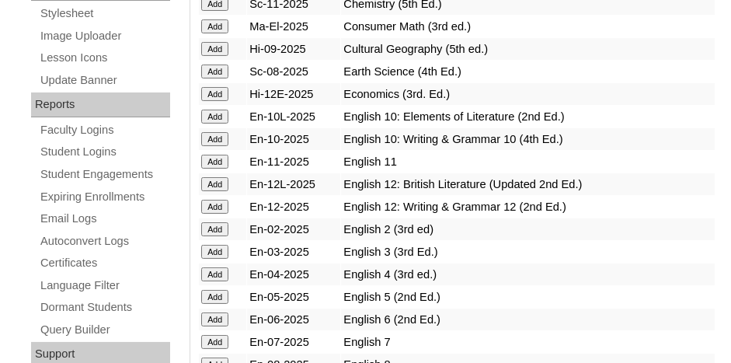
scroll to position [855, 0]
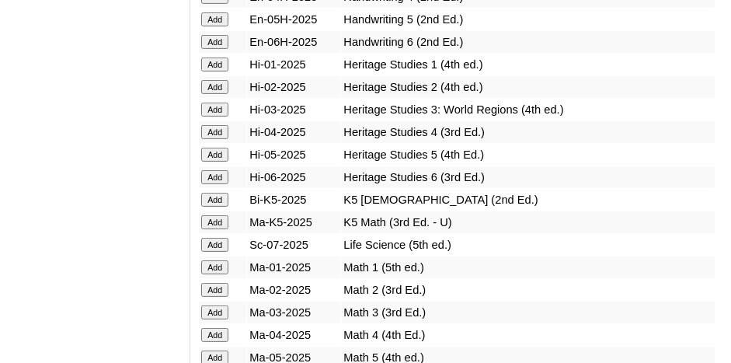
scroll to position [1477, 0]
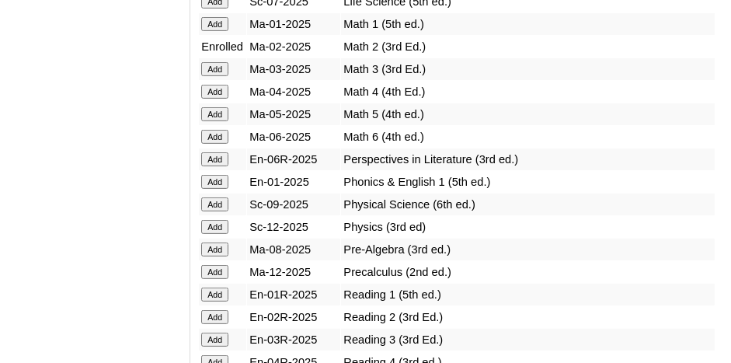
scroll to position [1710, 0]
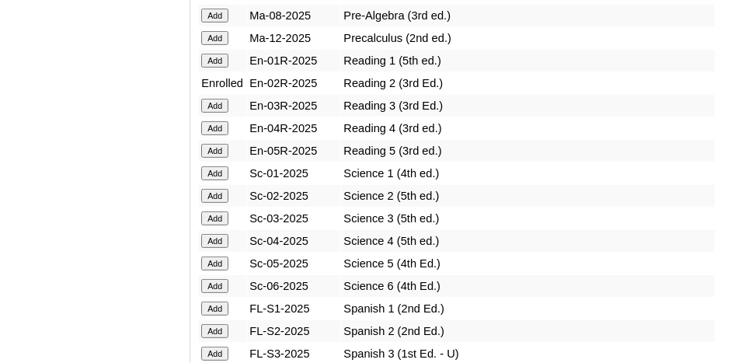
scroll to position [1943, 0]
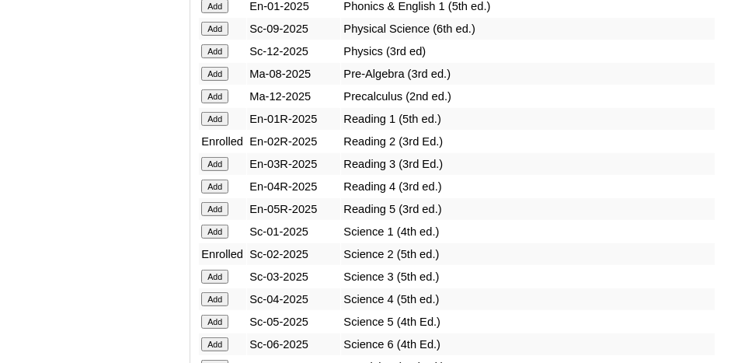
scroll to position [1943, 0]
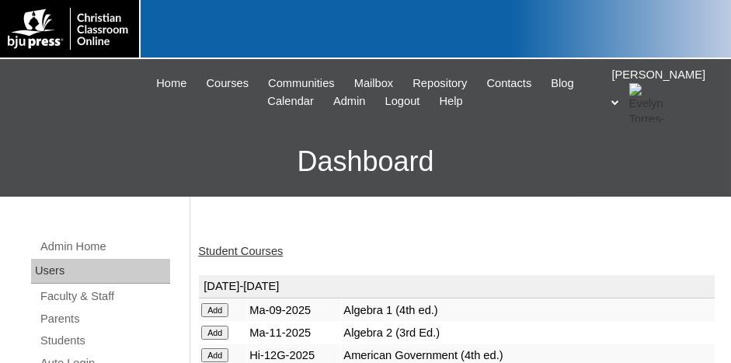
scroll to position [78, 0]
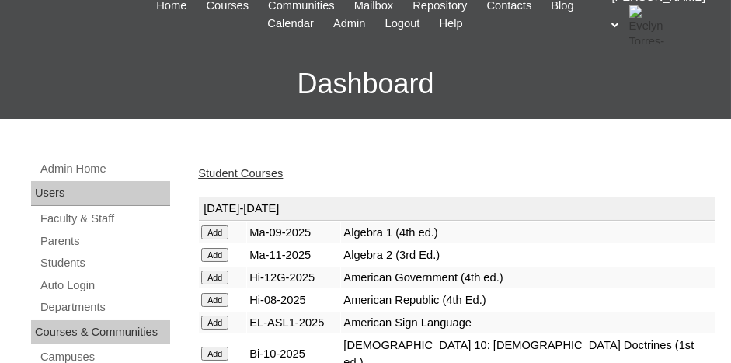
click at [246, 180] on div "Student Courses" at bounding box center [457, 174] width 518 height 16
click at [251, 172] on link "Student Courses" at bounding box center [240, 173] width 85 height 12
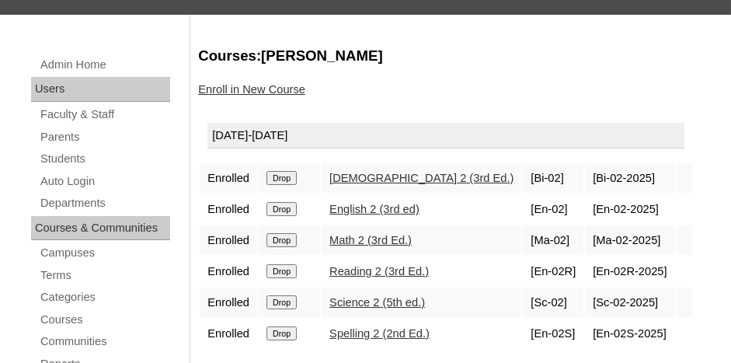
scroll to position [233, 0]
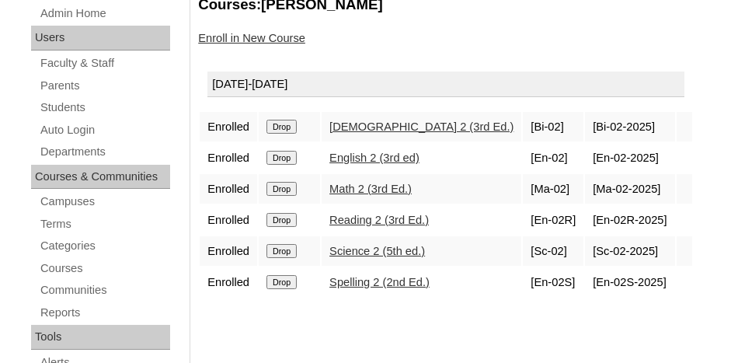
click at [274, 134] on input "Drop" at bounding box center [282, 127] width 30 height 14
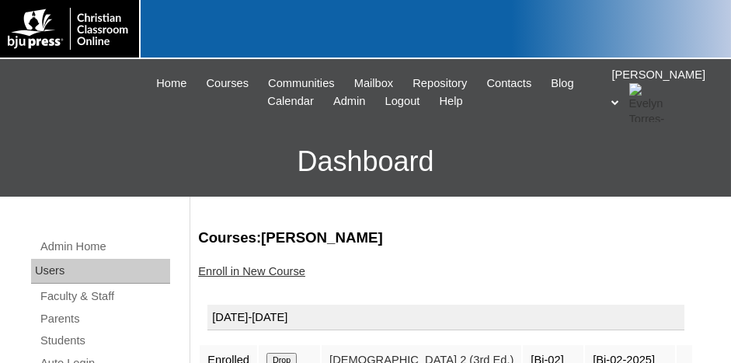
click at [270, 273] on link "Enroll in New Course" at bounding box center [251, 271] width 107 height 12
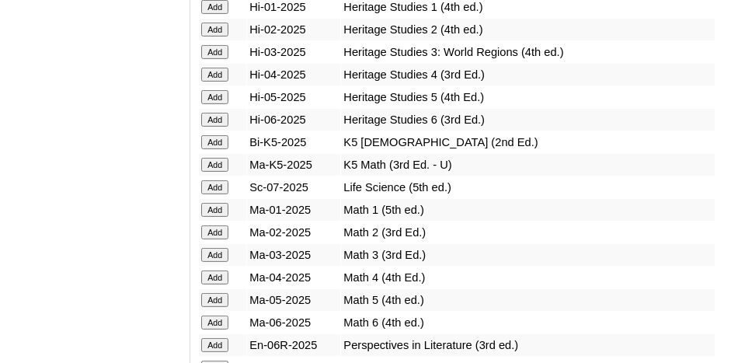
scroll to position [1477, 0]
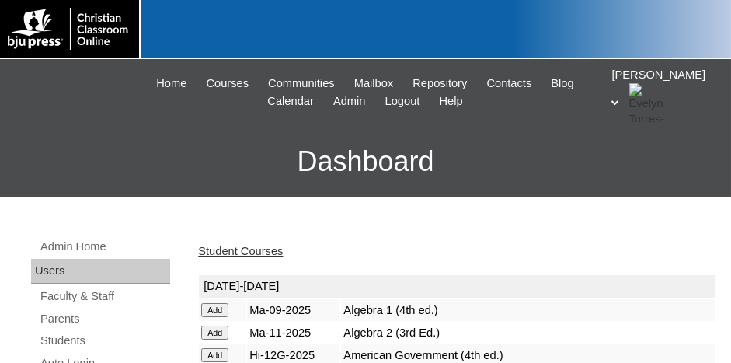
click at [236, 245] on link "Student Courses" at bounding box center [240, 251] width 85 height 12
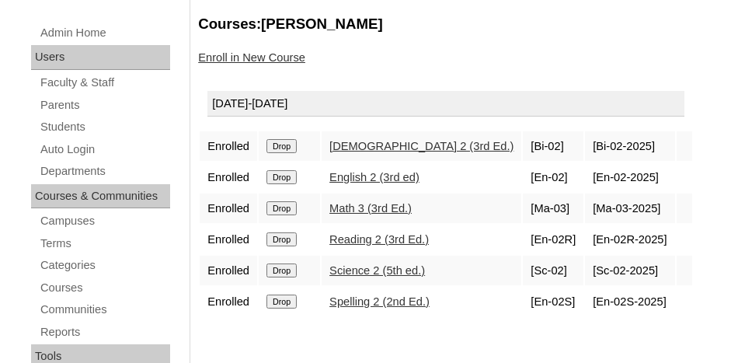
scroll to position [233, 0]
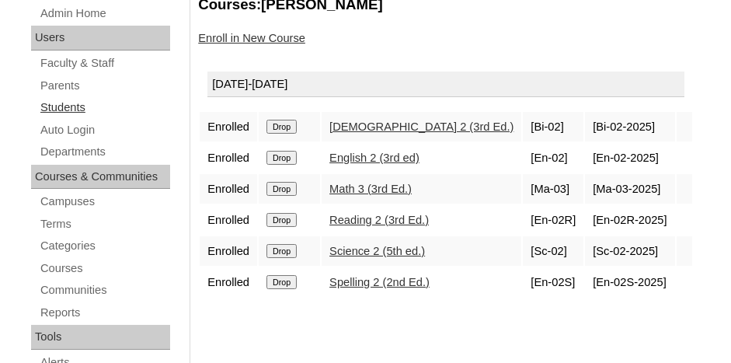
click at [58, 103] on link "Students" at bounding box center [104, 107] width 131 height 19
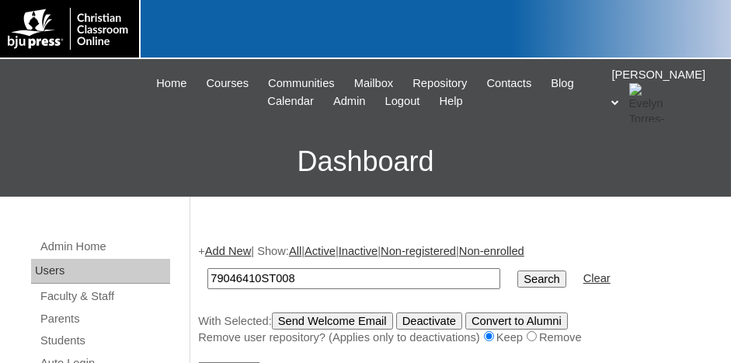
type input "79046410ST008"
click at [518, 270] on input "Search" at bounding box center [542, 278] width 48 height 17
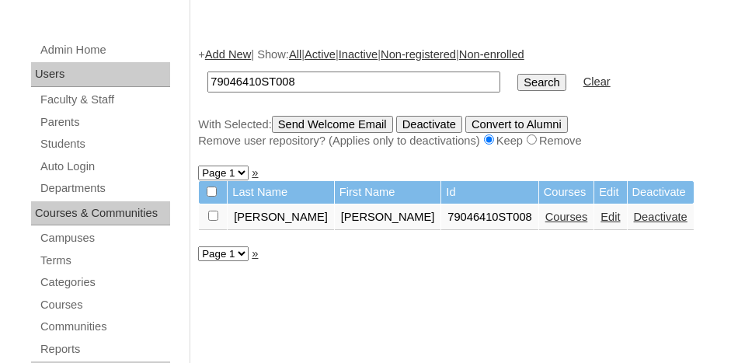
scroll to position [233, 0]
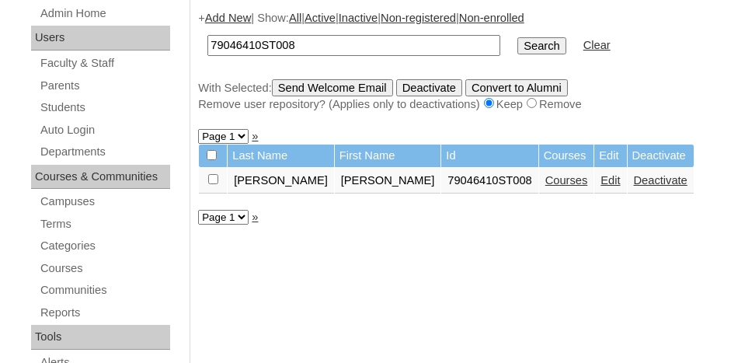
click at [212, 177] on input "checkbox" at bounding box center [213, 179] width 10 height 10
checkbox input "true"
click at [351, 90] on input "Send Welcome Email" at bounding box center [332, 87] width 121 height 17
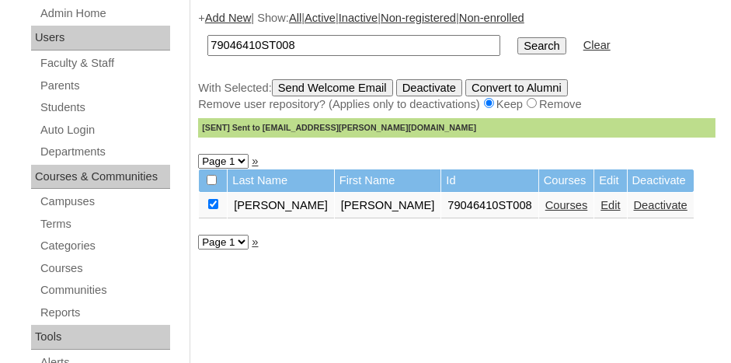
click at [226, 15] on link "Add New" at bounding box center [228, 18] width 46 height 12
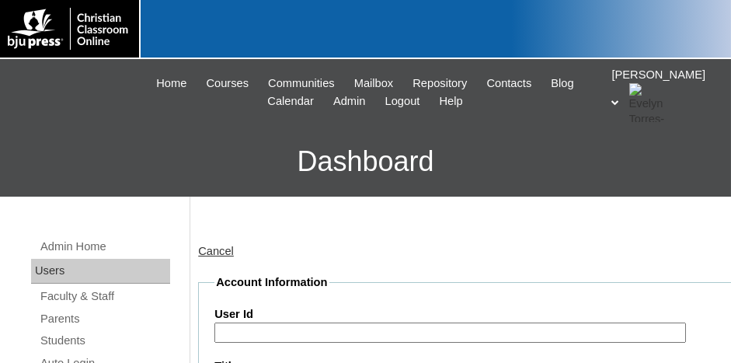
click at [248, 329] on input "User Id" at bounding box center [450, 333] width 472 height 21
paste input "79046410ST003"
type input "79046410ST009"
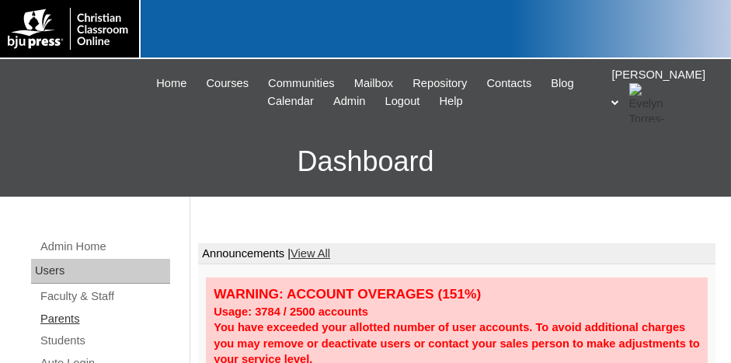
click at [57, 318] on link "Parents" at bounding box center [104, 318] width 131 height 19
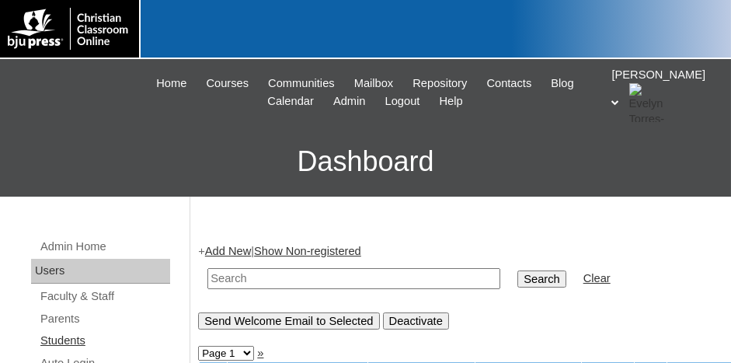
click at [61, 338] on link "Students" at bounding box center [104, 340] width 131 height 19
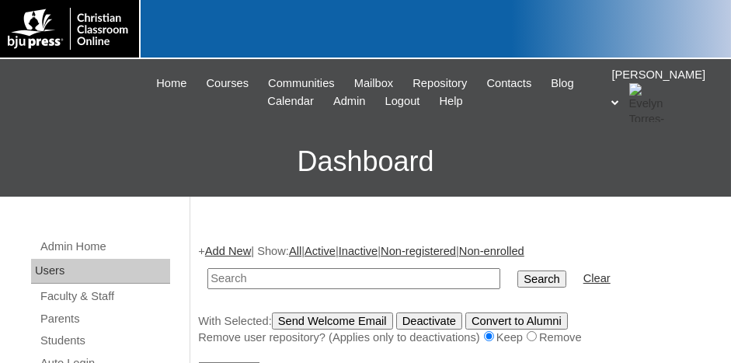
click at [222, 249] on link "Add New" at bounding box center [228, 251] width 46 height 12
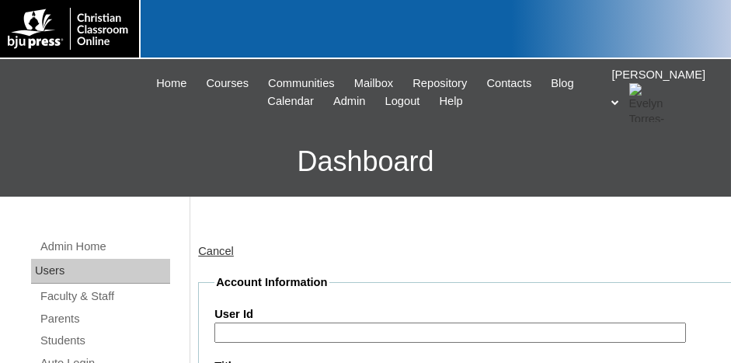
click at [265, 323] on input "User Id" at bounding box center [450, 333] width 472 height 21
paste input "79046410ST003"
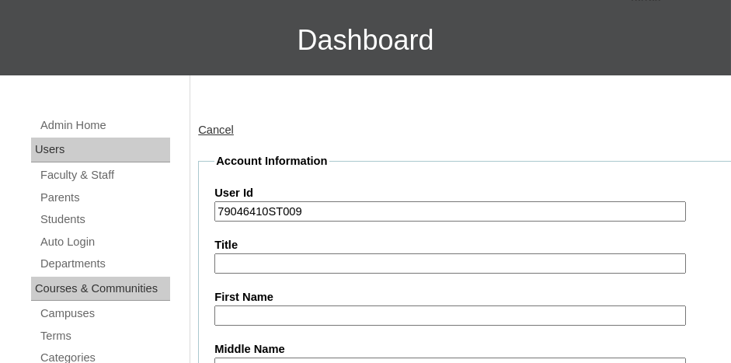
scroll to position [155, 0]
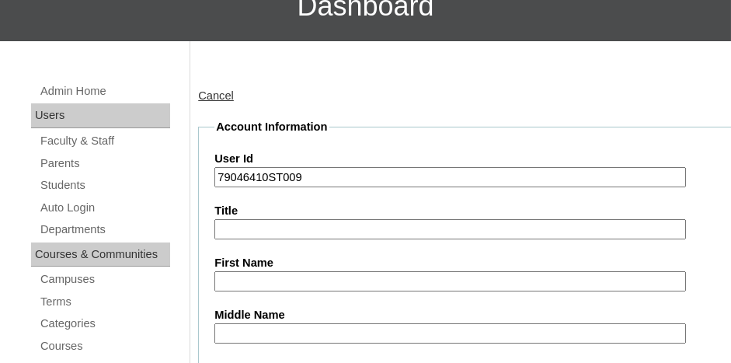
type input "79046410ST009"
click at [242, 279] on input "First Name" at bounding box center [450, 281] width 472 height 21
click at [242, 279] on input "Evab" at bounding box center [450, 281] width 472 height 21
type input "Evan"
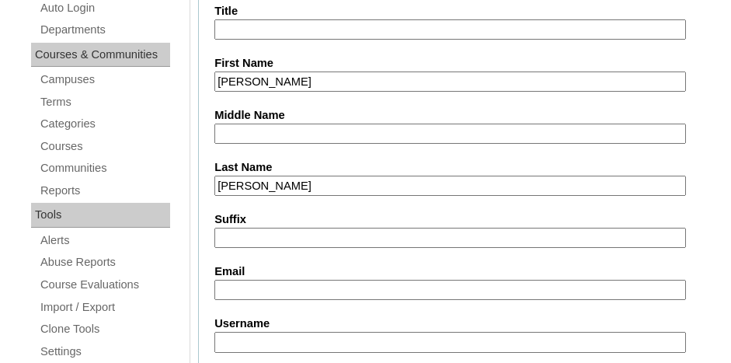
type input "Chen"
click at [328, 281] on input "e-chen@cla-stuttgart,org" at bounding box center [450, 290] width 472 height 21
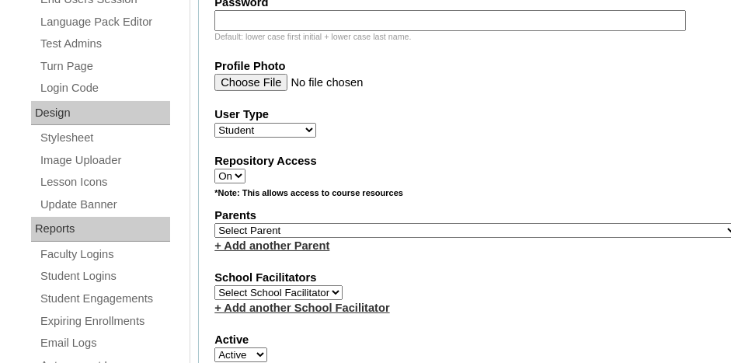
scroll to position [744, 0]
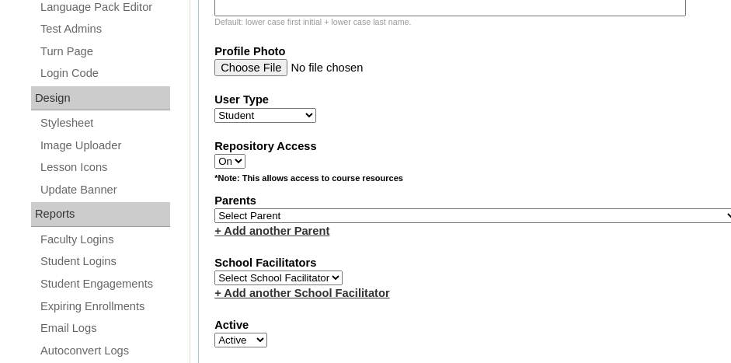
type input "e-chen@cla-stuttgart.org"
click at [354, 208] on select "Select Parent , Fautanu, Ma 1, 1 23-24 accountMorgan, Jason 6th Street Mennonit…" at bounding box center [476, 215] width 524 height 15
select select "34292"
click at [214, 208] on select "Select Parent , Fautanu, Ma 1, 1 23-24 accountMorgan, Jason 6th Street Mennonit…" at bounding box center [476, 215] width 524 height 15
click at [363, 230] on fieldset "Account Information User Id 79046410ST009 Title First Name Evan Middle Name Las…" at bounding box center [476, 171] width 556 height 1281
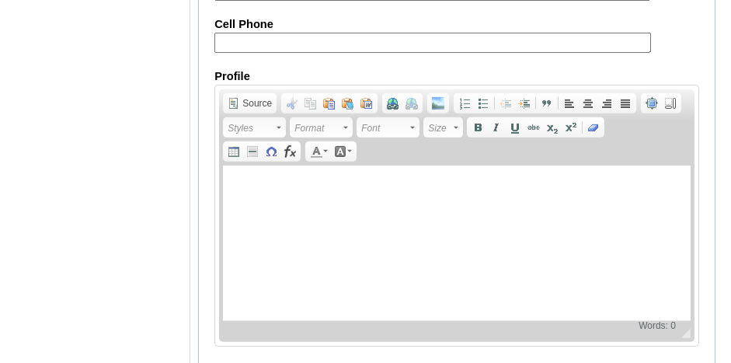
scroll to position [2037, 0]
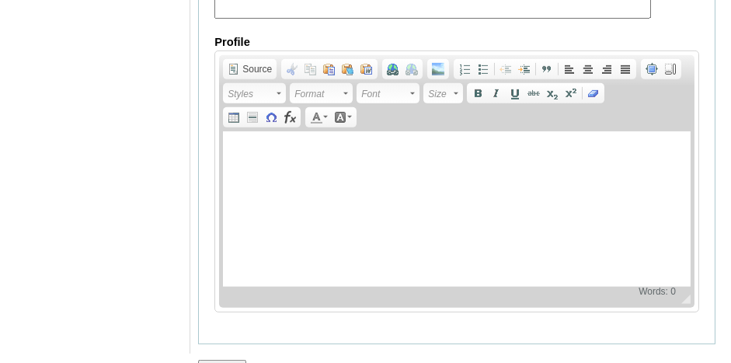
click at [228, 360] on input "Submit" at bounding box center [222, 368] width 48 height 17
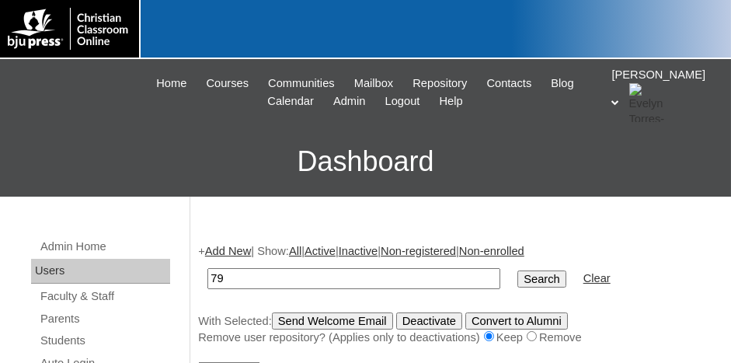
type input "7"
type input "79046410ST009"
click at [518, 270] on input "Search" at bounding box center [542, 278] width 48 height 17
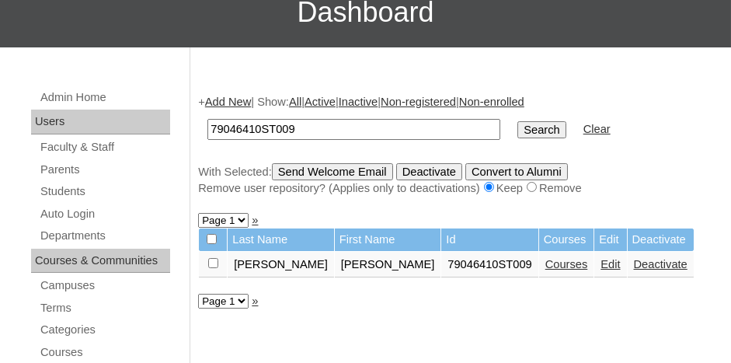
scroll to position [155, 0]
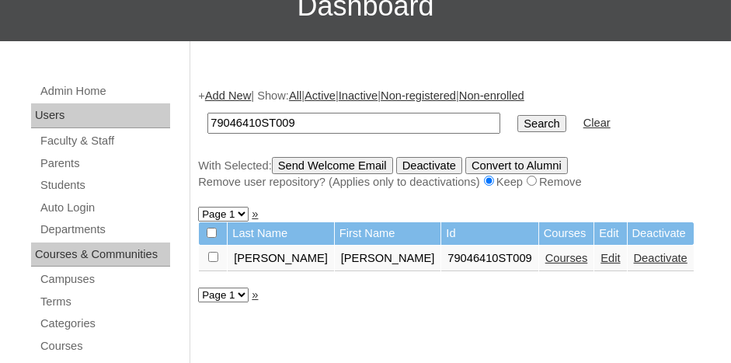
click at [546, 255] on link "Courses" at bounding box center [567, 258] width 43 height 12
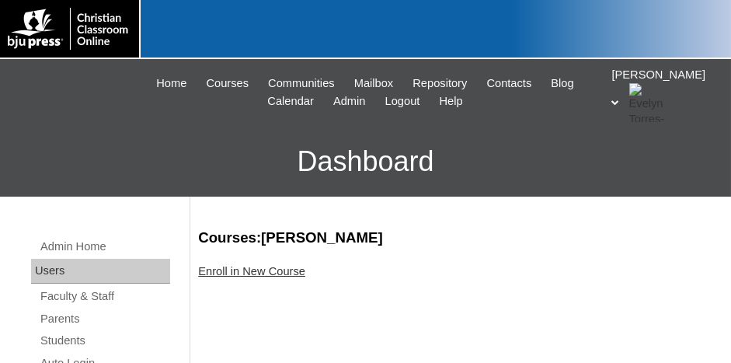
click at [256, 269] on link "Enroll in New Course" at bounding box center [251, 271] width 107 height 12
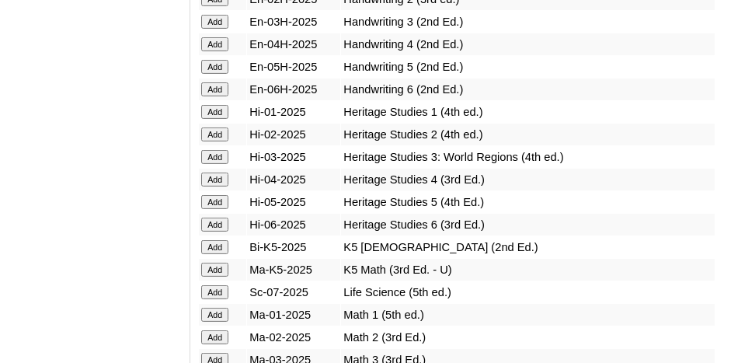
scroll to position [1477, 0]
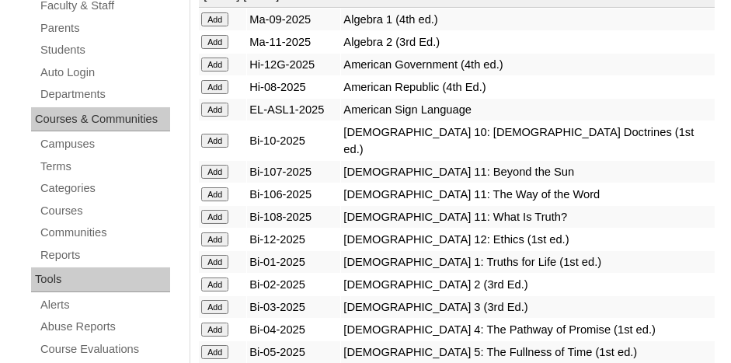
scroll to position [311, 0]
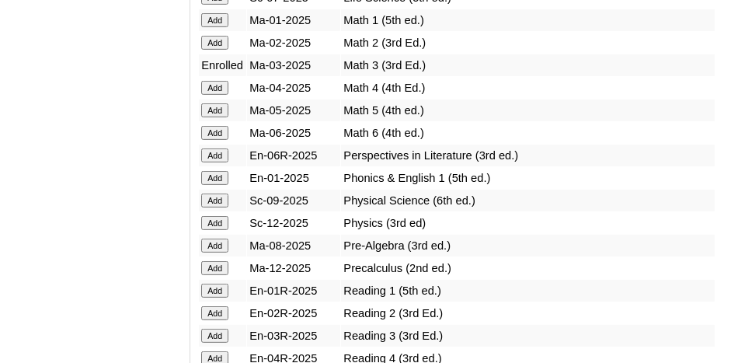
scroll to position [1710, 0]
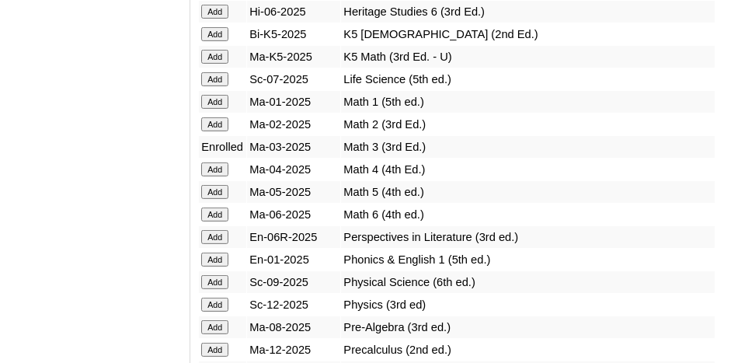
scroll to position [1632, 0]
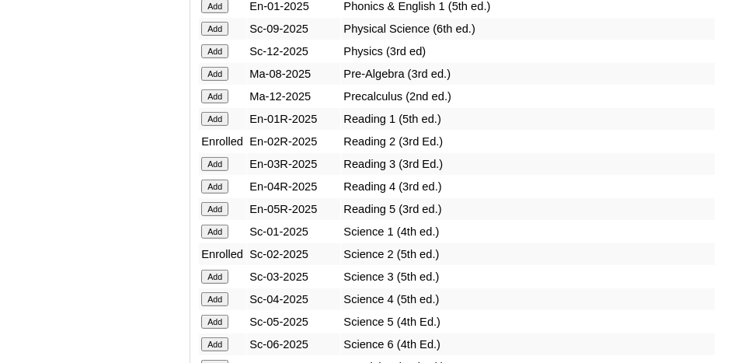
scroll to position [1943, 0]
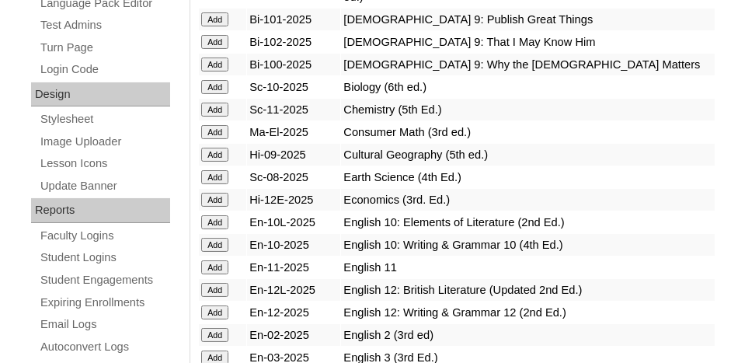
scroll to position [777, 0]
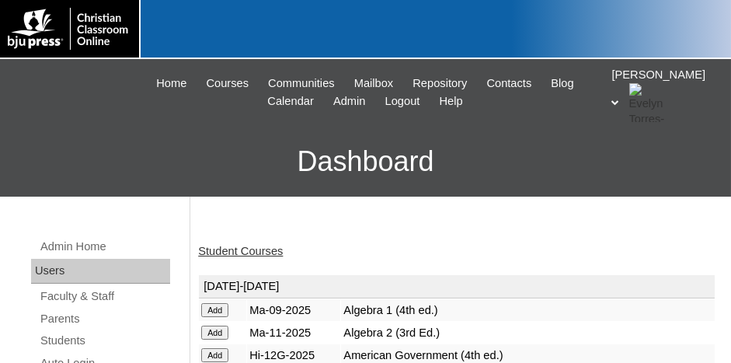
click at [278, 246] on link "Student Courses" at bounding box center [240, 251] width 85 height 12
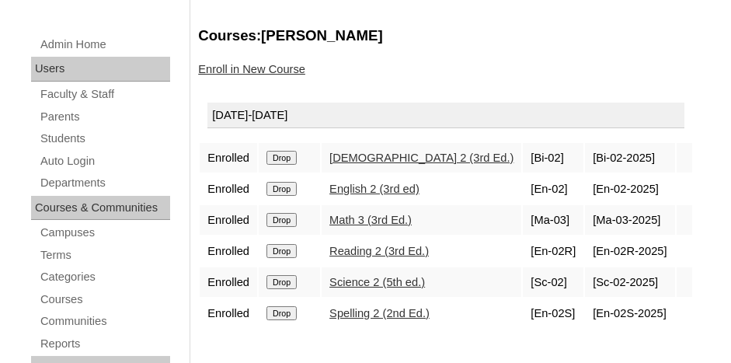
scroll to position [233, 0]
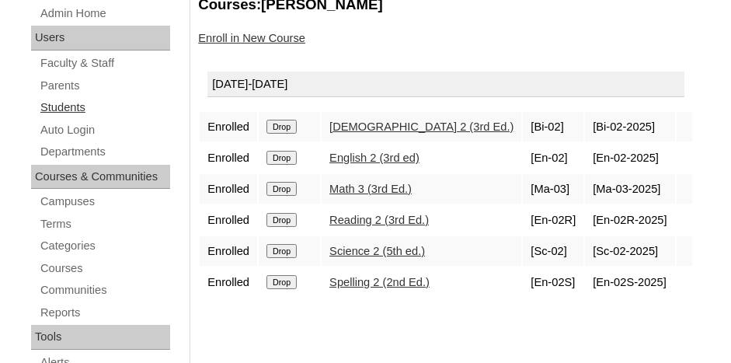
click at [74, 103] on link "Students" at bounding box center [104, 107] width 131 height 19
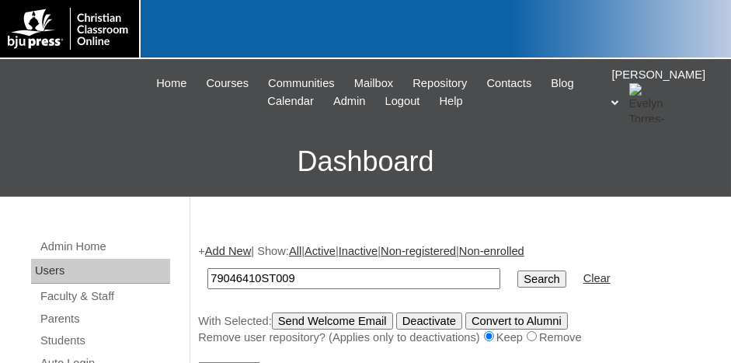
type input "79046410ST009"
click at [518, 270] on input "Search" at bounding box center [542, 278] width 48 height 17
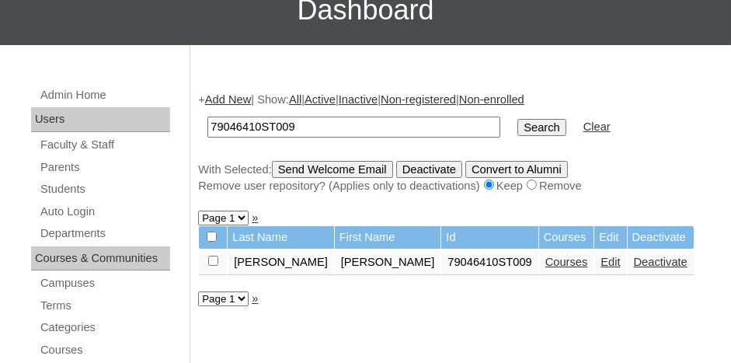
scroll to position [155, 0]
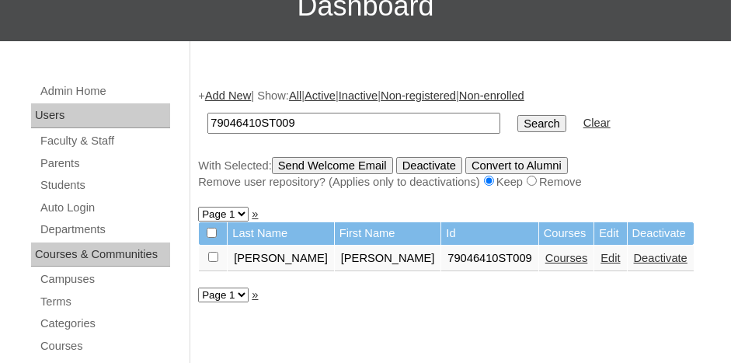
click at [213, 259] on td at bounding box center [213, 259] width 28 height 26
click at [214, 252] on input "checkbox" at bounding box center [213, 257] width 10 height 10
checkbox input "true"
click at [323, 162] on input "Send Welcome Email" at bounding box center [332, 165] width 121 height 17
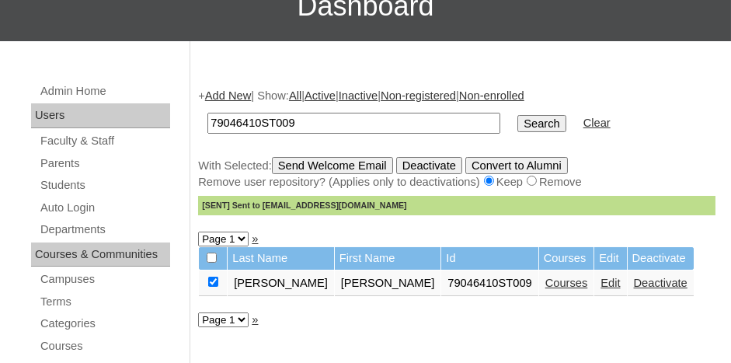
click at [226, 96] on link "Add New" at bounding box center [228, 95] width 46 height 12
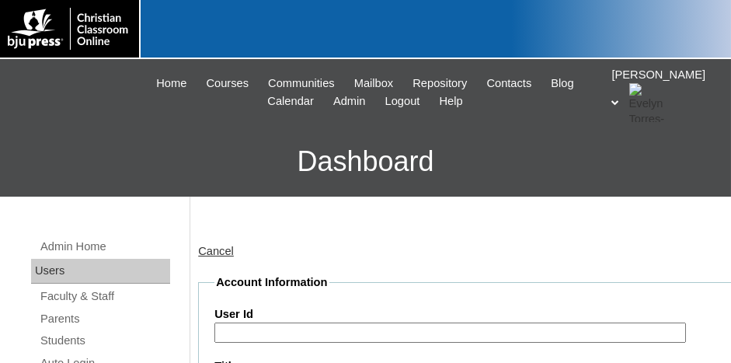
click at [253, 336] on input "User Id" at bounding box center [450, 333] width 472 height 21
paste input "79046410ST003"
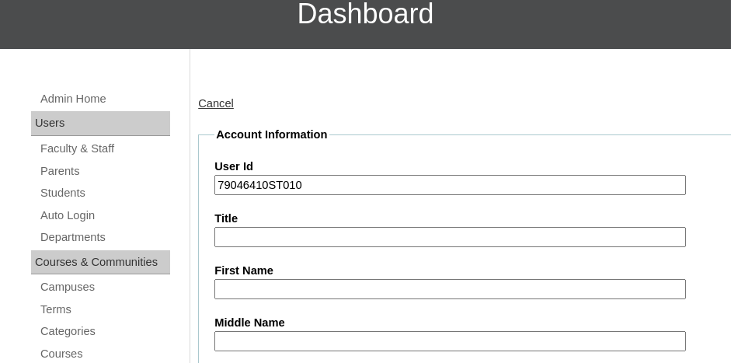
scroll to position [155, 0]
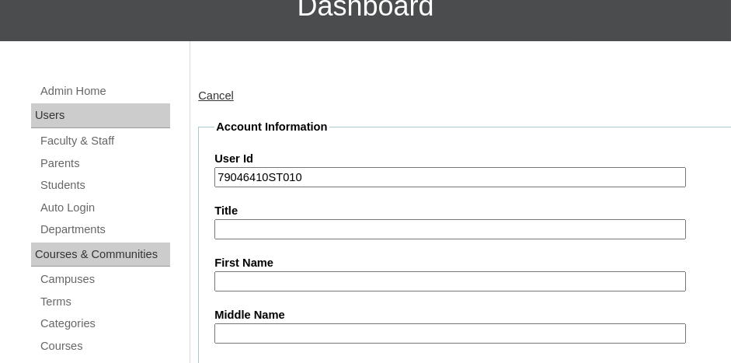
type input "79046410ST010"
click at [274, 277] on input "First Name" at bounding box center [450, 281] width 472 height 21
type input "Jeremy"
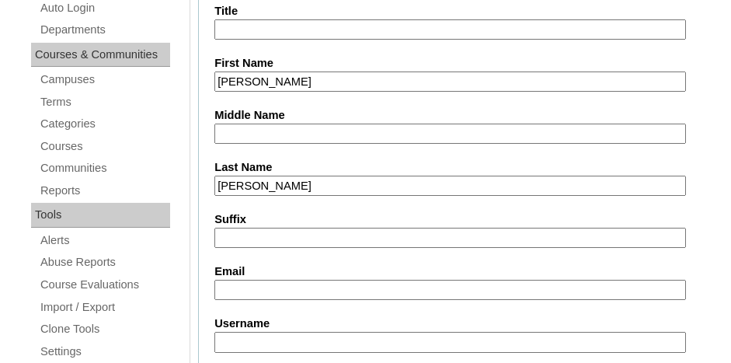
type input "[PERSON_NAME]"
paste input "79046410ST003"
type input "7"
type input "j-chen@cla-stuttgart.org"
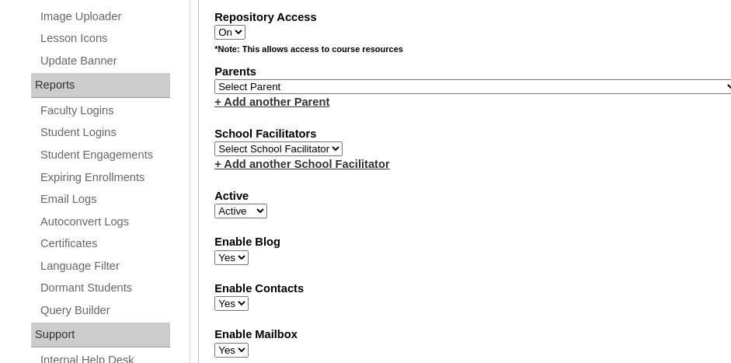
scroll to position [899, 0]
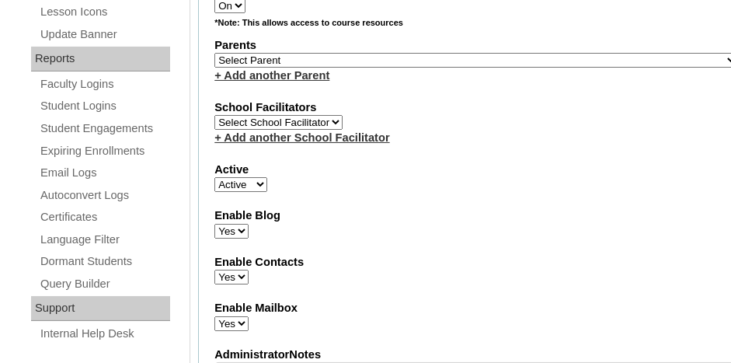
click at [422, 53] on select "Select Parent , Fautanu, Ma 1, 1 23-24 accountMorgan, Jason 6th Street Mennonit…" at bounding box center [476, 60] width 524 height 15
select select "34292"
click at [214, 53] on select "Select Parent , Fautanu, Ma 1, 1 23-24 accountMorgan, Jason 6th Street Mennonit…" at bounding box center [476, 60] width 524 height 15
click at [417, 71] on fieldset "Account Information User Id 79046410ST010 Title First Name Jeremy Middle Name L…" at bounding box center [476, 15] width 556 height 1281
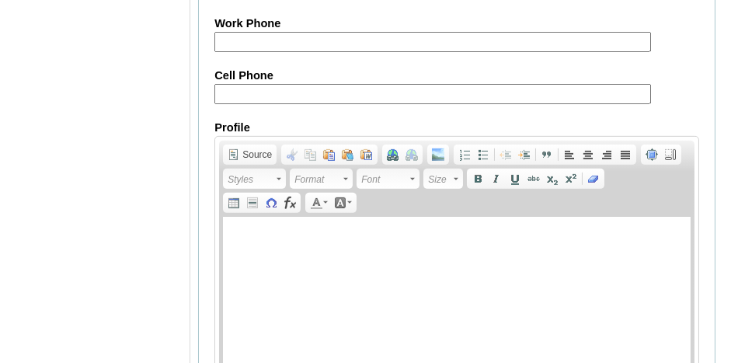
scroll to position [2037, 0]
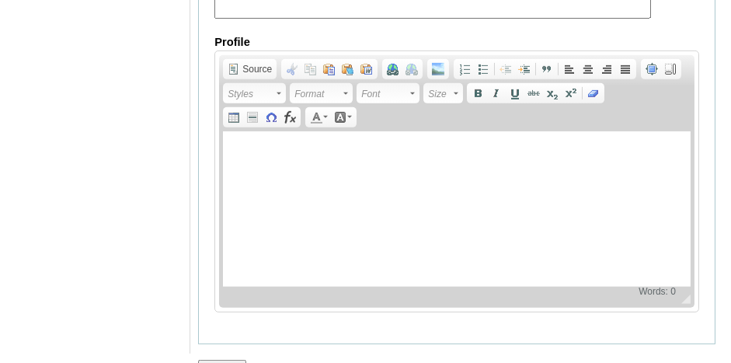
click at [218, 360] on input "Submit" at bounding box center [222, 368] width 48 height 17
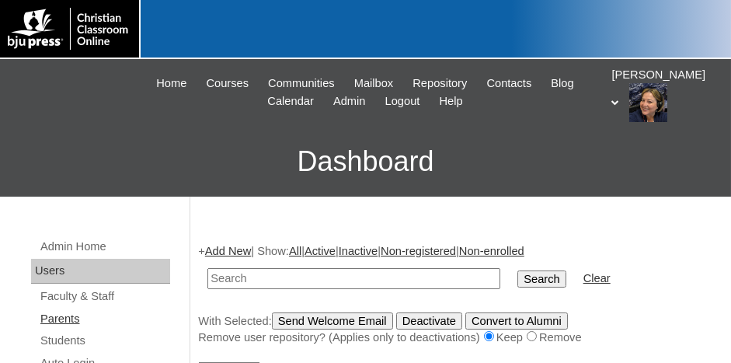
click at [65, 319] on link "Parents" at bounding box center [104, 318] width 131 height 19
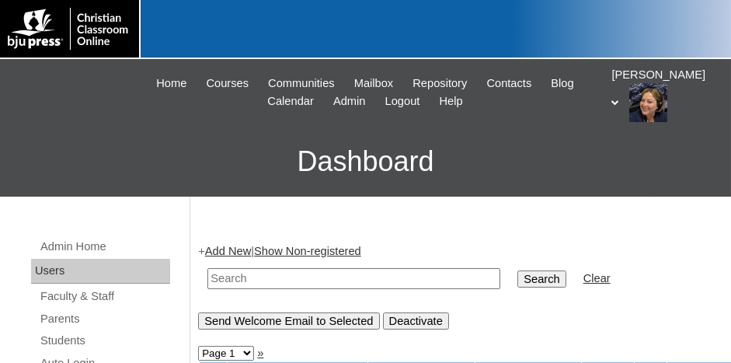
click at [264, 277] on input "text" at bounding box center [354, 278] width 293 height 21
paste input "79046410ST003"
type input "79046410"
click at [518, 270] on input "Search" at bounding box center [542, 278] width 48 height 17
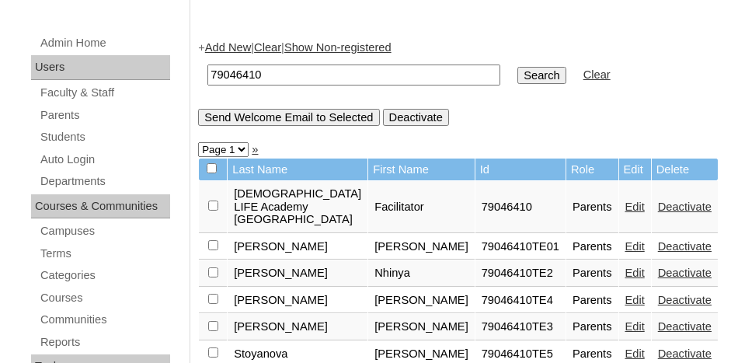
scroll to position [233, 0]
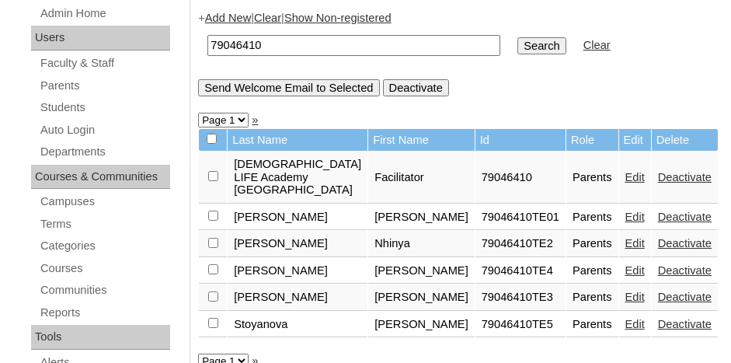
click at [641, 204] on td "Edit" at bounding box center [635, 217] width 32 height 26
click at [631, 211] on link "Edit" at bounding box center [635, 217] width 19 height 12
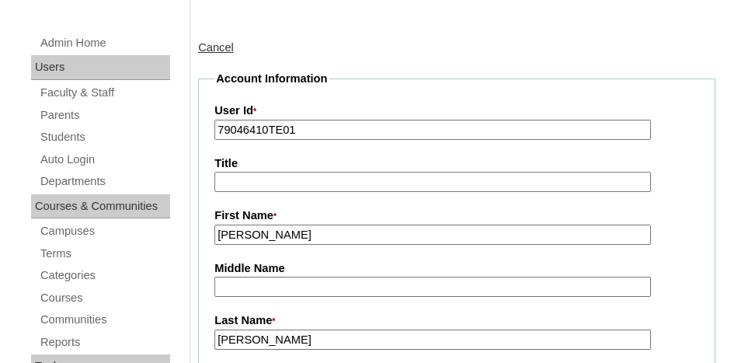
scroll to position [155, 0]
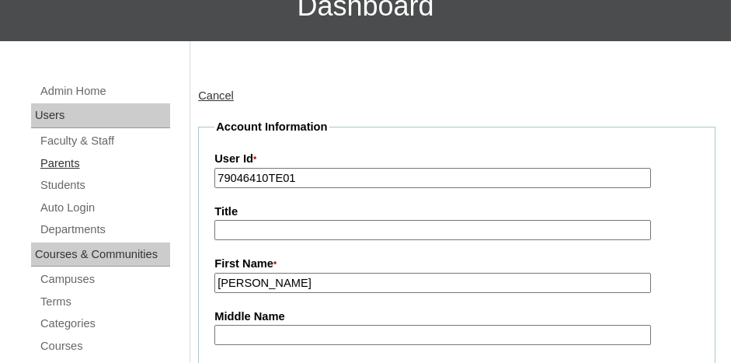
click at [71, 156] on link "Parents" at bounding box center [104, 163] width 131 height 19
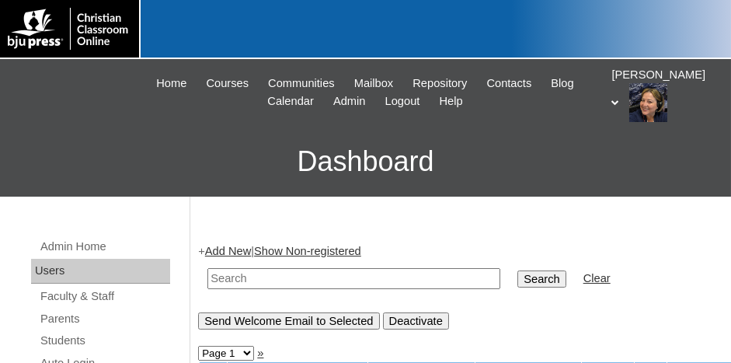
click at [264, 270] on input "text" at bounding box center [354, 278] width 293 height 21
paste input "79046410ST003"
type input "79046410"
click at [518, 271] on input "Search" at bounding box center [542, 278] width 48 height 17
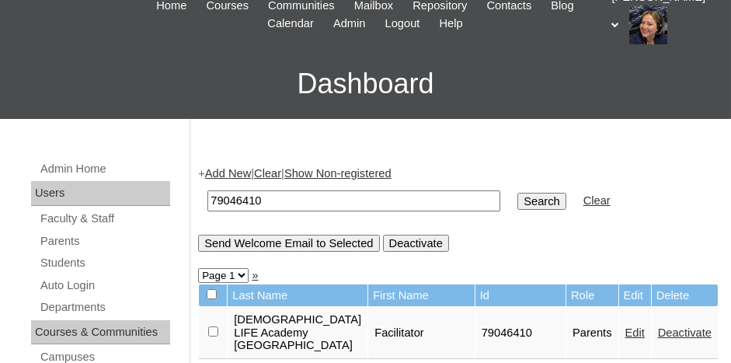
scroll to position [155, 0]
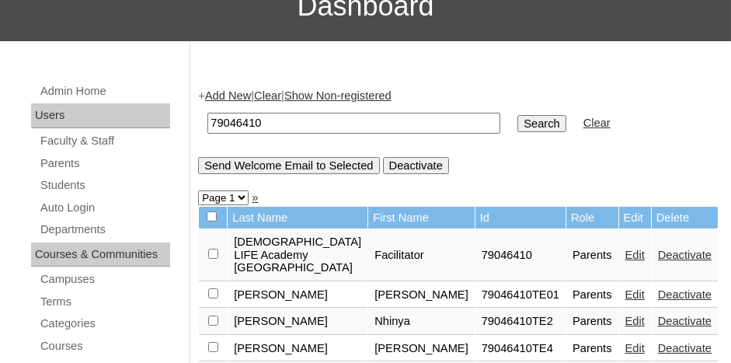
click at [211, 259] on input "checkbox" at bounding box center [213, 254] width 10 height 10
checkbox input "true"
click at [270, 163] on input "Send Welcome Email to Selected" at bounding box center [288, 165] width 181 height 17
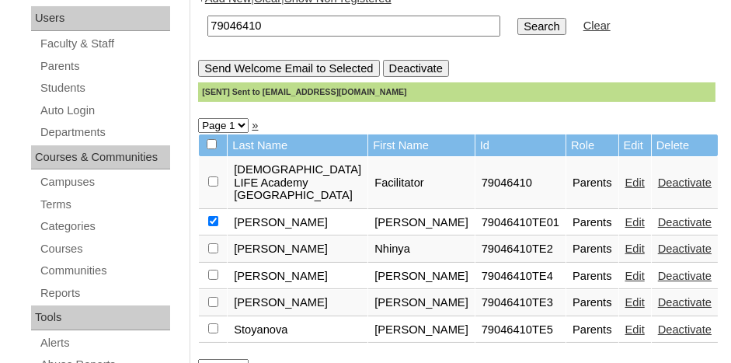
scroll to position [233, 0]
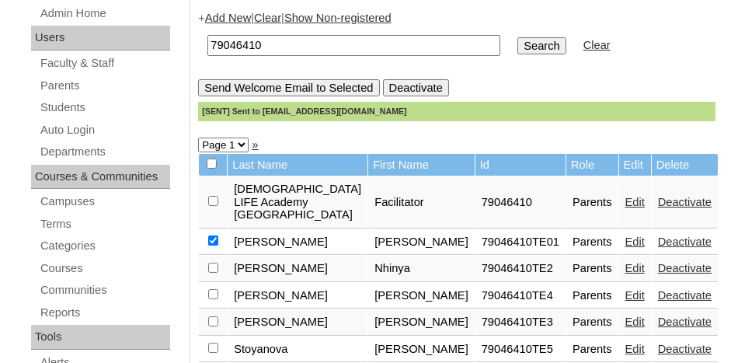
click at [277, 43] on input "79046410" at bounding box center [354, 45] width 293 height 21
click at [75, 109] on link "Students" at bounding box center [104, 107] width 131 height 19
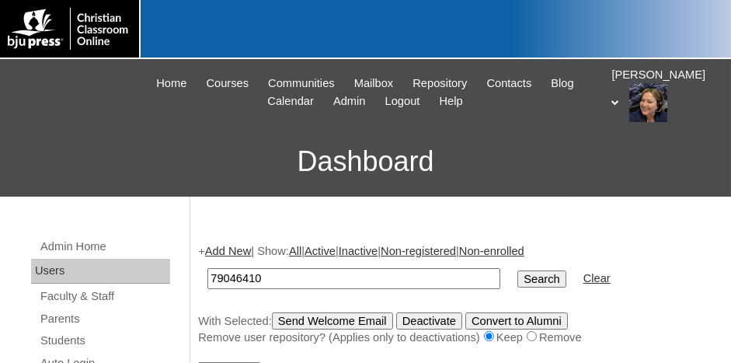
type input "79046410"
click at [518, 270] on input "Search" at bounding box center [542, 278] width 48 height 17
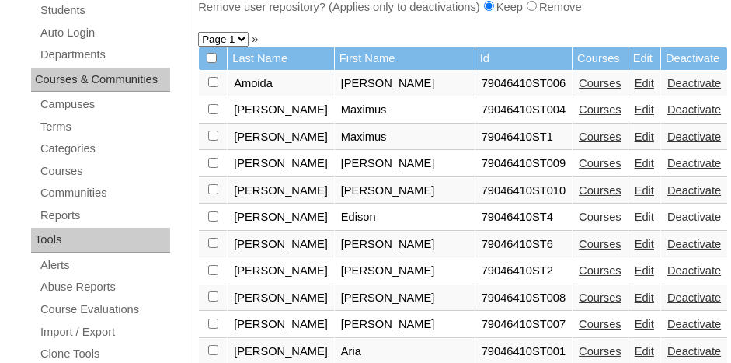
scroll to position [311, 0]
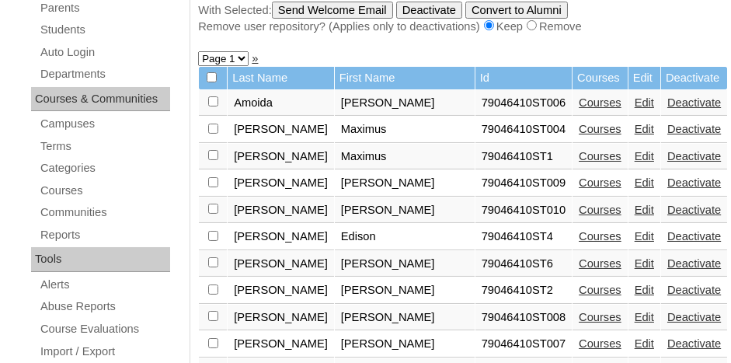
click at [579, 127] on link "Courses" at bounding box center [600, 129] width 43 height 12
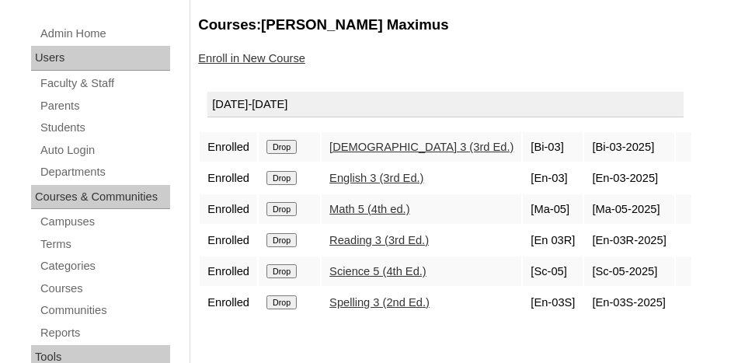
scroll to position [233, 0]
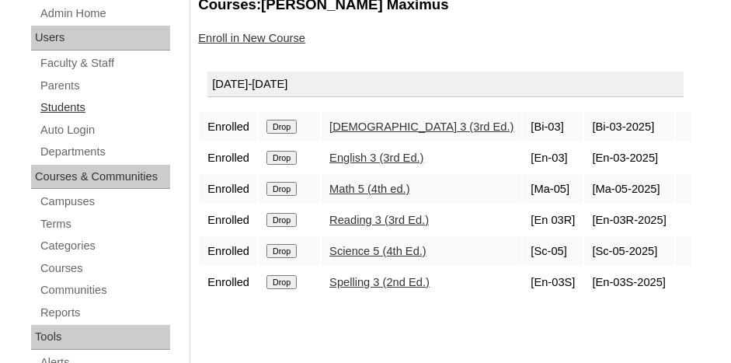
click at [71, 106] on link "Students" at bounding box center [104, 107] width 131 height 19
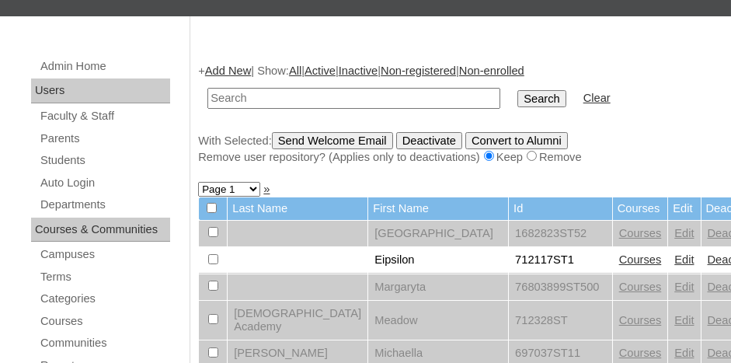
scroll to position [233, 0]
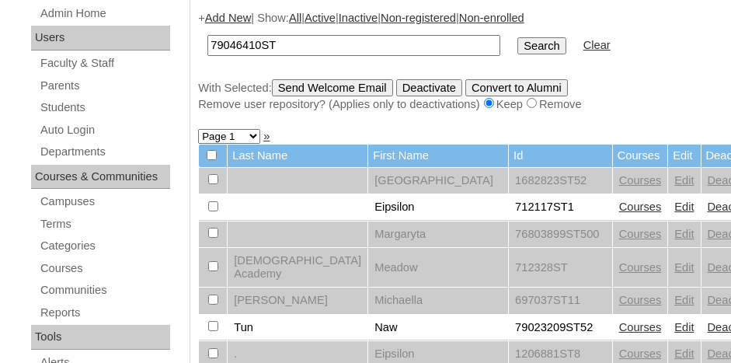
type input "79046410ST"
click at [518, 37] on input "Search" at bounding box center [542, 45] width 48 height 17
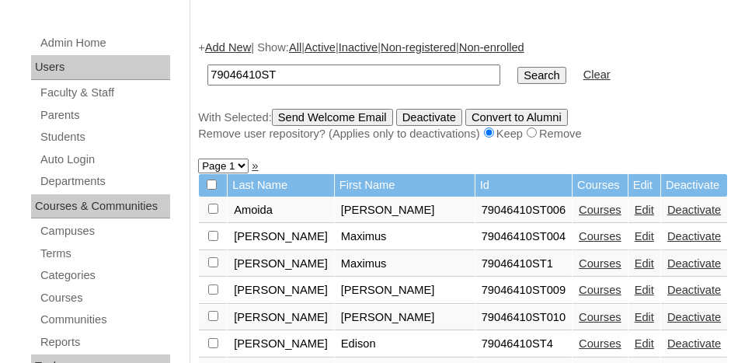
scroll to position [233, 0]
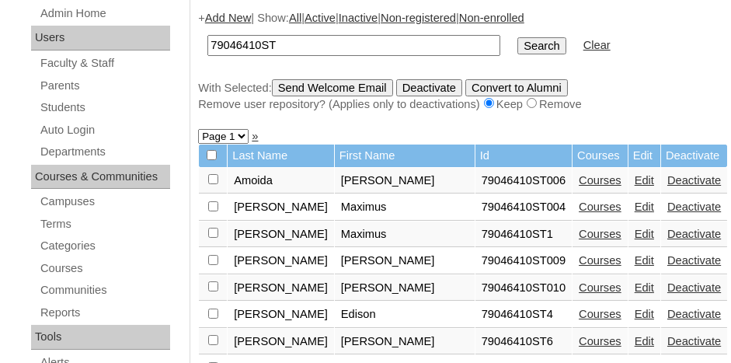
click at [579, 229] on link "Courses" at bounding box center [600, 234] width 43 height 12
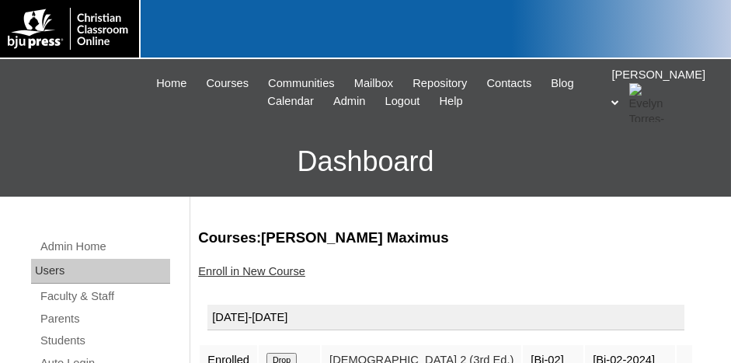
click at [645, 89] on div "[PERSON_NAME] My Profile My Settings Logout" at bounding box center [664, 94] width 104 height 55
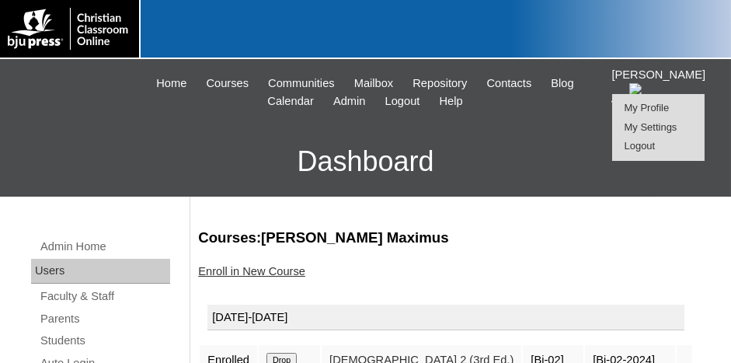
click at [638, 148] on span "Logout" at bounding box center [640, 146] width 31 height 12
